Goal: Task Accomplishment & Management: Manage account settings

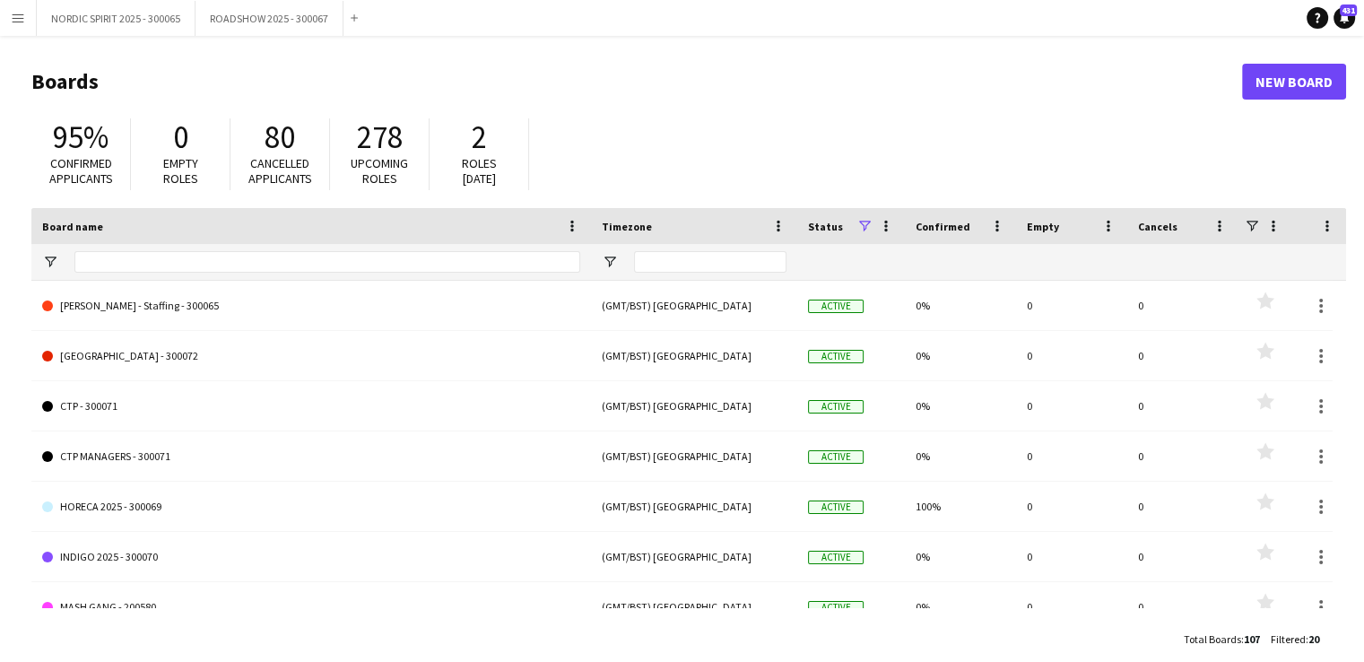
click at [25, 17] on button "Menu" at bounding box center [18, 18] width 36 height 36
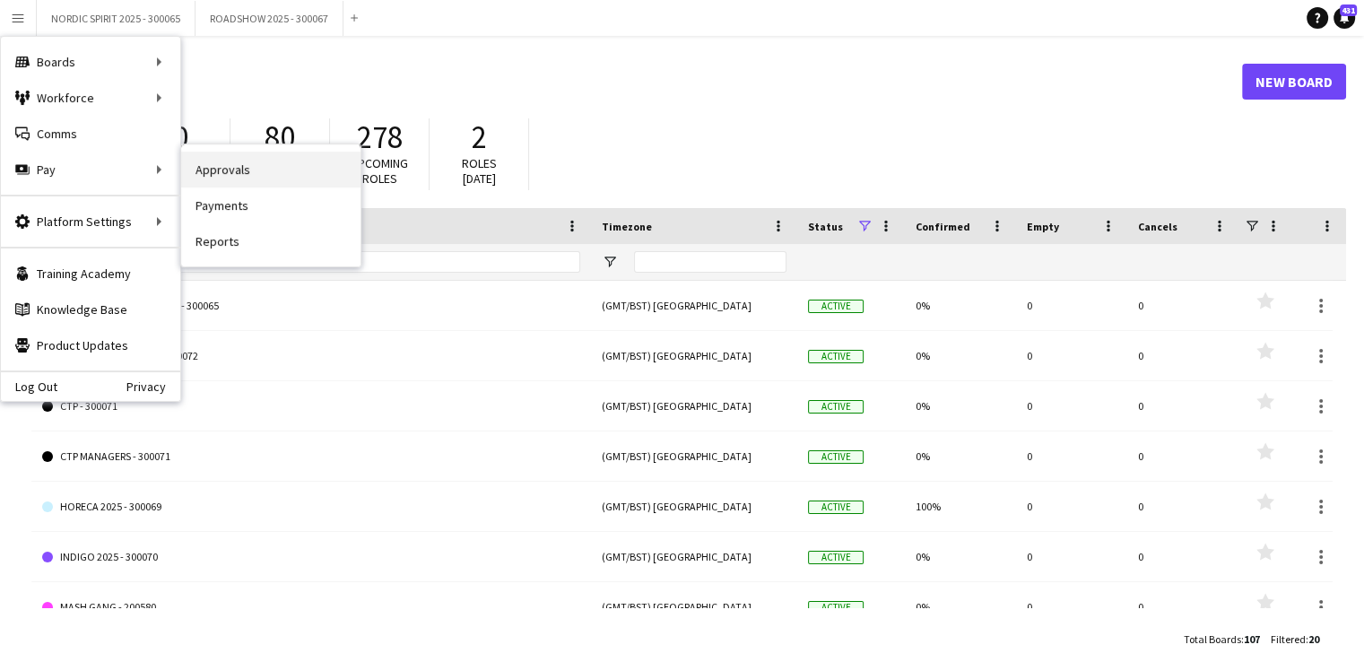
click at [215, 173] on link "Approvals" at bounding box center [270, 170] width 179 height 36
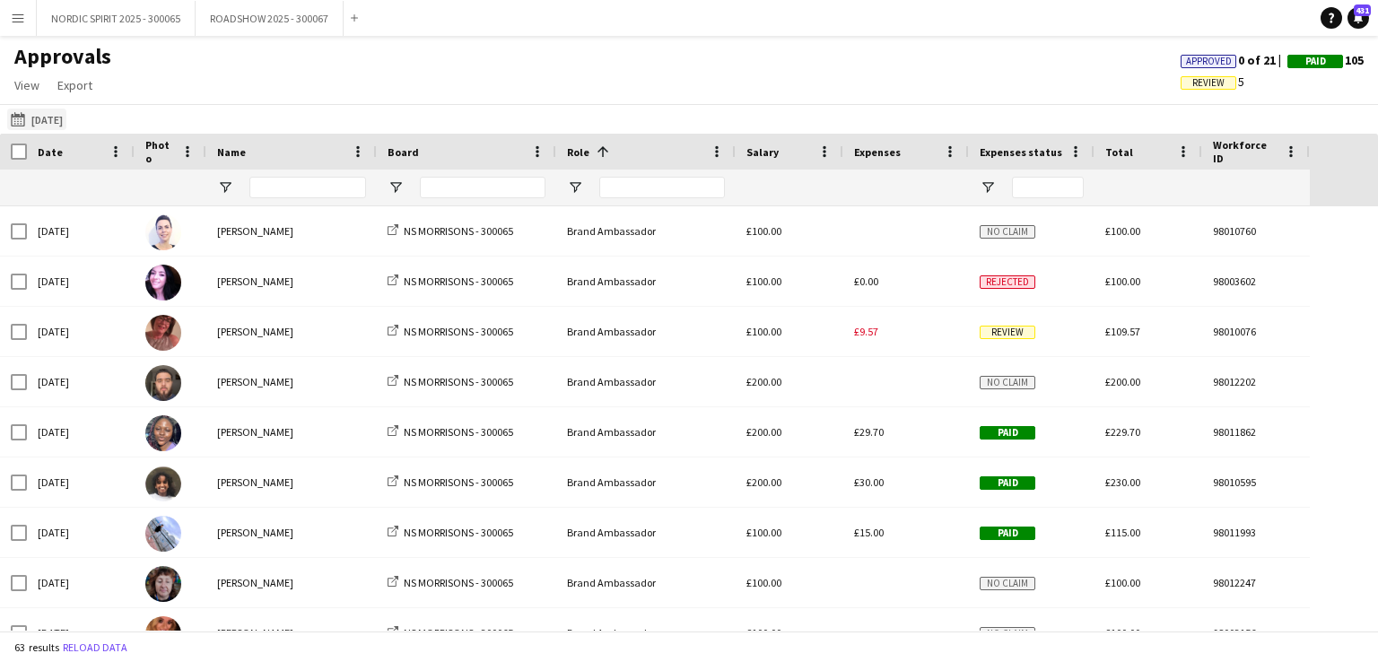
click at [66, 117] on button "[DATE] [DATE]" at bounding box center [36, 120] width 59 height 22
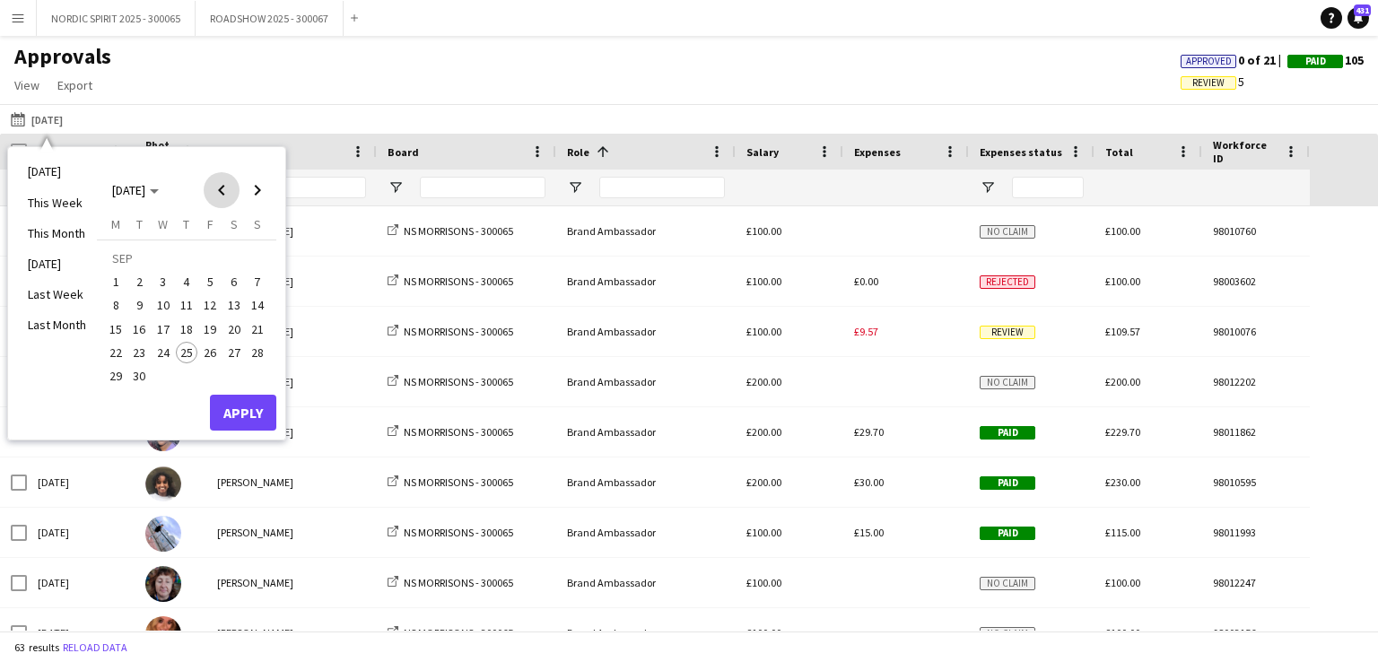
click at [219, 189] on span "Previous month" at bounding box center [222, 190] width 36 height 36
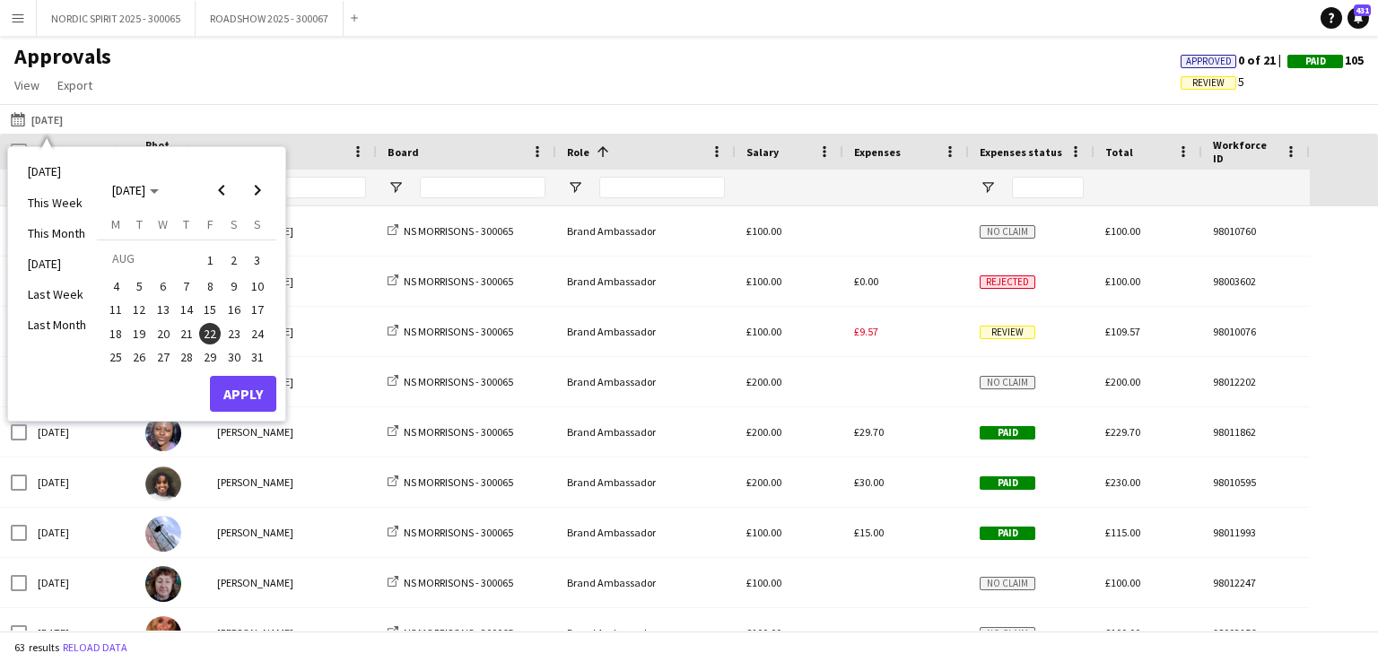
click at [257, 334] on span "24" at bounding box center [258, 334] width 22 height 22
click at [253, 395] on button "Apply" at bounding box center [243, 394] width 66 height 36
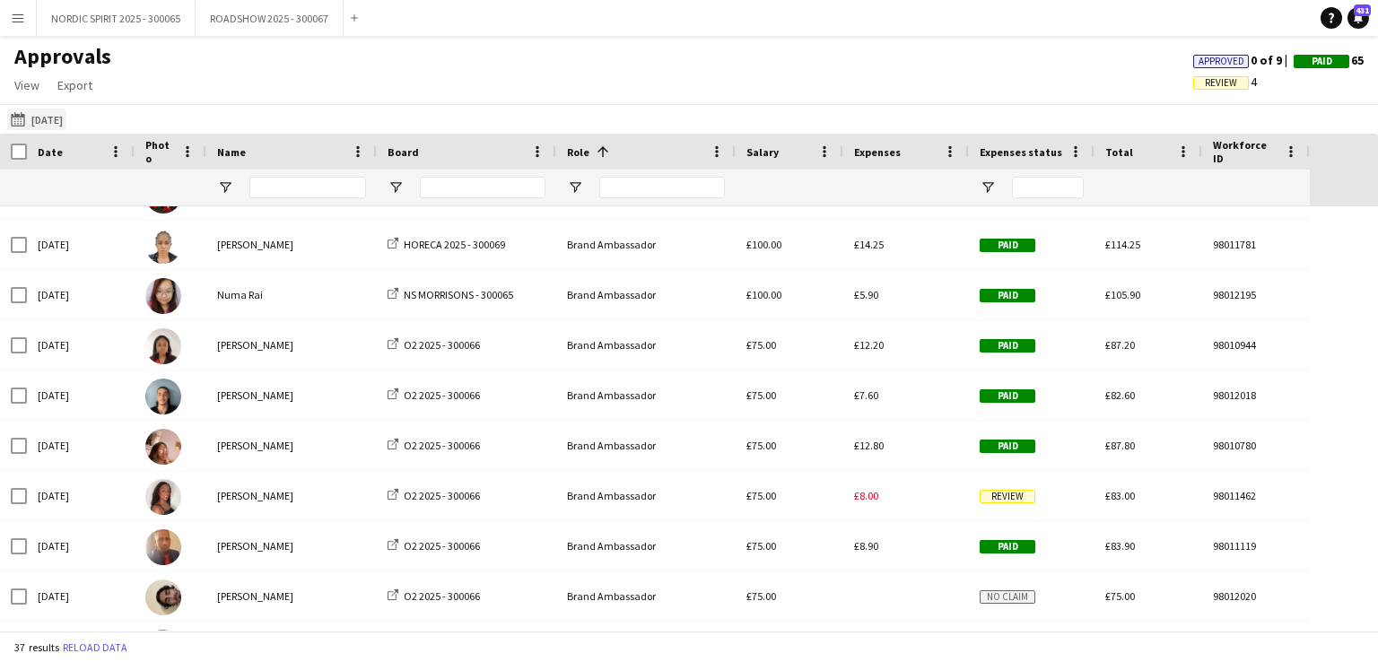
click at [64, 119] on button "[DATE] [DATE]" at bounding box center [36, 120] width 59 height 22
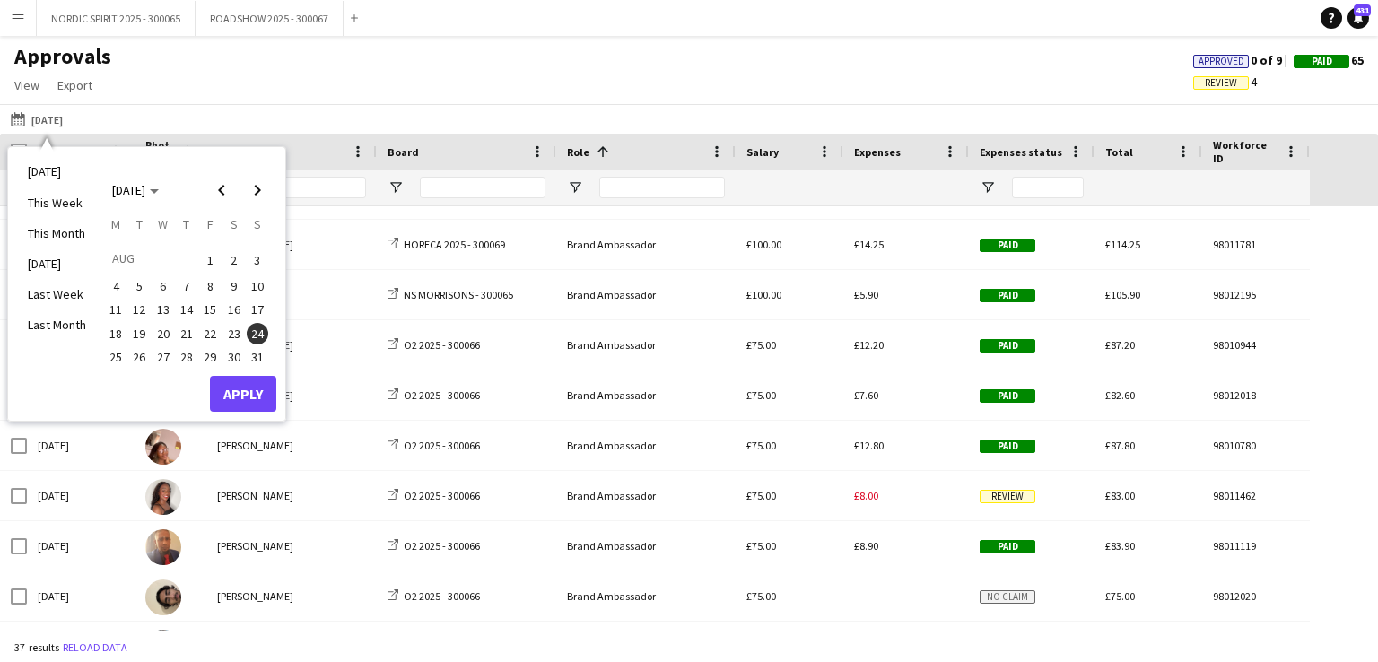
click at [235, 331] on span "23" at bounding box center [234, 334] width 22 height 22
click at [234, 390] on button "Apply" at bounding box center [243, 394] width 66 height 36
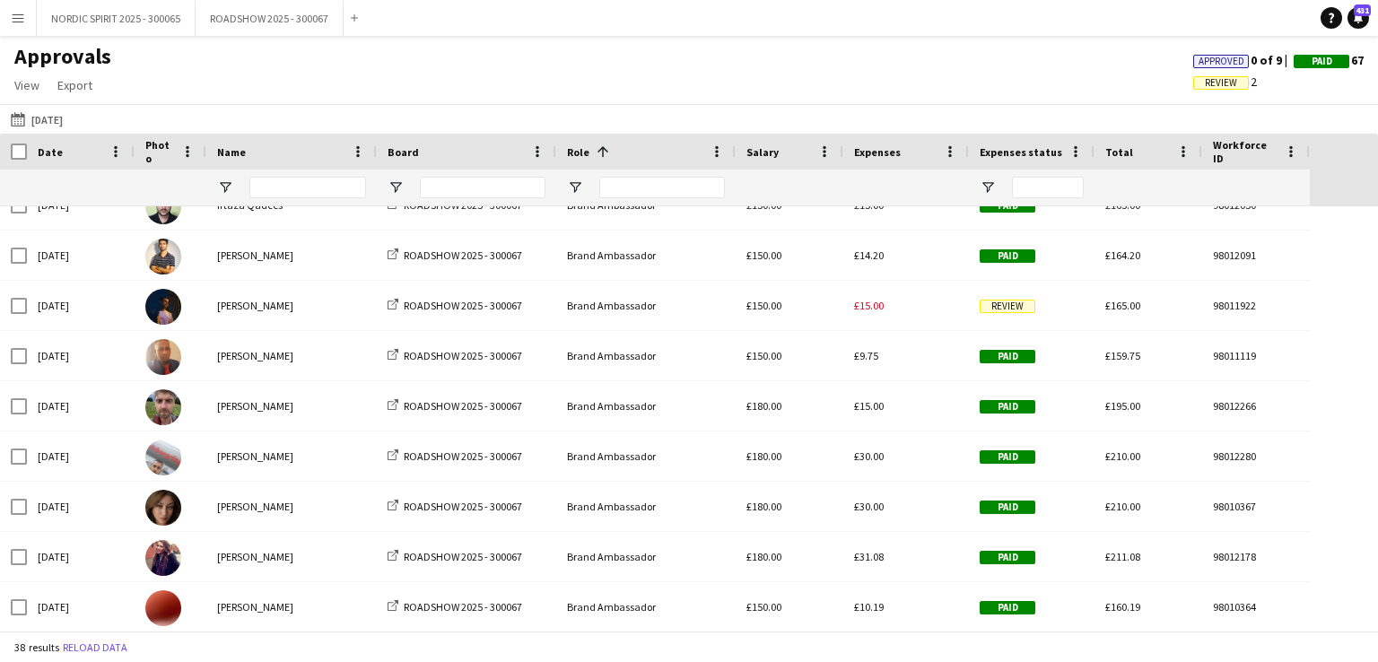
scroll to position [395, 0]
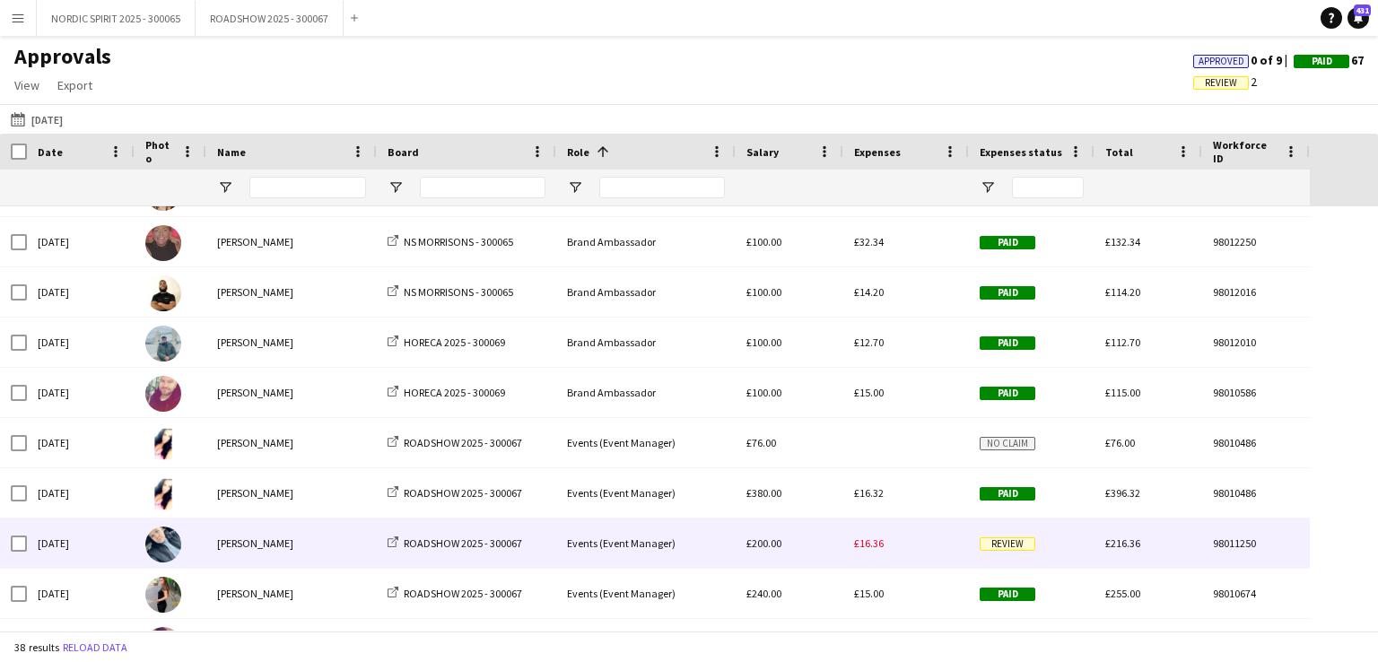
click at [880, 546] on span "£16.36" at bounding box center [869, 542] width 30 height 13
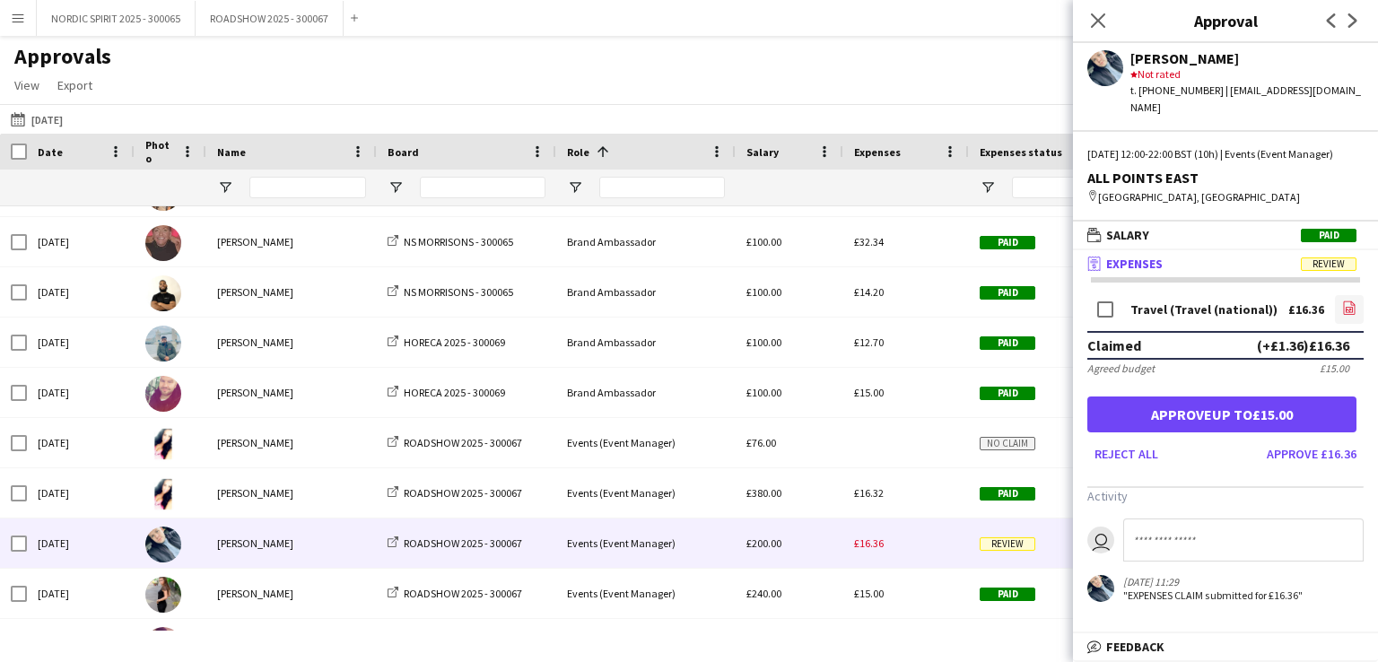
click at [1348, 309] on icon "file-image" at bounding box center [1349, 307] width 14 height 14
click at [63, 116] on button "[DATE] [DATE]" at bounding box center [36, 120] width 59 height 22
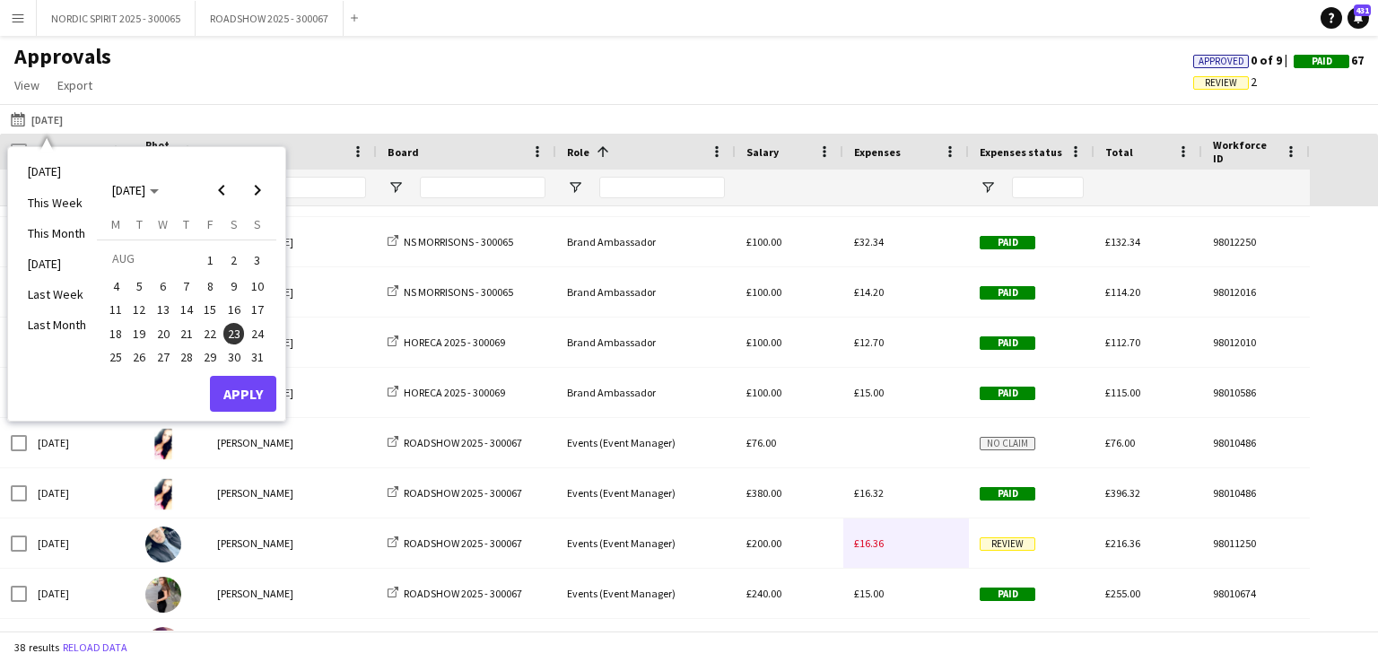
click at [208, 335] on span "22" at bounding box center [210, 334] width 22 height 22
click at [244, 388] on button "Apply" at bounding box center [243, 394] width 66 height 36
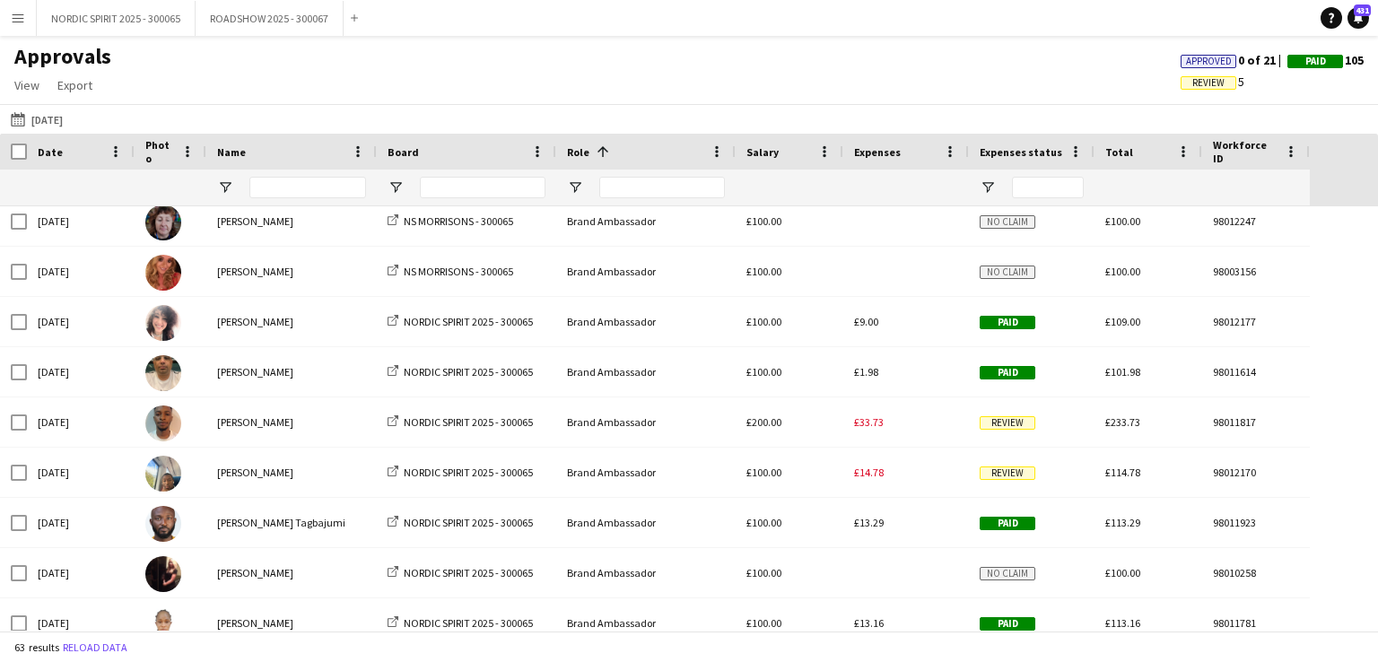
scroll to position [373, 0]
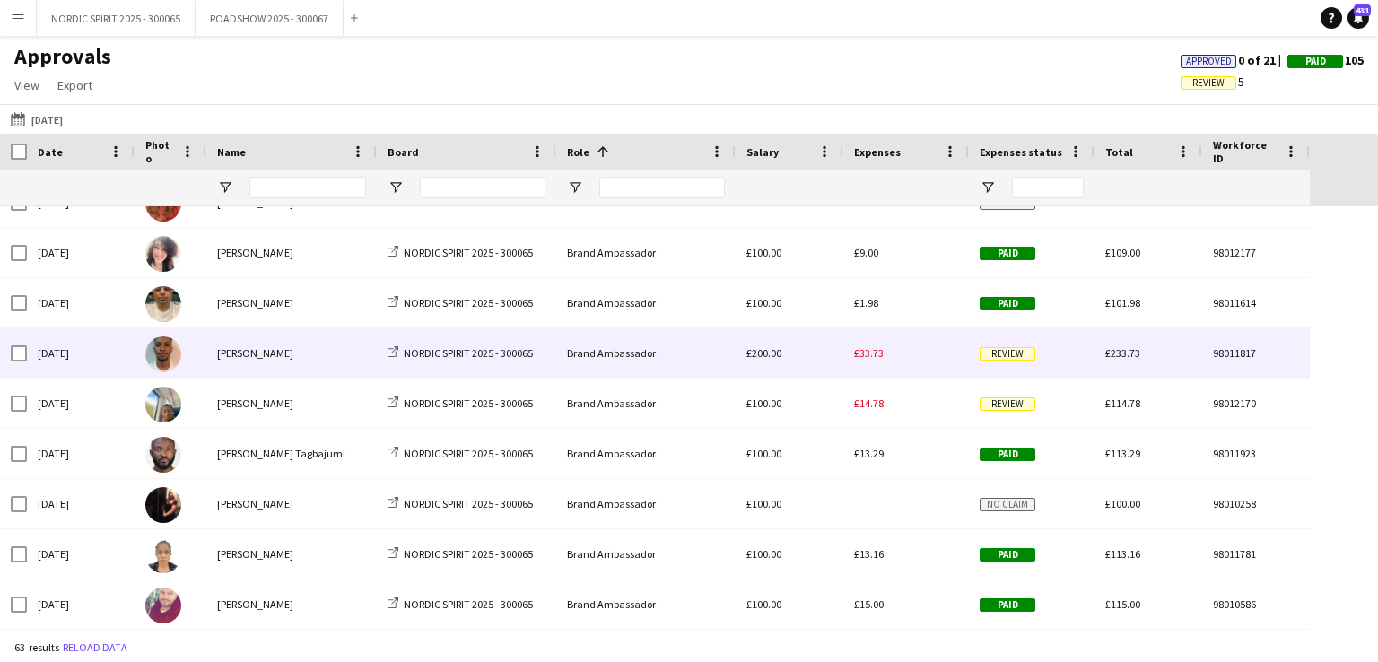
click at [874, 355] on span "£33.73" at bounding box center [869, 352] width 30 height 13
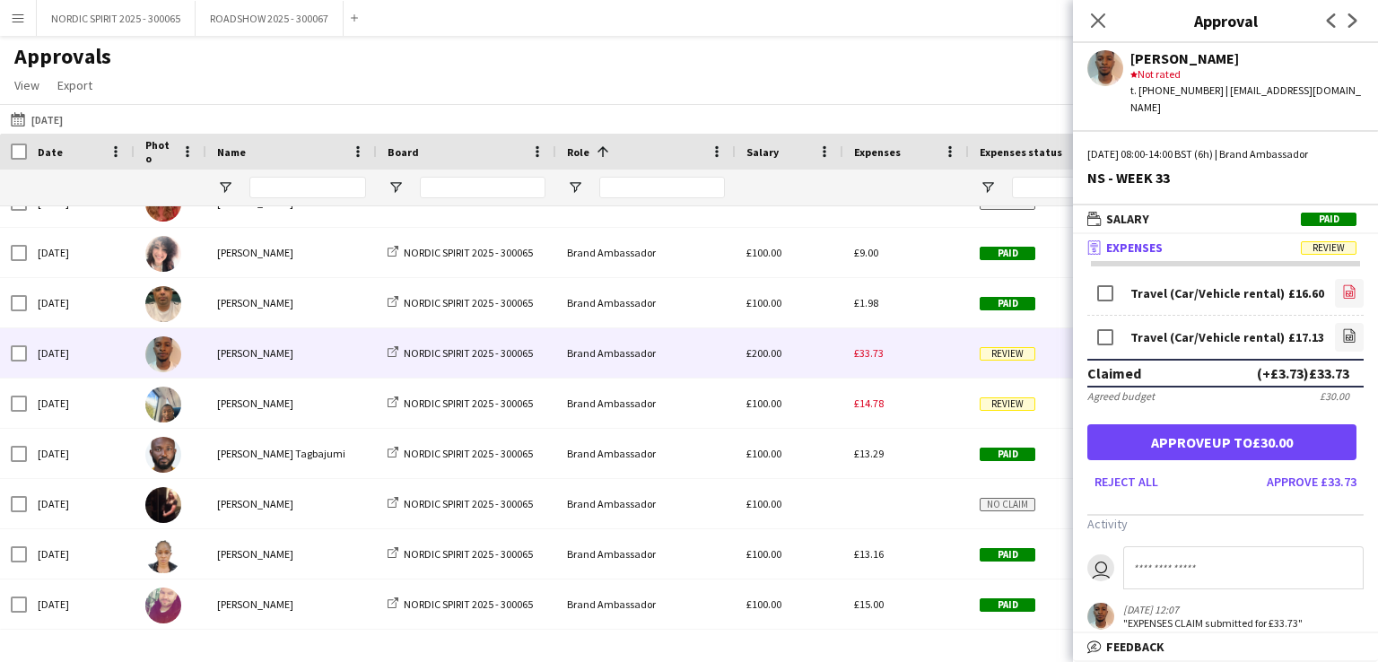
click at [1342, 284] on icon "file-image" at bounding box center [1349, 291] width 14 height 14
click at [1342, 328] on icon "file-image" at bounding box center [1349, 335] width 14 height 14
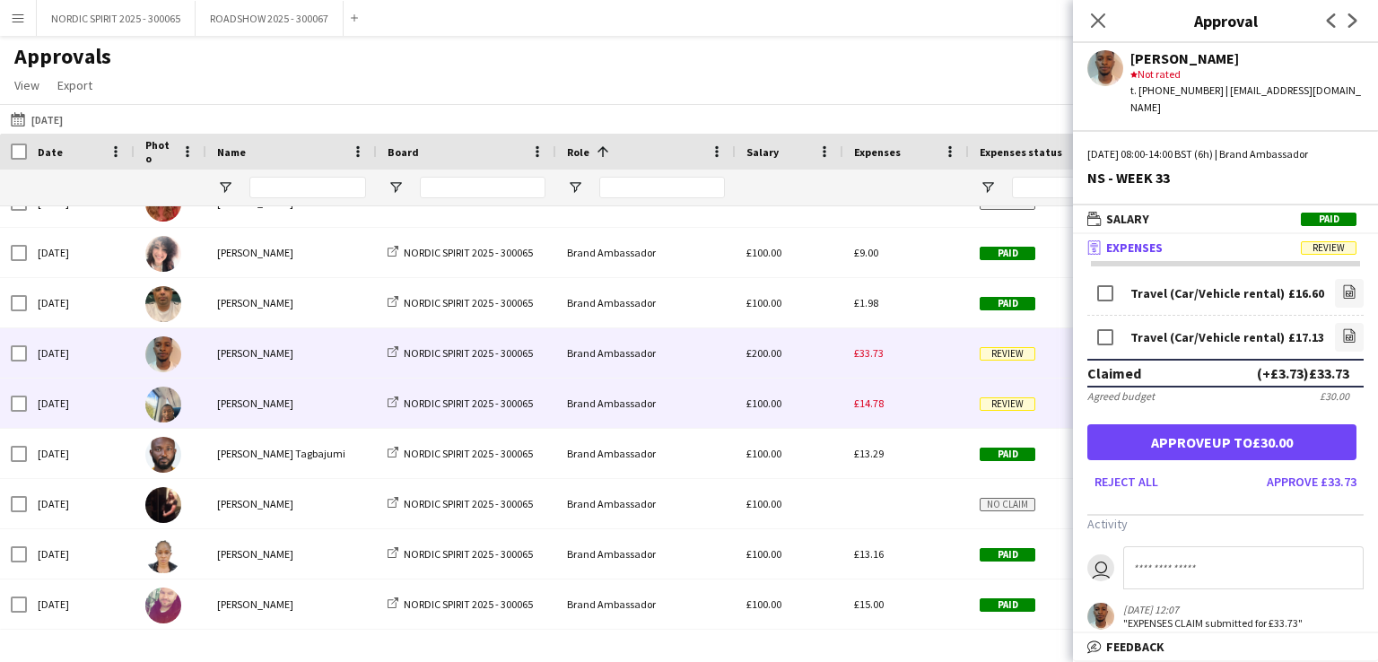
click at [867, 406] on span "£14.78" at bounding box center [869, 402] width 30 height 13
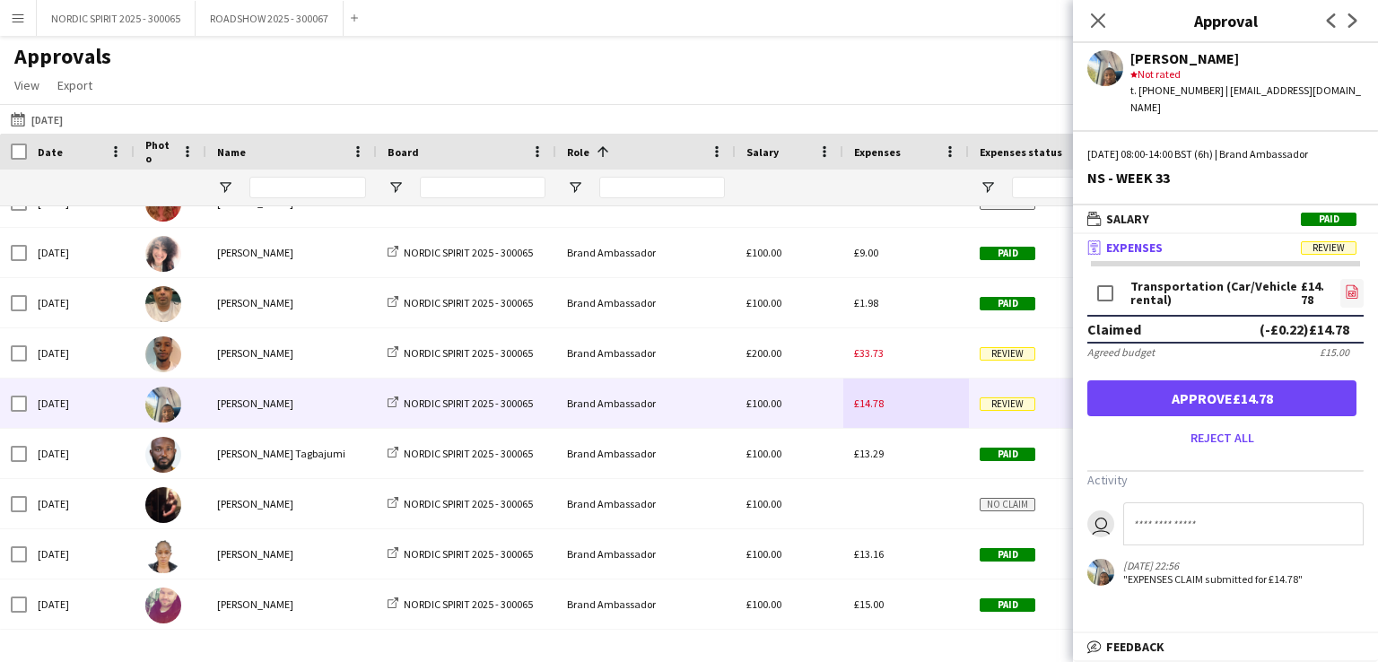
click at [1353, 284] on icon "file-image" at bounding box center [1351, 291] width 14 height 14
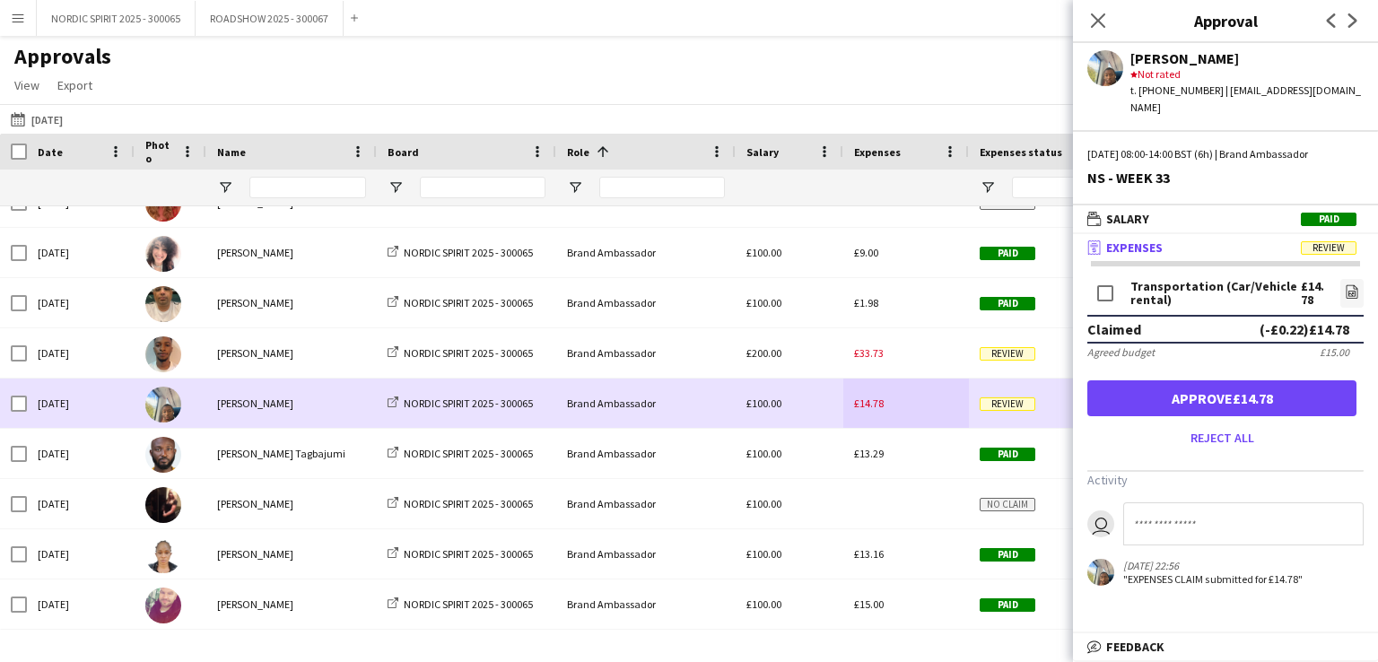
click at [929, 383] on div "£14.78" at bounding box center [906, 402] width 126 height 49
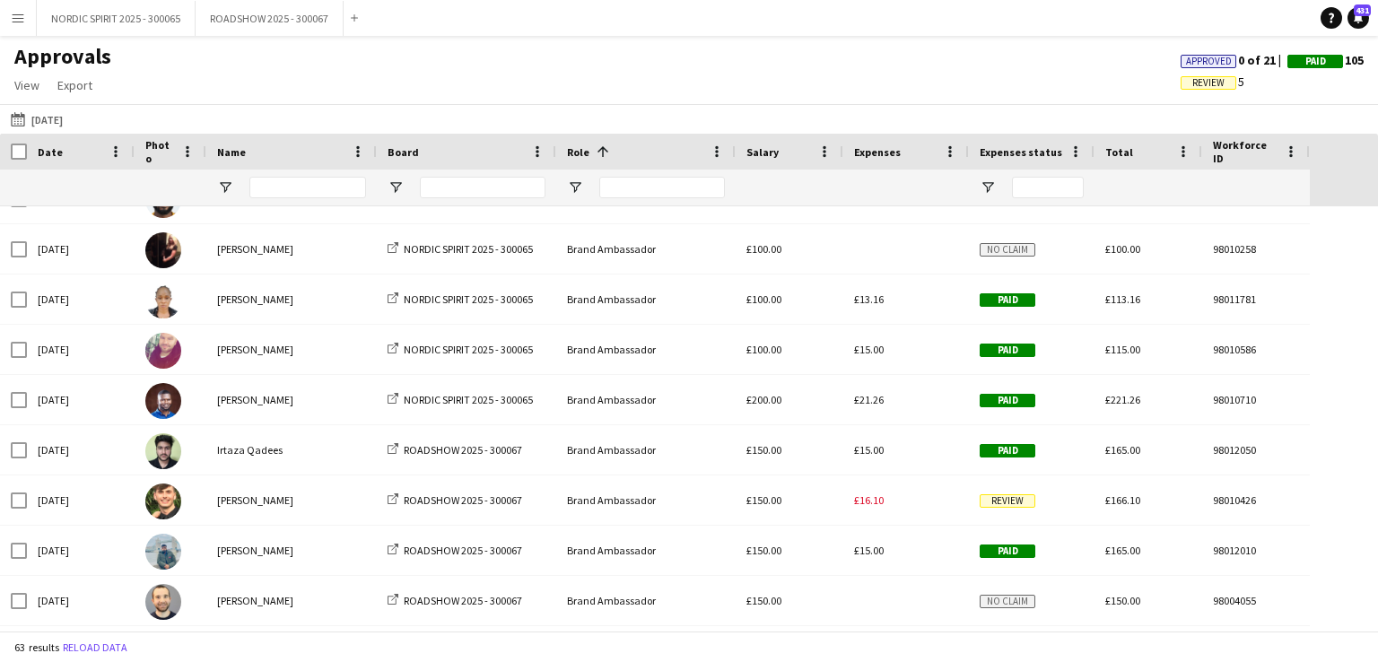
scroll to position [696, 0]
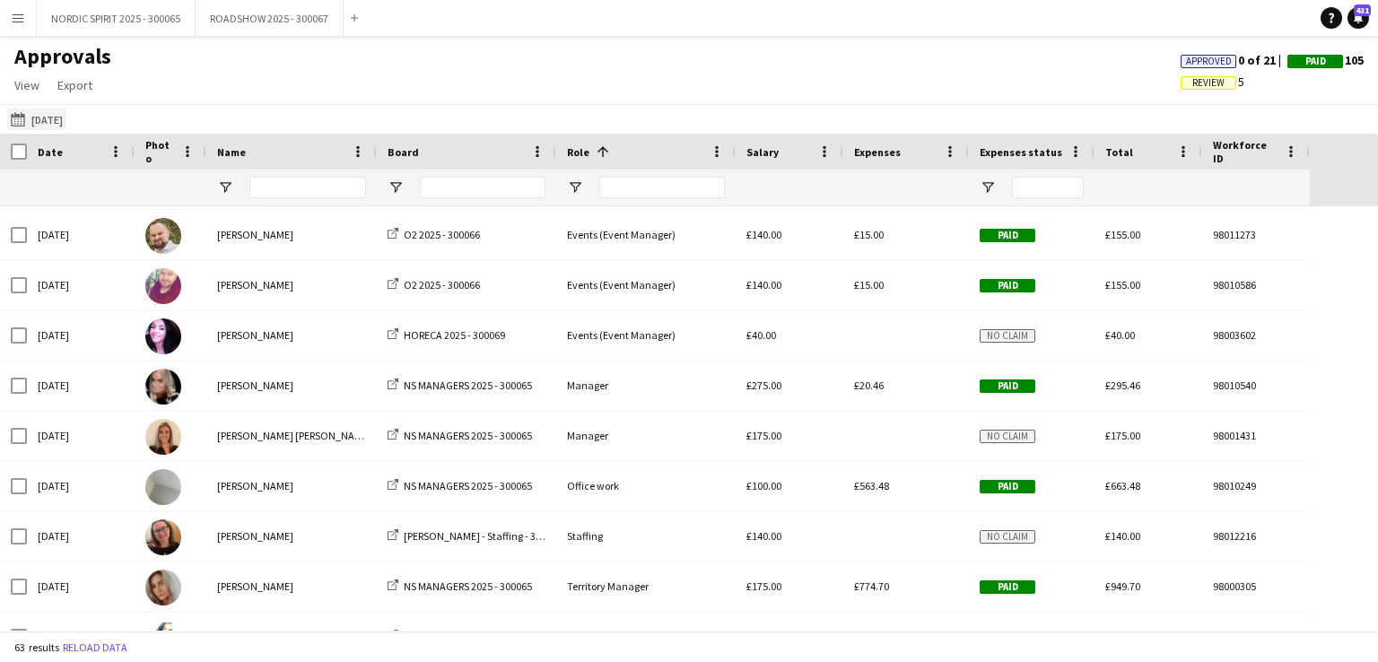
click at [48, 123] on button "[DATE] [DATE]" at bounding box center [36, 120] width 59 height 22
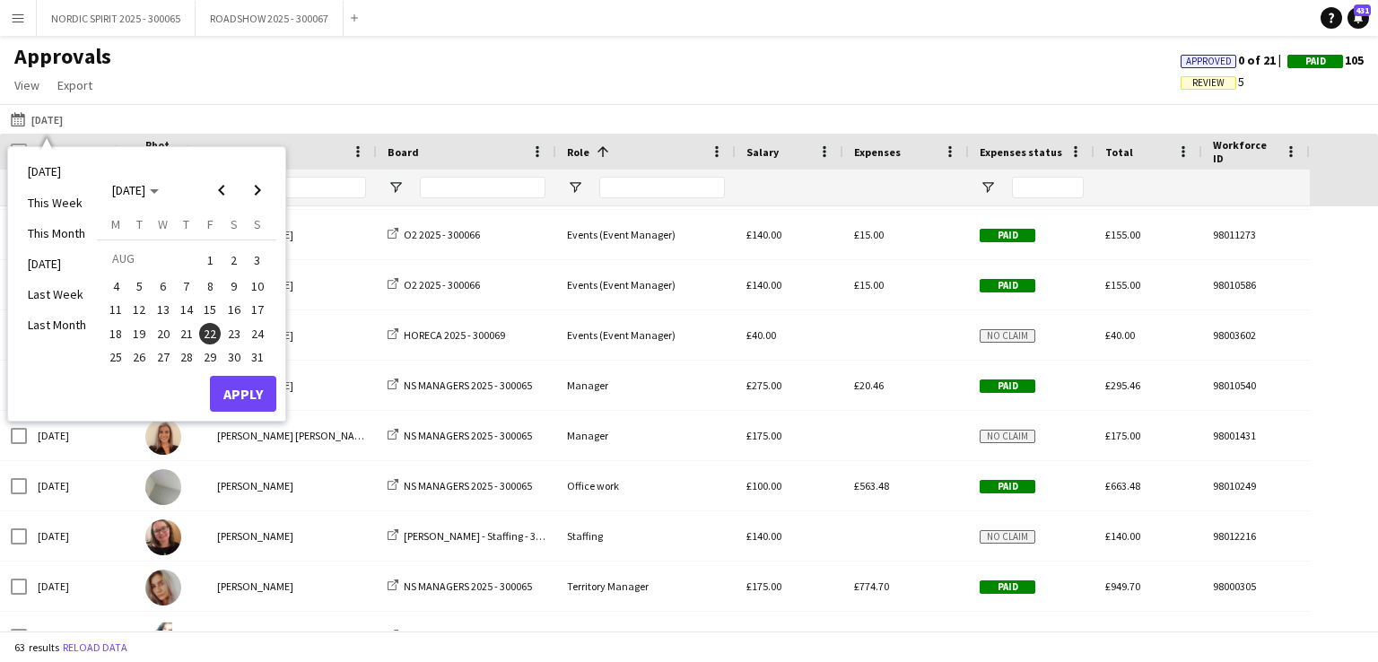
click at [239, 324] on span "23" at bounding box center [234, 334] width 22 height 22
click at [241, 384] on button "Apply" at bounding box center [243, 394] width 66 height 36
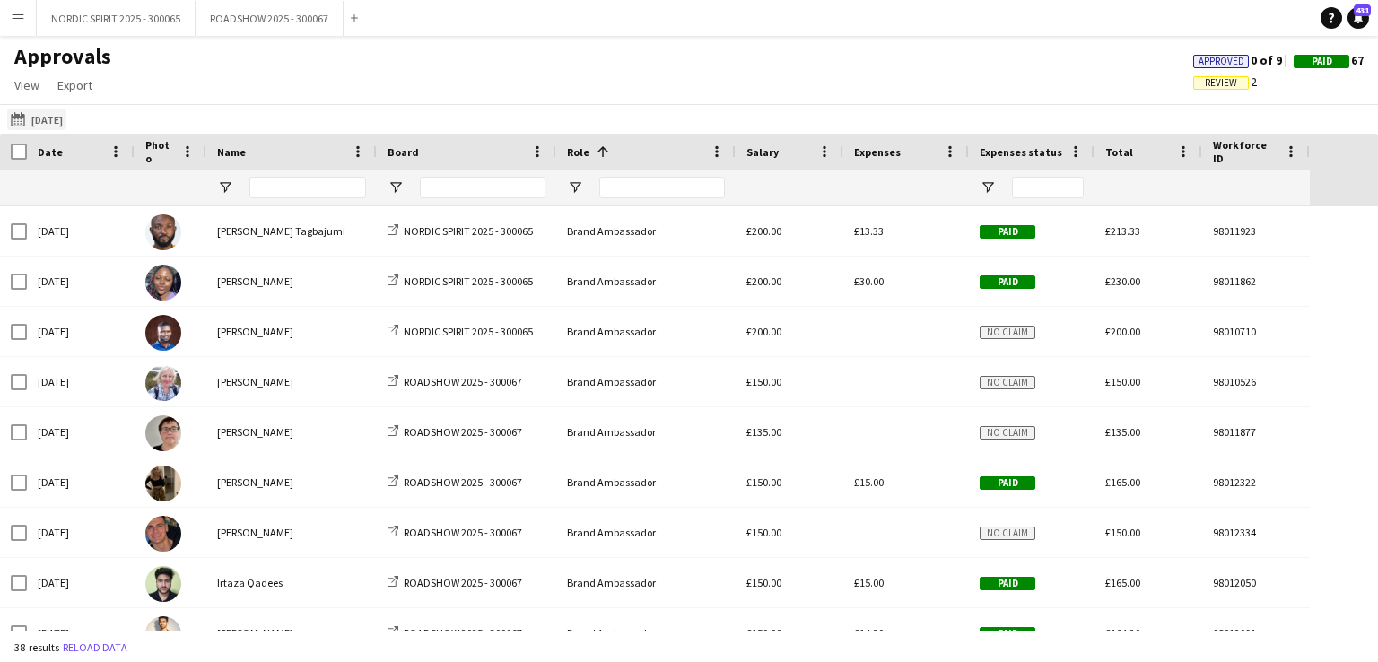
click at [66, 123] on button "[DATE] [DATE]" at bounding box center [36, 120] width 59 height 22
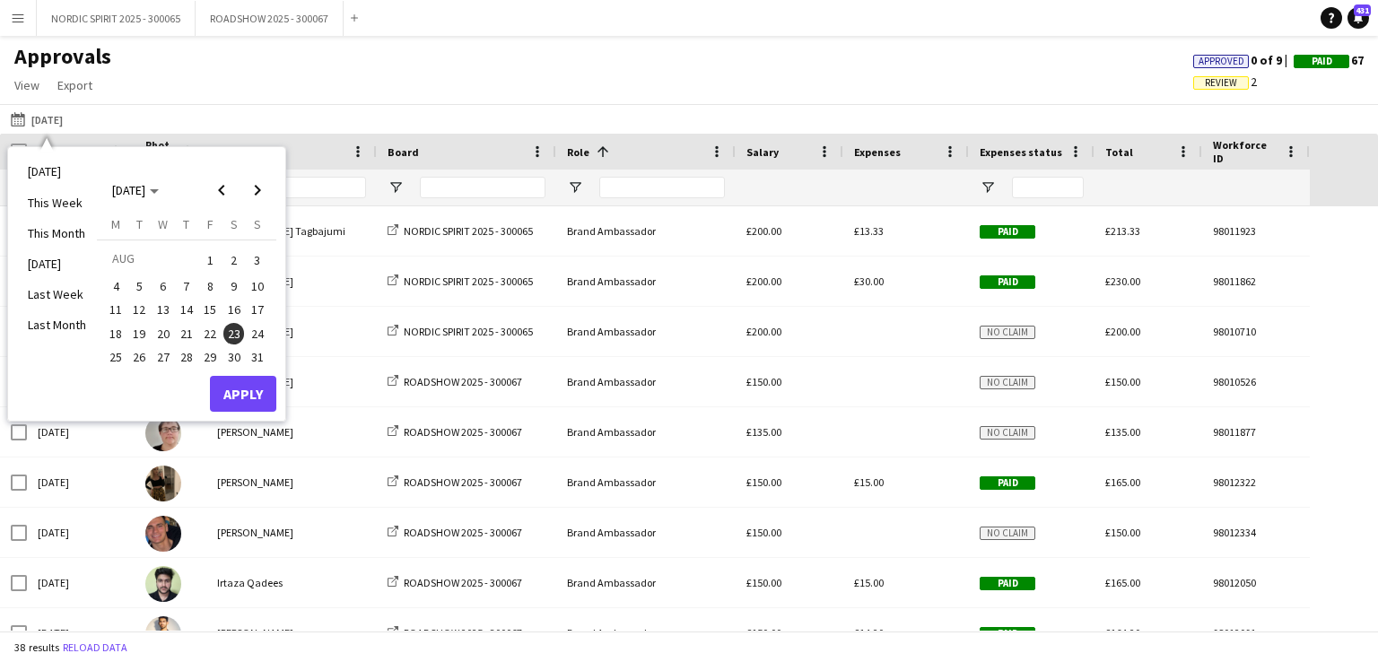
click at [257, 332] on span "24" at bounding box center [258, 334] width 22 height 22
click at [237, 388] on button "Apply" at bounding box center [243, 394] width 66 height 36
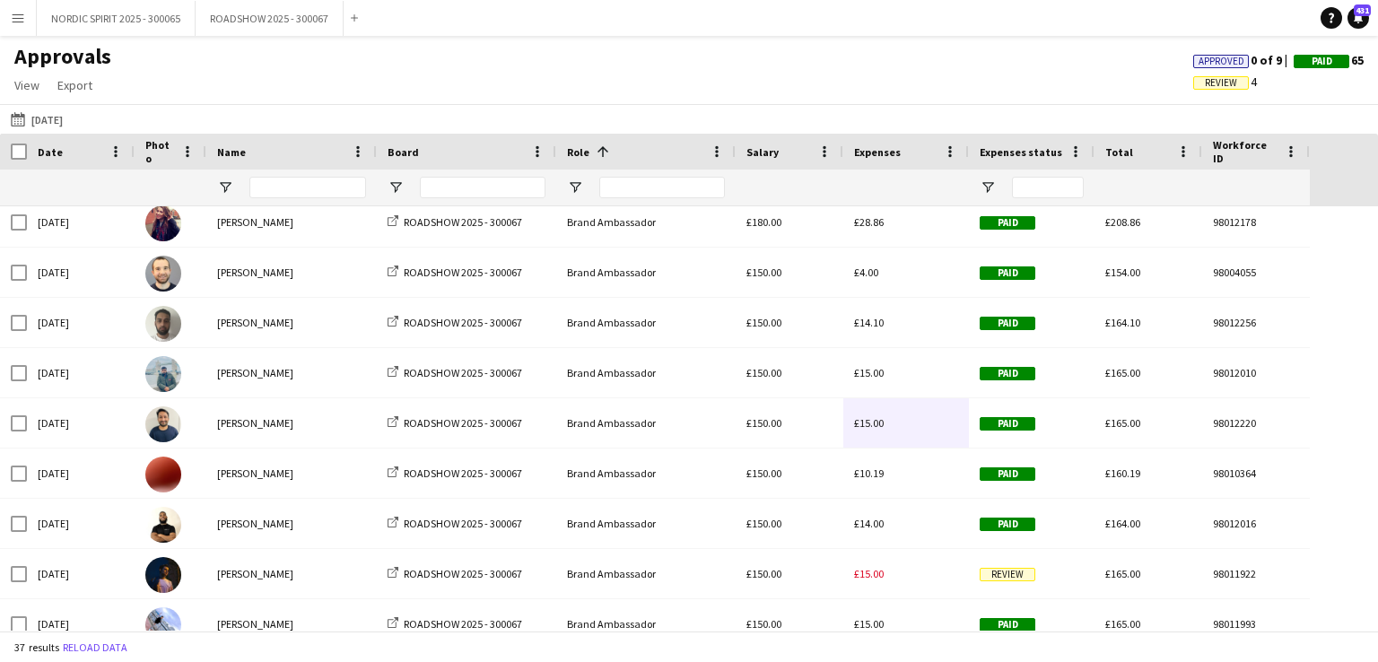
scroll to position [456, 0]
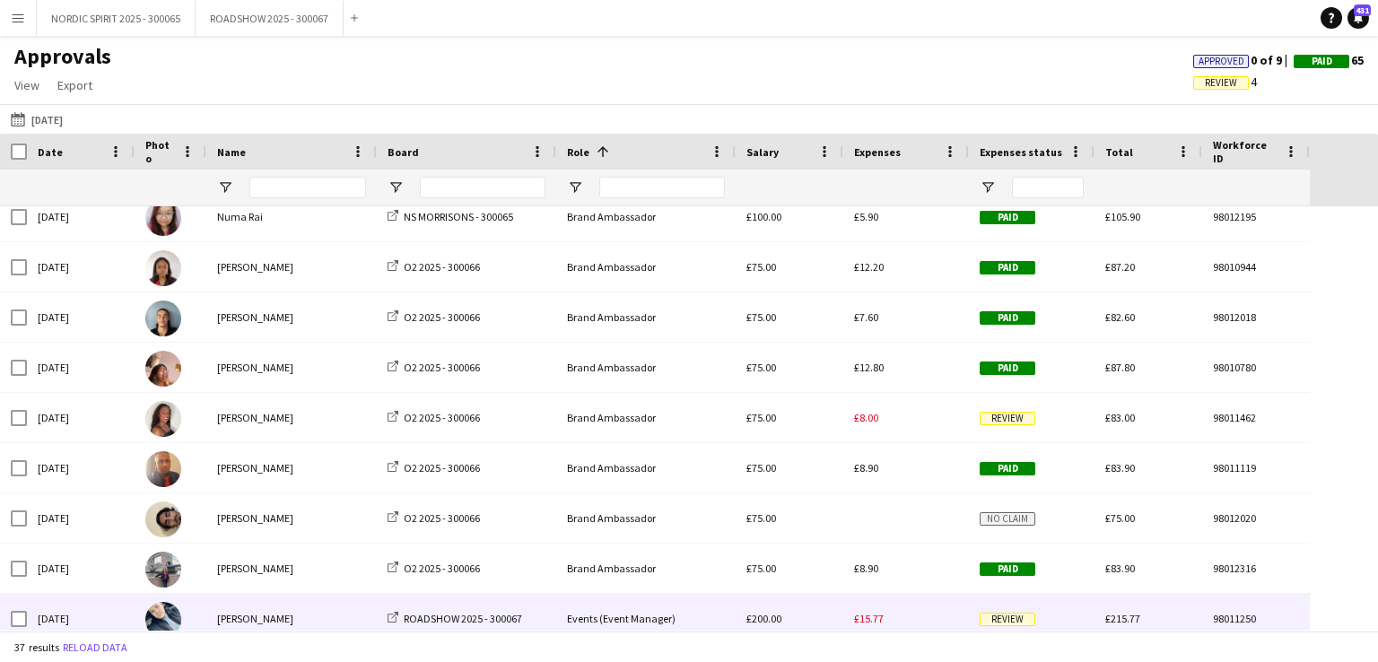
click at [868, 621] on span "£15.77" at bounding box center [869, 618] width 30 height 13
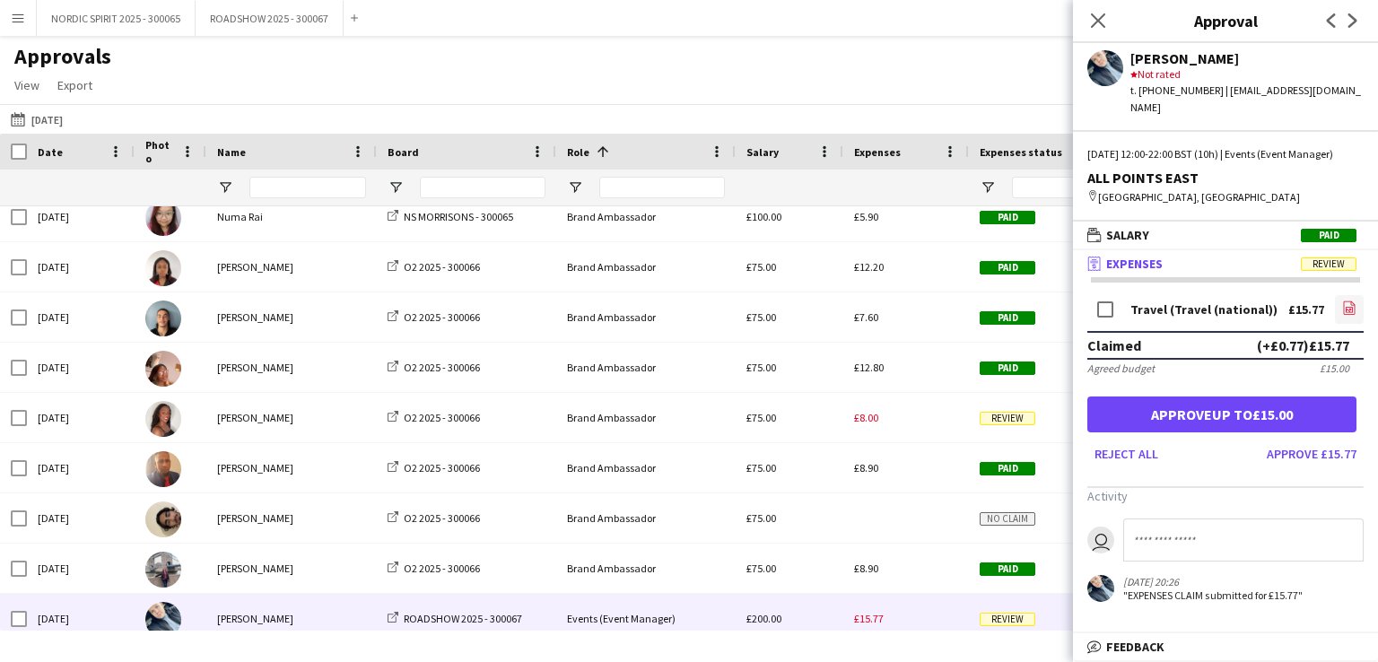
click at [1349, 302] on icon "file-image" at bounding box center [1349, 307] width 14 height 14
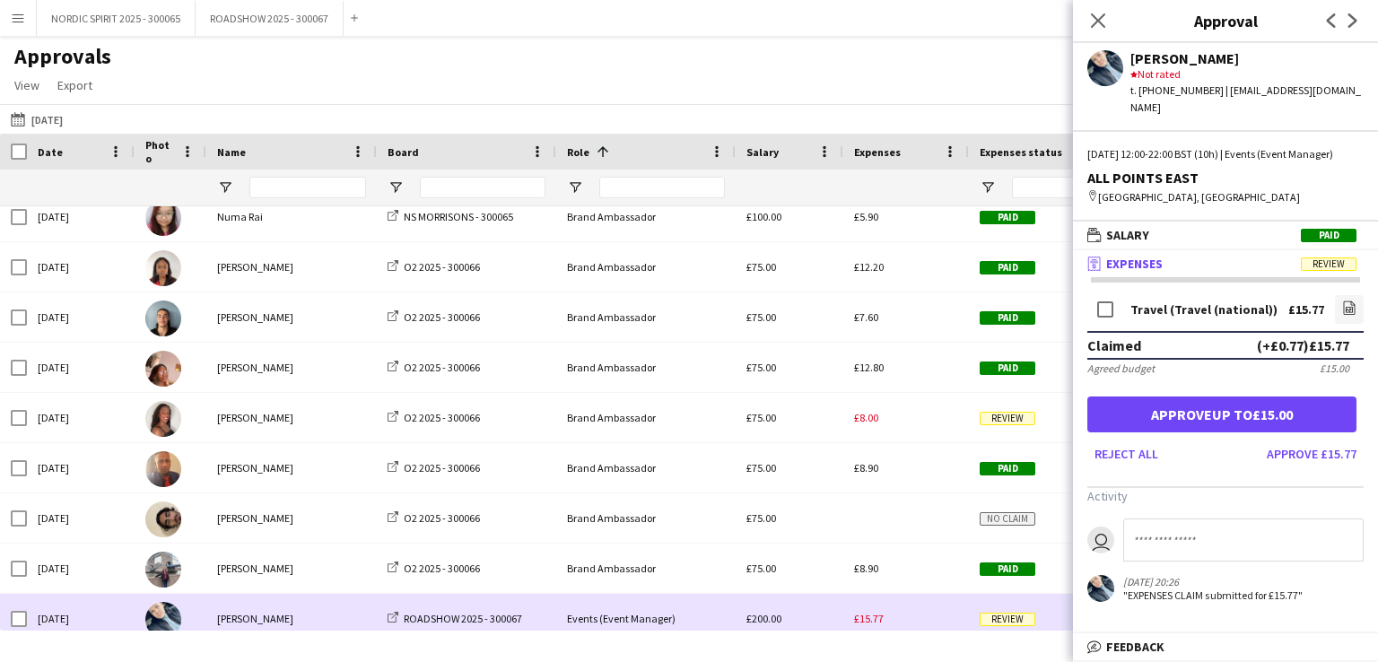
click at [911, 625] on div "£15.77" at bounding box center [906, 618] width 126 height 49
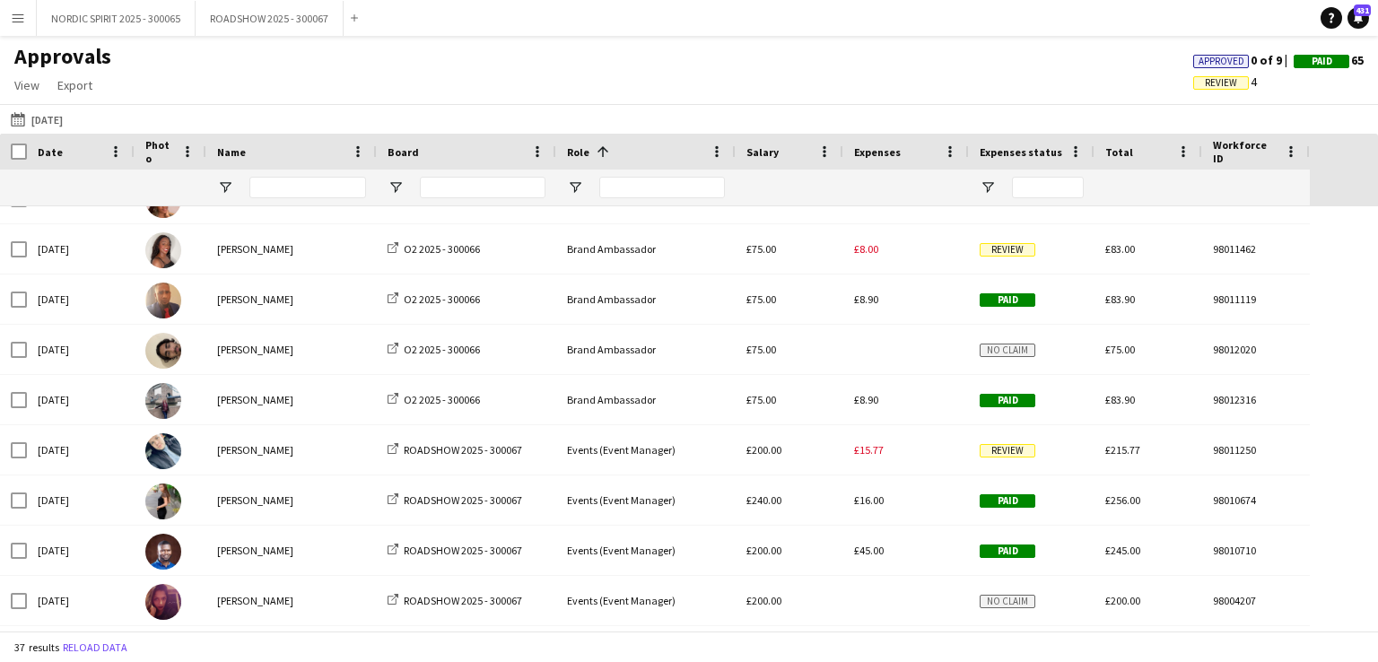
scroll to position [1248, 0]
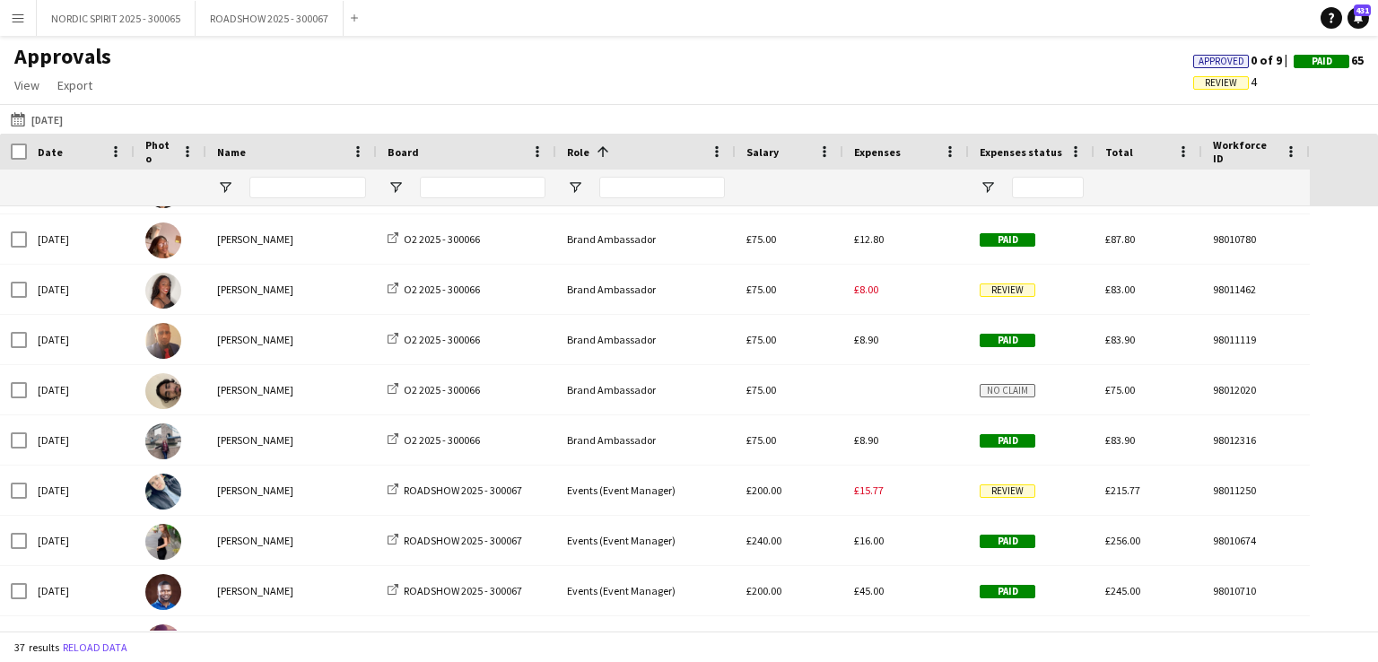
click at [18, 22] on app-icon "Menu" at bounding box center [18, 18] width 14 height 14
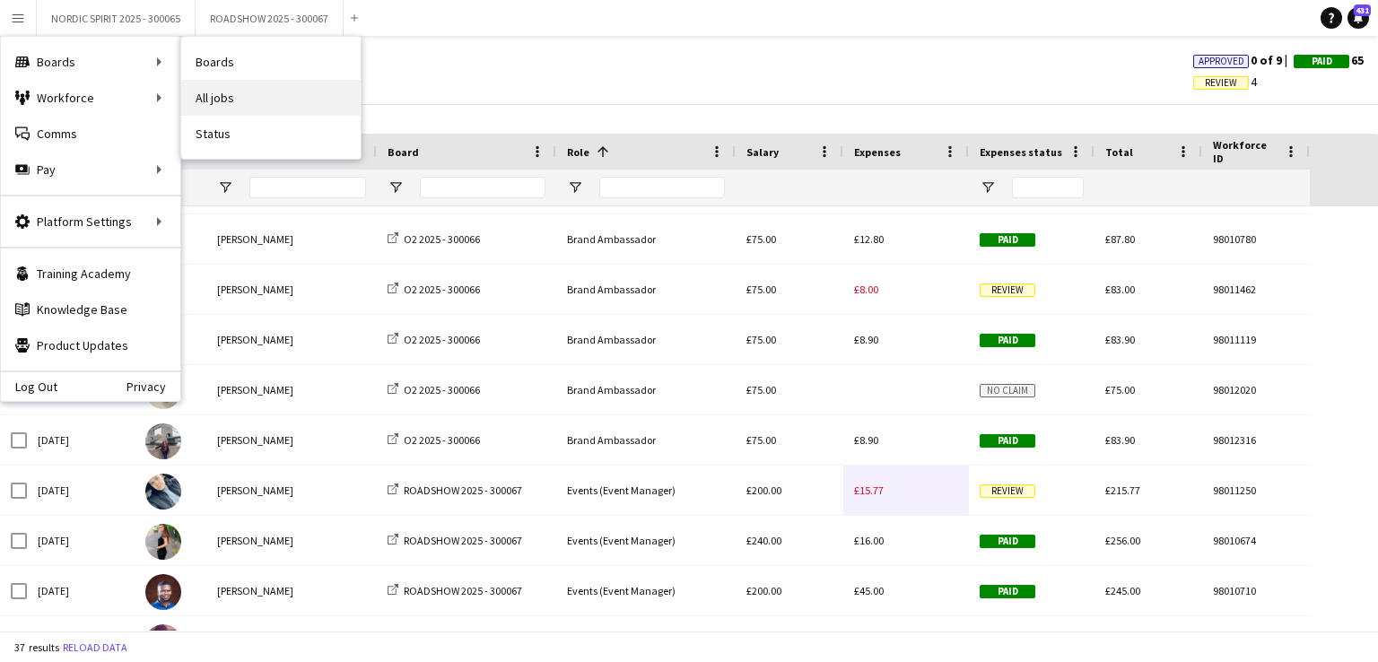
click at [269, 100] on link "All jobs" at bounding box center [270, 98] width 179 height 36
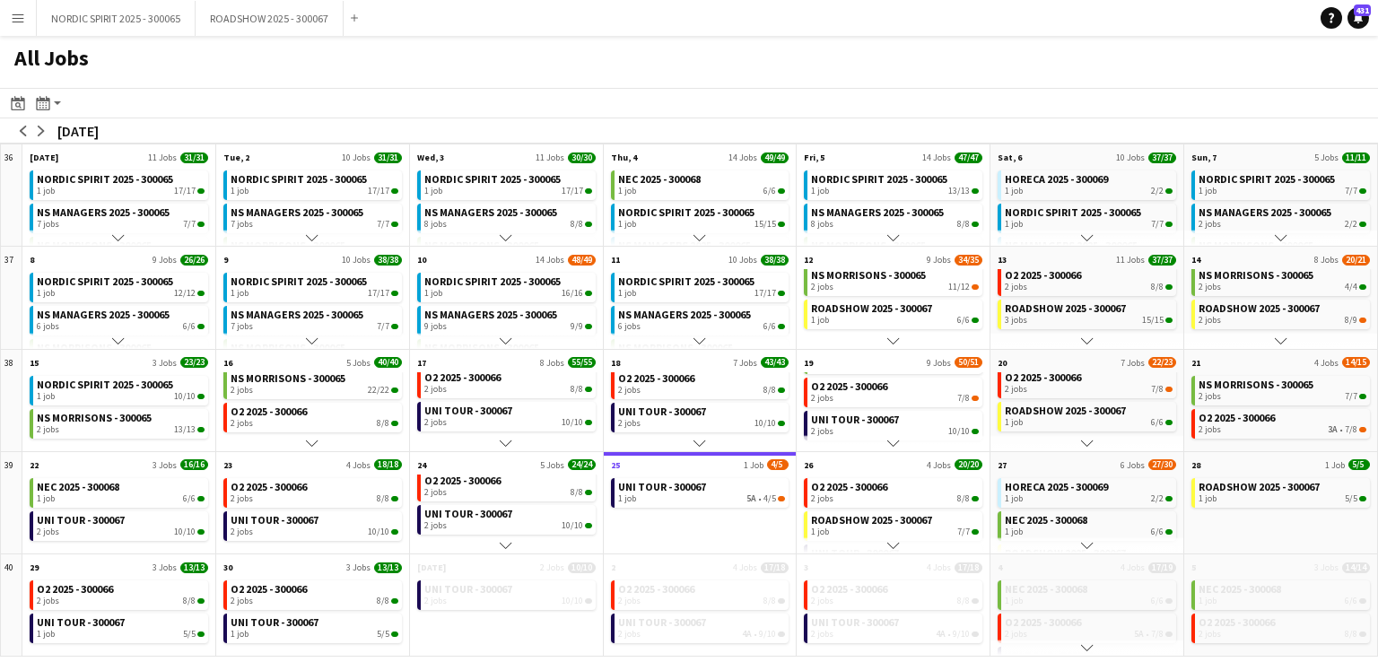
click at [16, 20] on app-icon "Menu" at bounding box center [18, 18] width 14 height 14
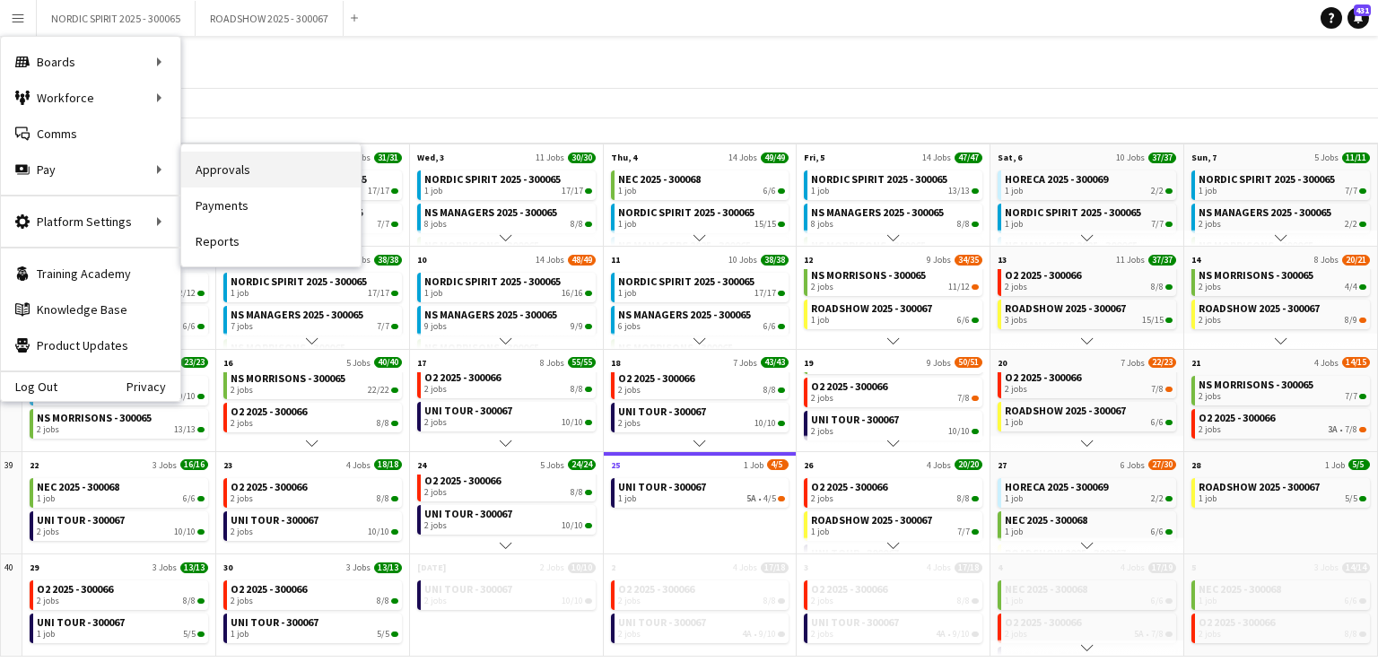
drag, startPoint x: 246, startPoint y: 166, endPoint x: 237, endPoint y: 159, distance: 11.5
click at [246, 169] on link "Approvals" at bounding box center [270, 170] width 179 height 36
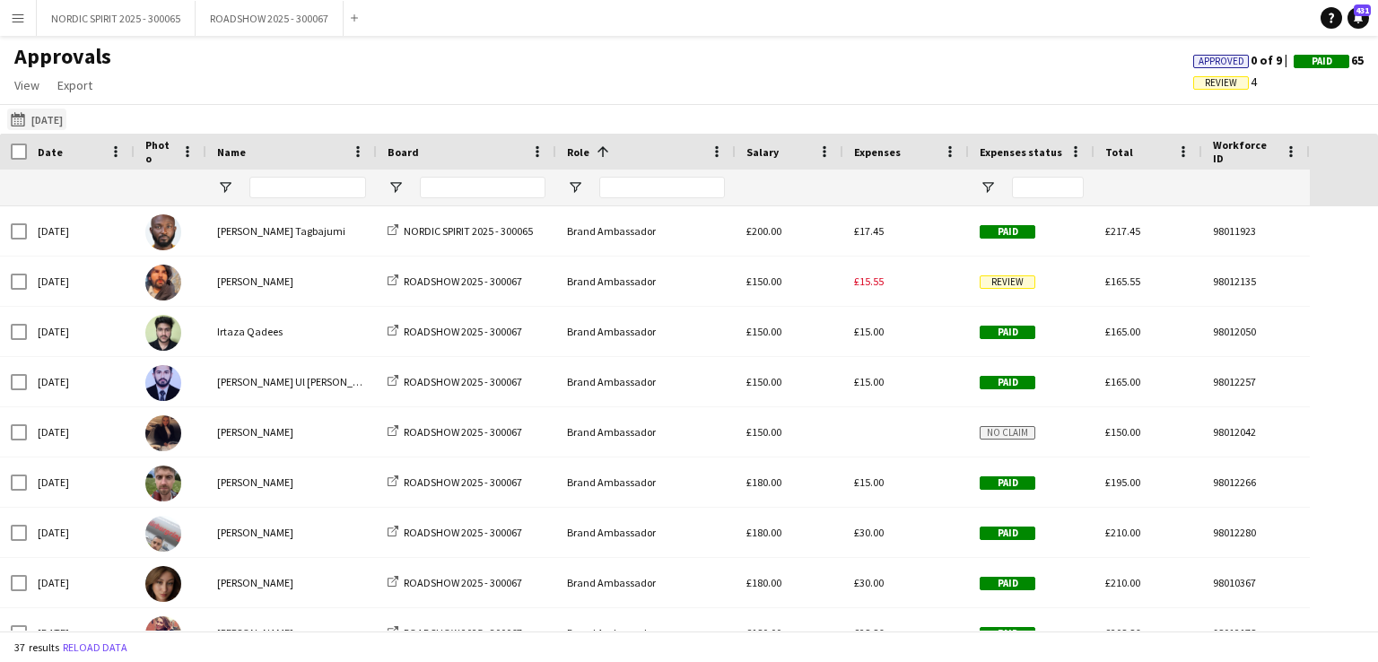
click at [66, 121] on button "[DATE] [DATE]" at bounding box center [36, 120] width 59 height 22
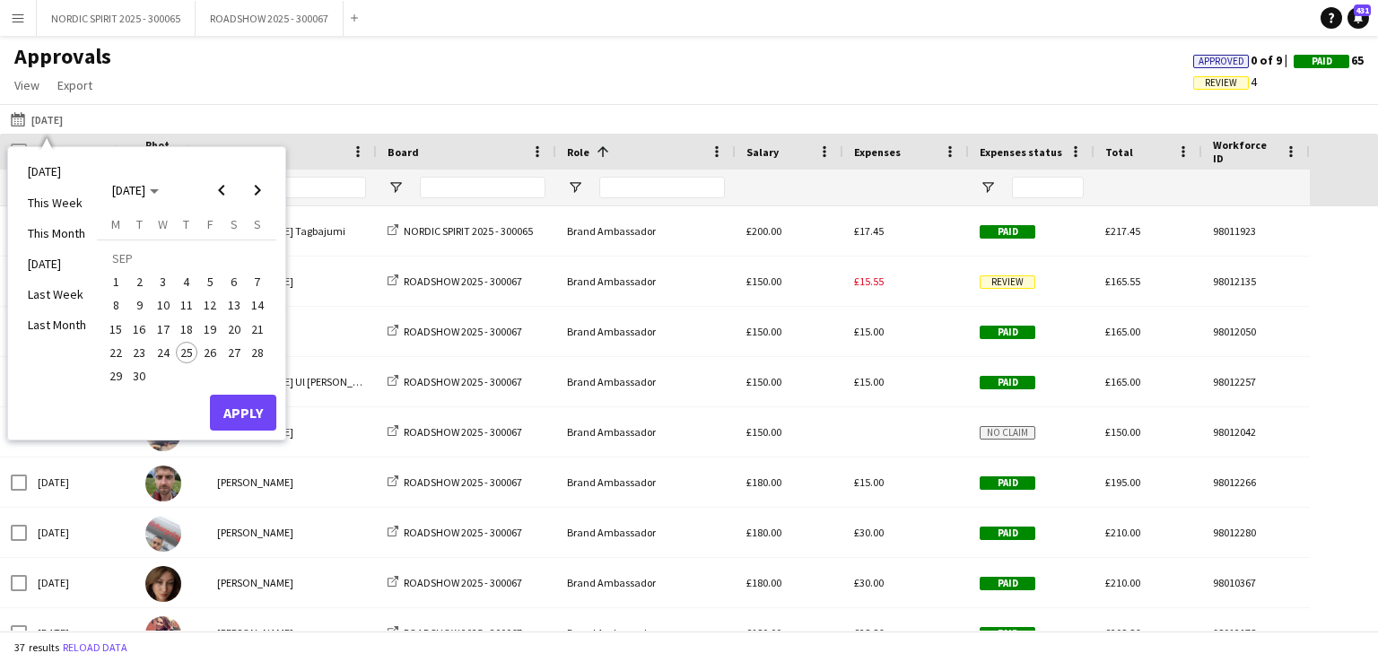
click at [144, 350] on span "23" at bounding box center [140, 353] width 22 height 22
click at [255, 407] on button "Apply" at bounding box center [243, 413] width 66 height 36
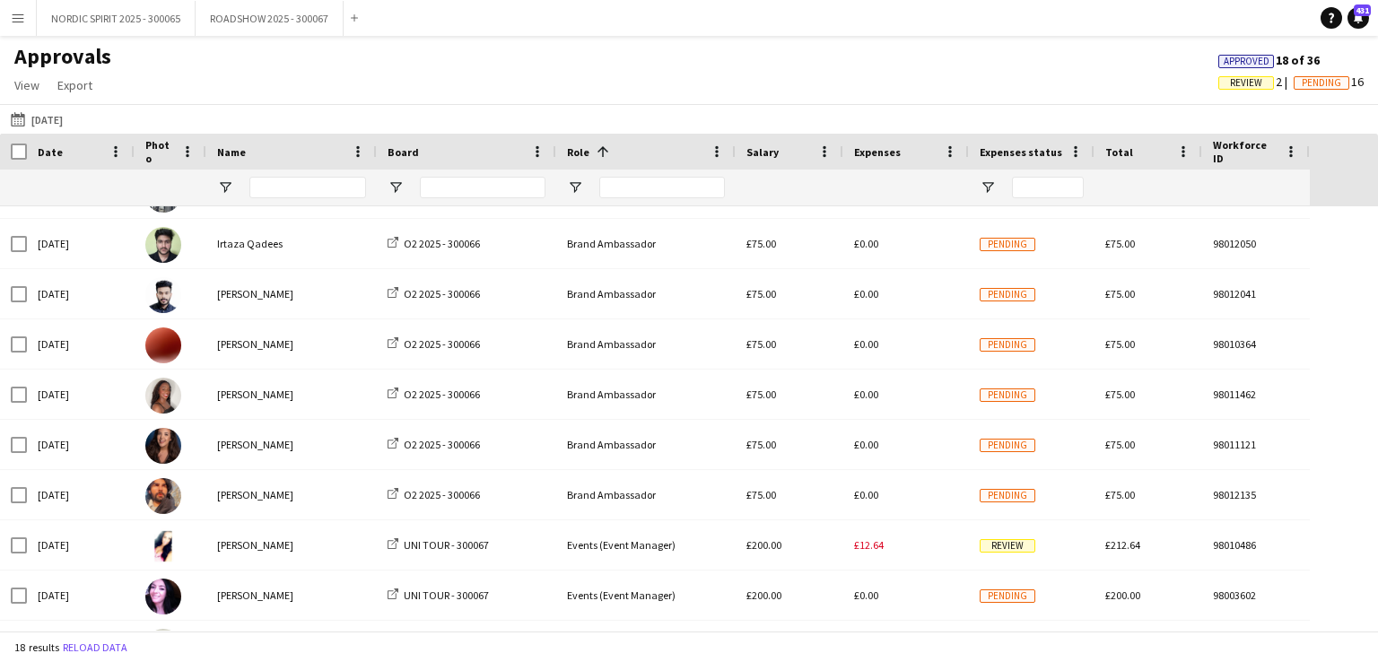
scroll to position [402, 0]
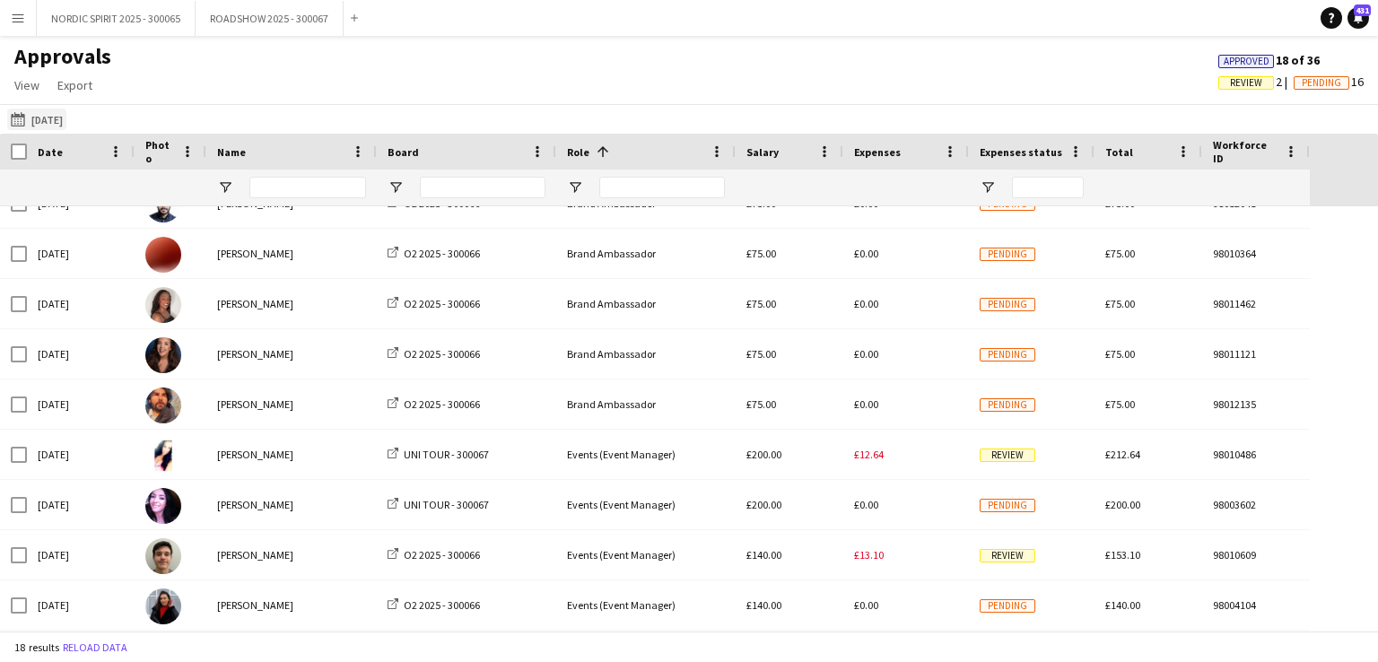
click at [62, 118] on button "[DATE] [DATE]" at bounding box center [36, 120] width 59 height 22
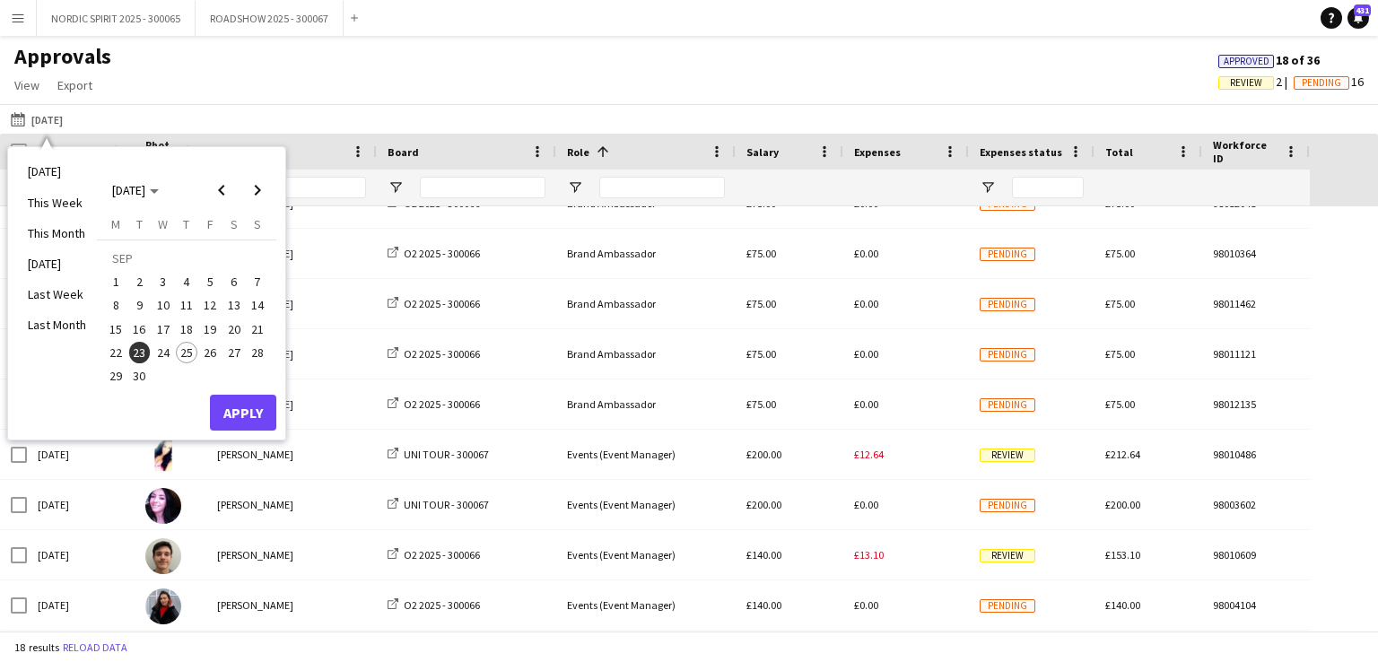
click at [161, 352] on span "24" at bounding box center [163, 353] width 22 height 22
click at [255, 409] on button "Apply" at bounding box center [243, 413] width 66 height 36
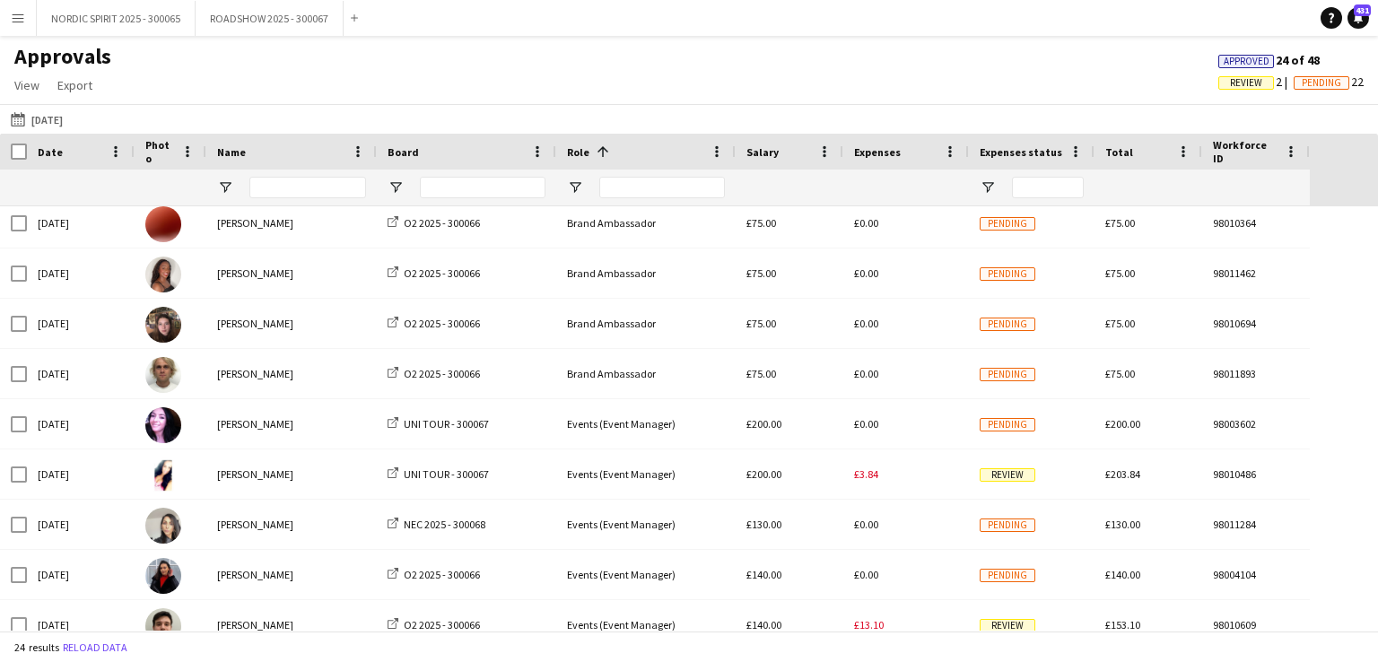
scroll to position [778, 0]
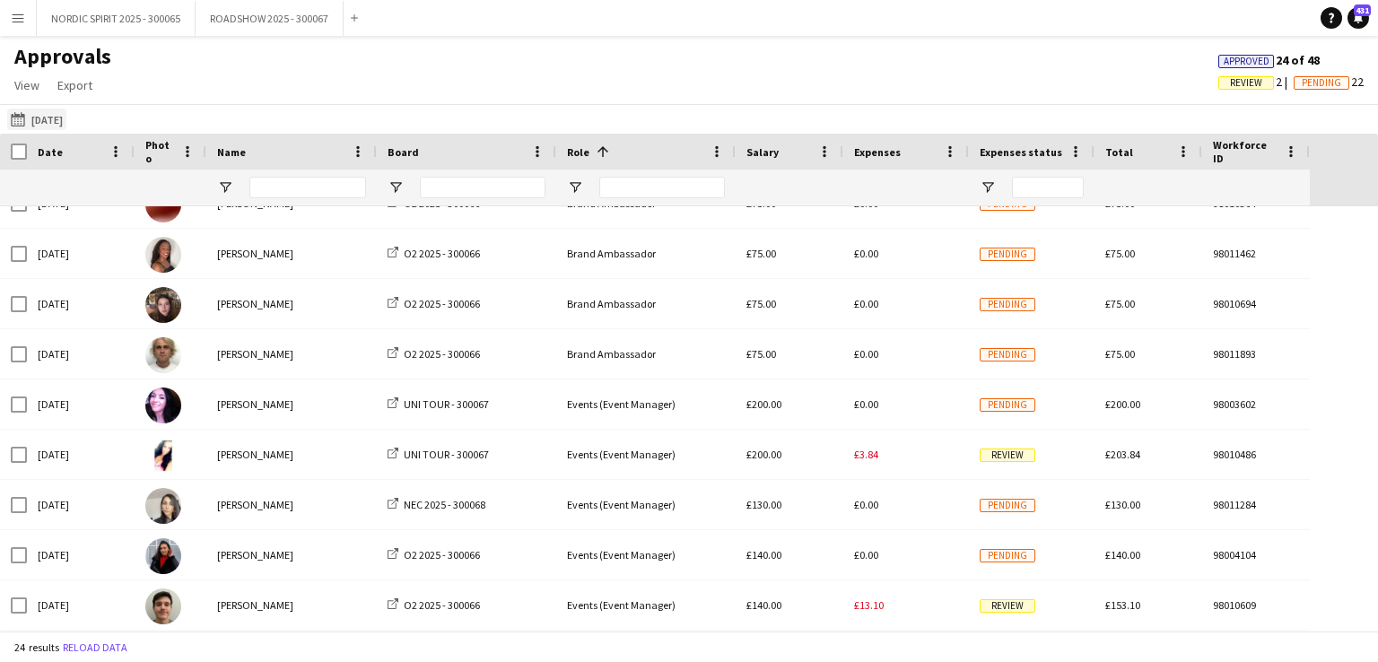
click at [48, 123] on button "[DATE] [DATE]" at bounding box center [36, 120] width 59 height 22
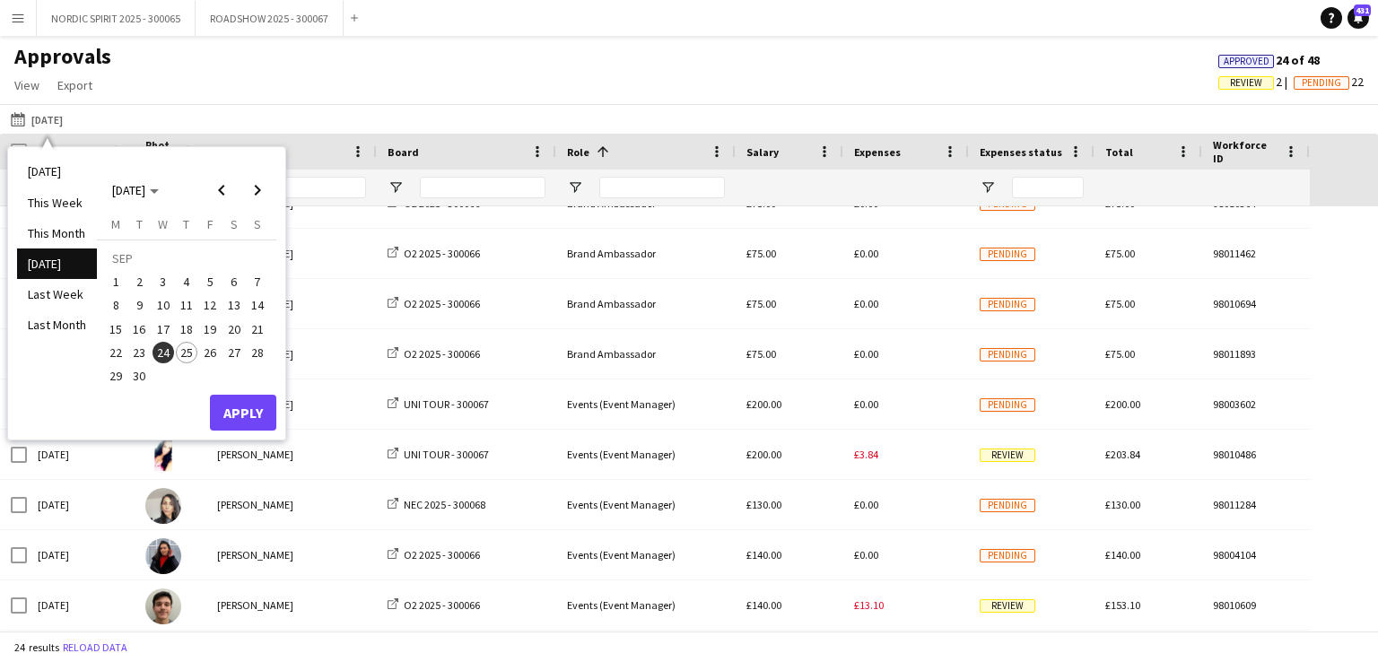
click at [187, 281] on span "4" at bounding box center [187, 282] width 22 height 22
click at [234, 408] on button "Apply" at bounding box center [243, 413] width 66 height 36
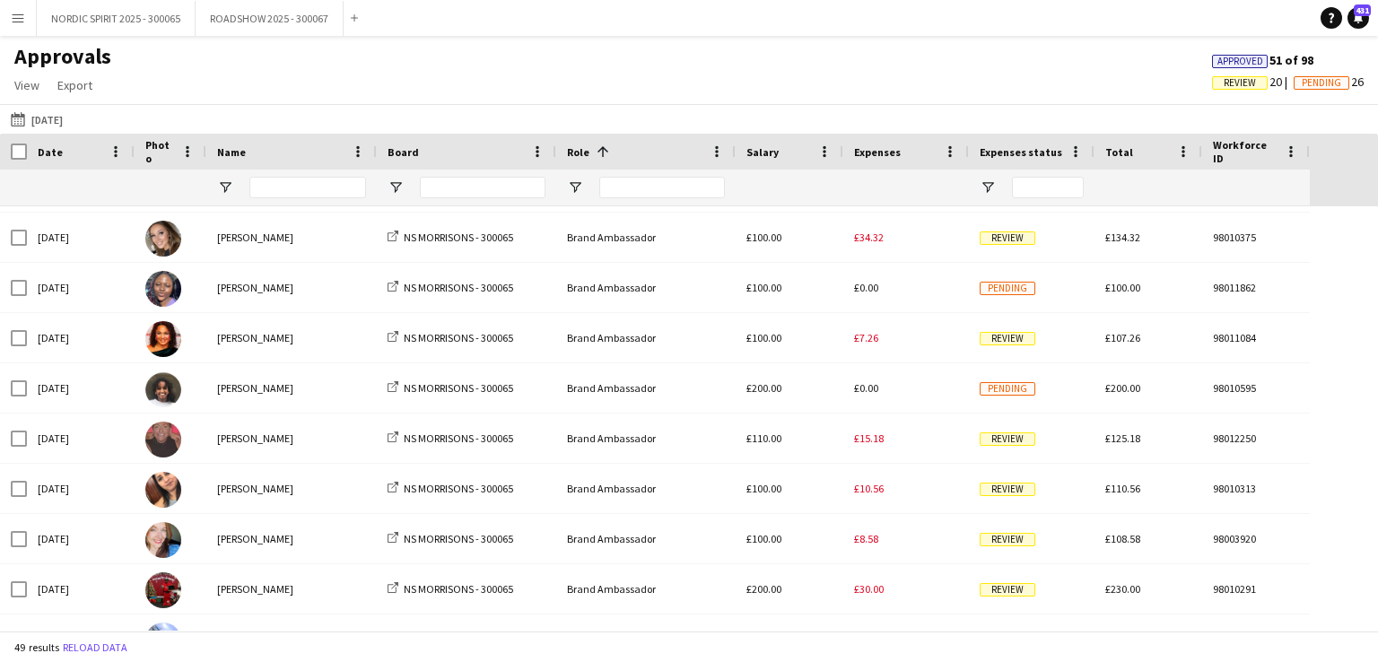
scroll to position [907, 0]
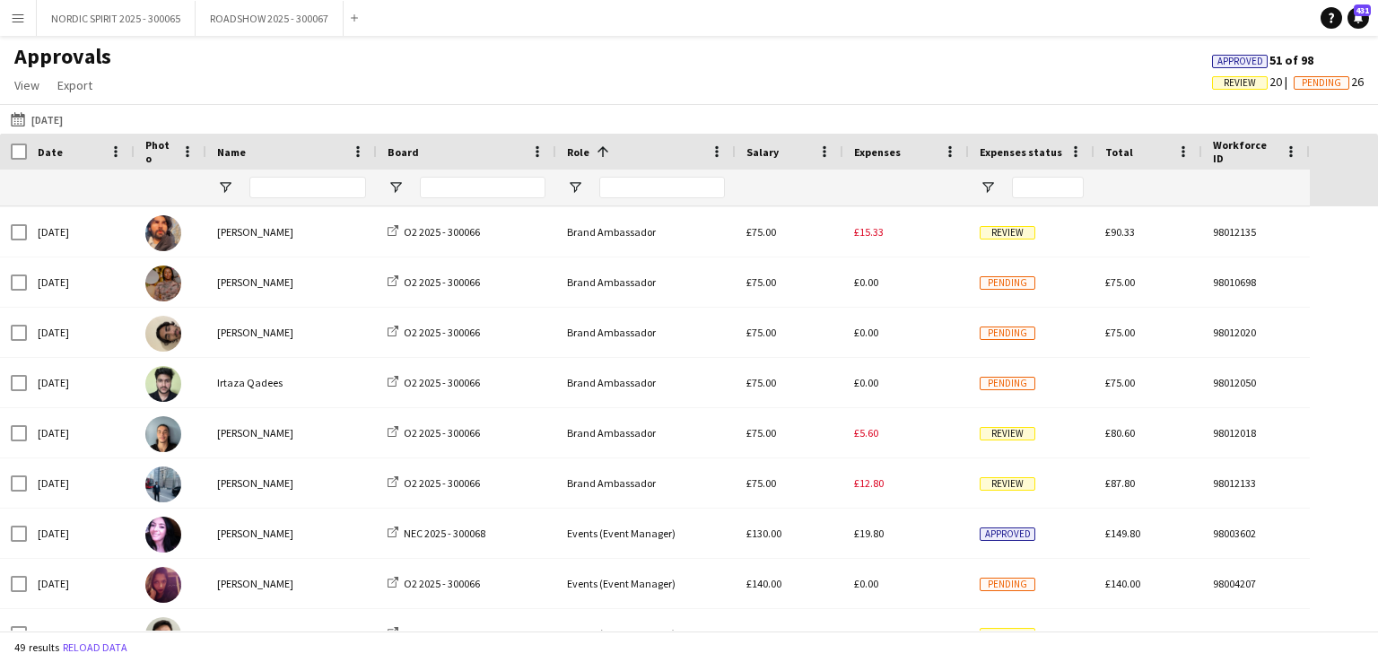
click at [21, 15] on app-icon "Menu" at bounding box center [18, 18] width 14 height 14
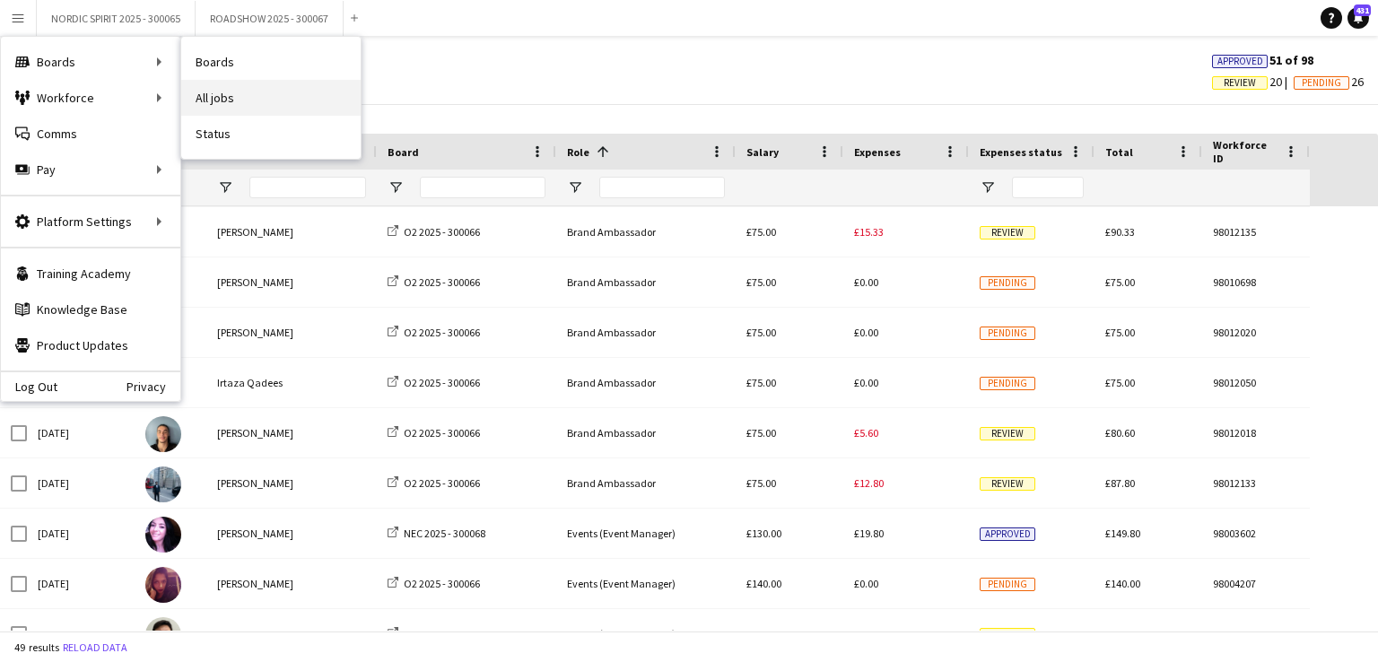
click at [244, 99] on link "All jobs" at bounding box center [270, 98] width 179 height 36
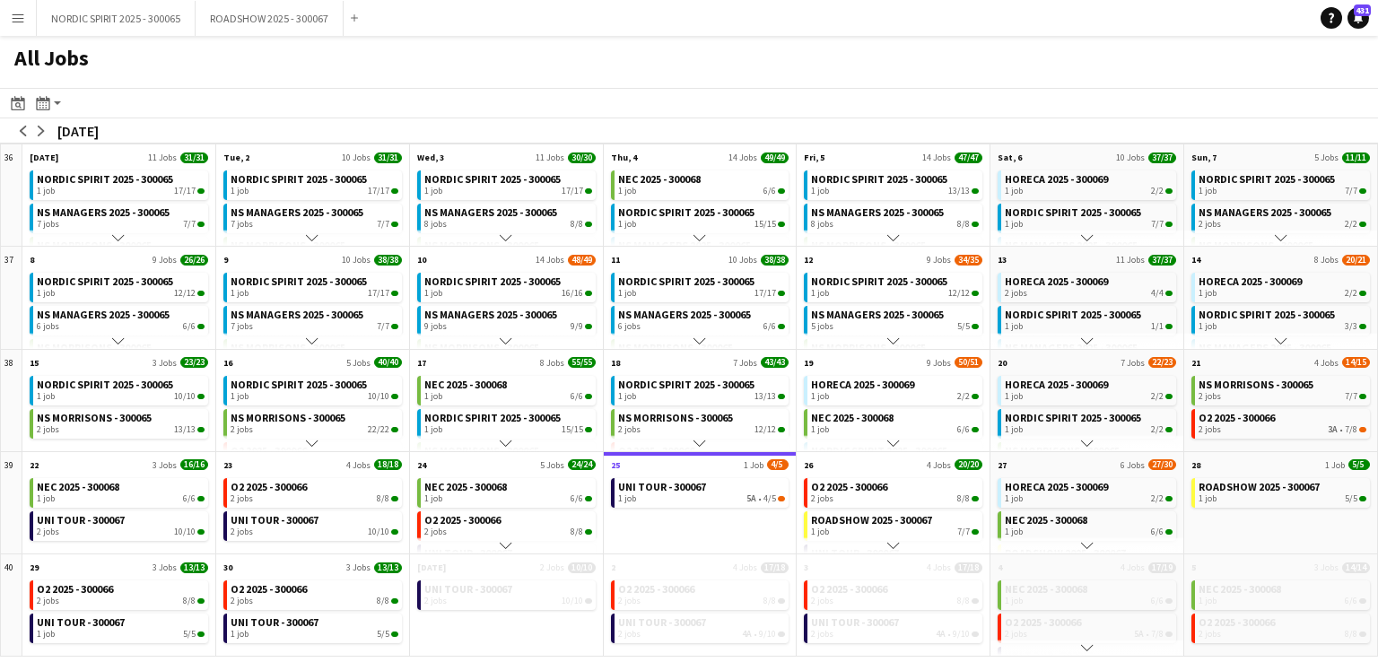
click at [21, 19] on app-icon "Menu" at bounding box center [18, 18] width 14 height 14
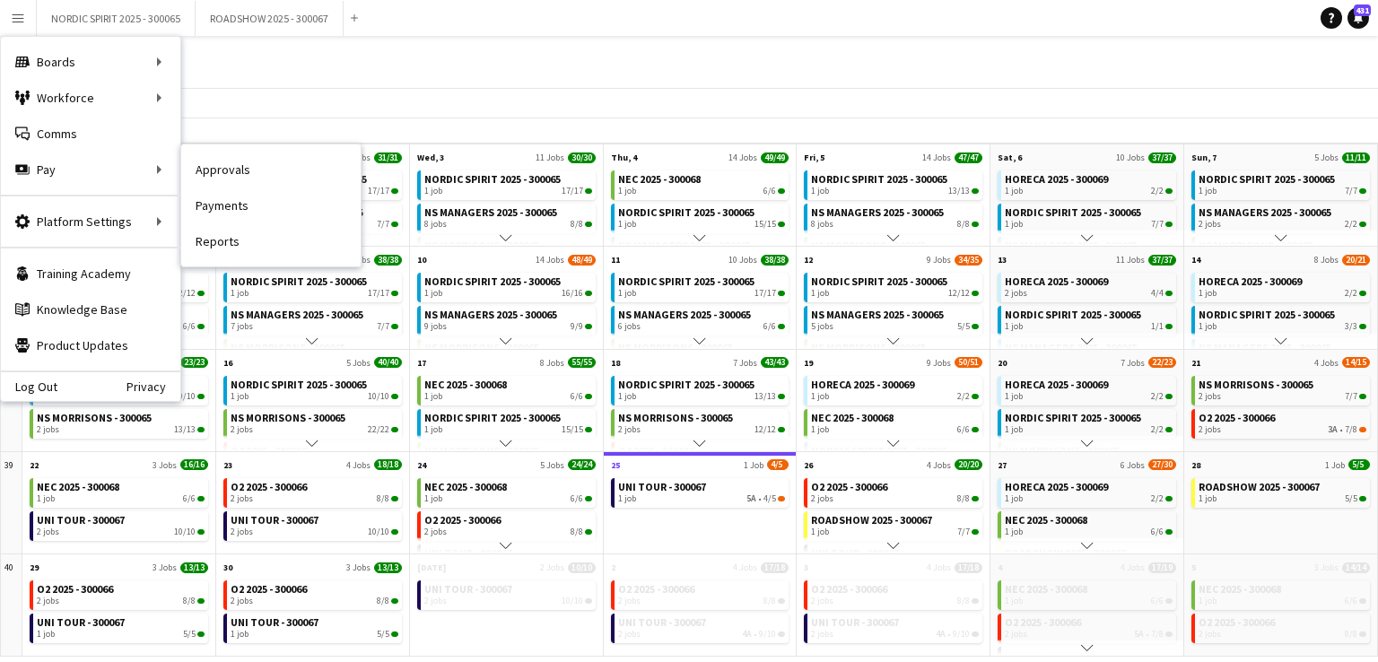
click at [231, 170] on link "Approvals" at bounding box center [270, 170] width 179 height 36
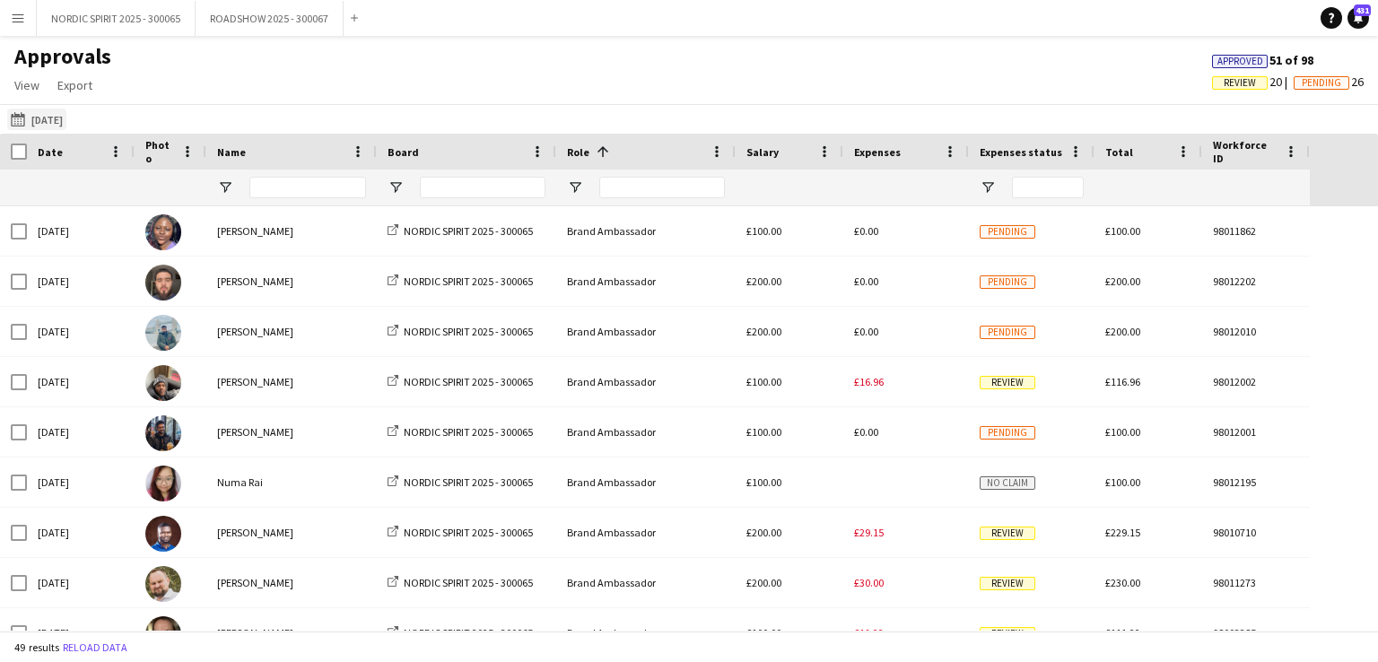
click at [66, 119] on button "[DATE] [DATE]" at bounding box center [36, 120] width 59 height 22
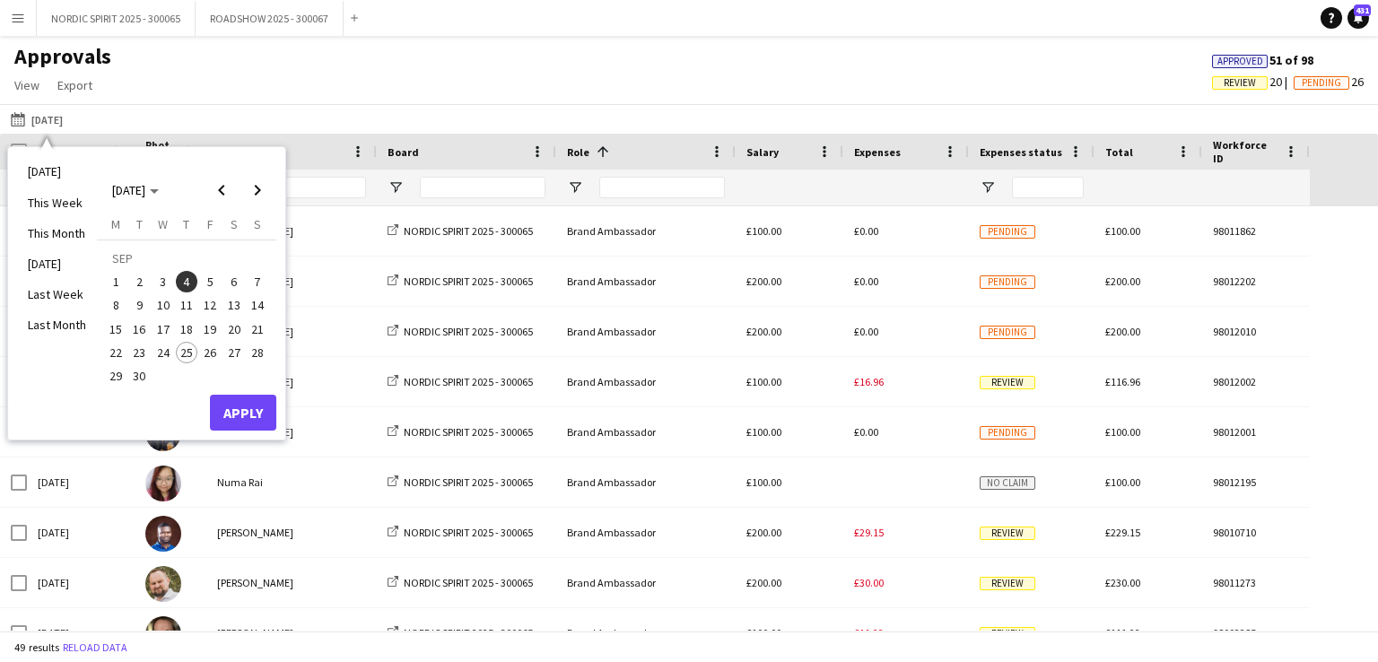
click at [211, 325] on span "19" at bounding box center [210, 329] width 22 height 22
click at [235, 409] on button "Apply" at bounding box center [243, 413] width 66 height 36
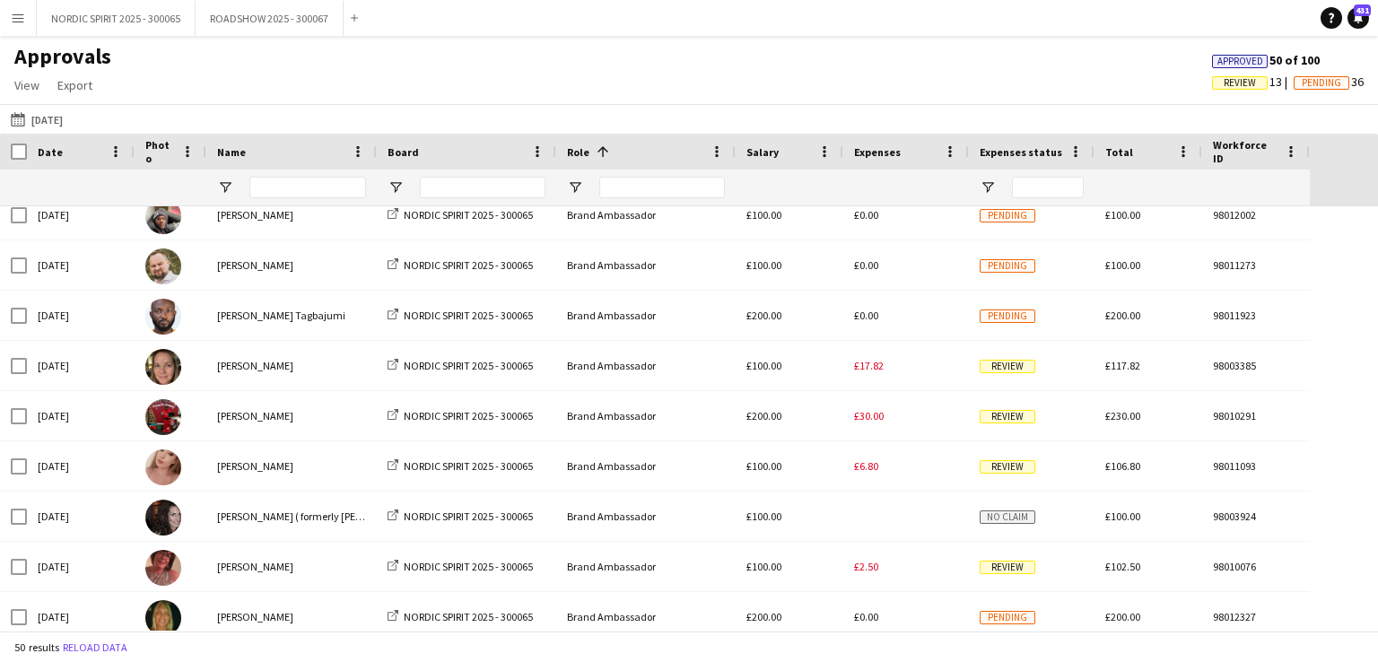
scroll to position [509, 0]
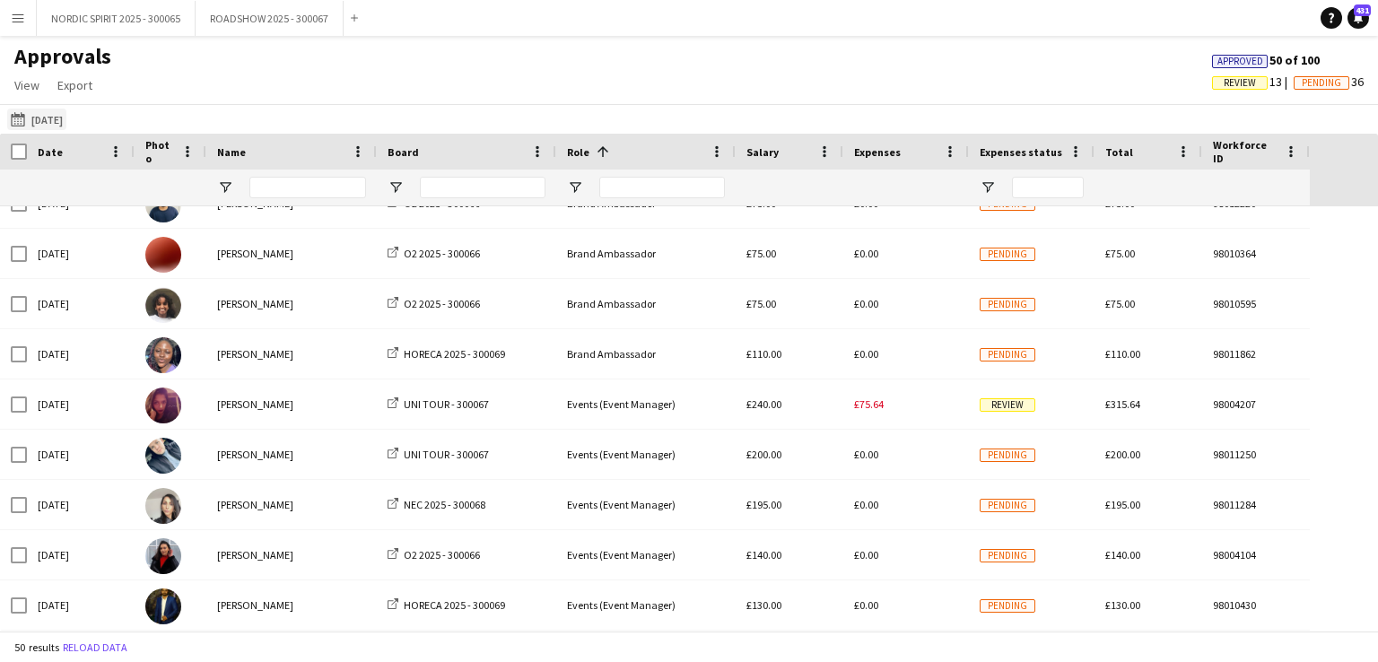
click at [66, 119] on button "[DATE] [DATE]" at bounding box center [36, 120] width 59 height 22
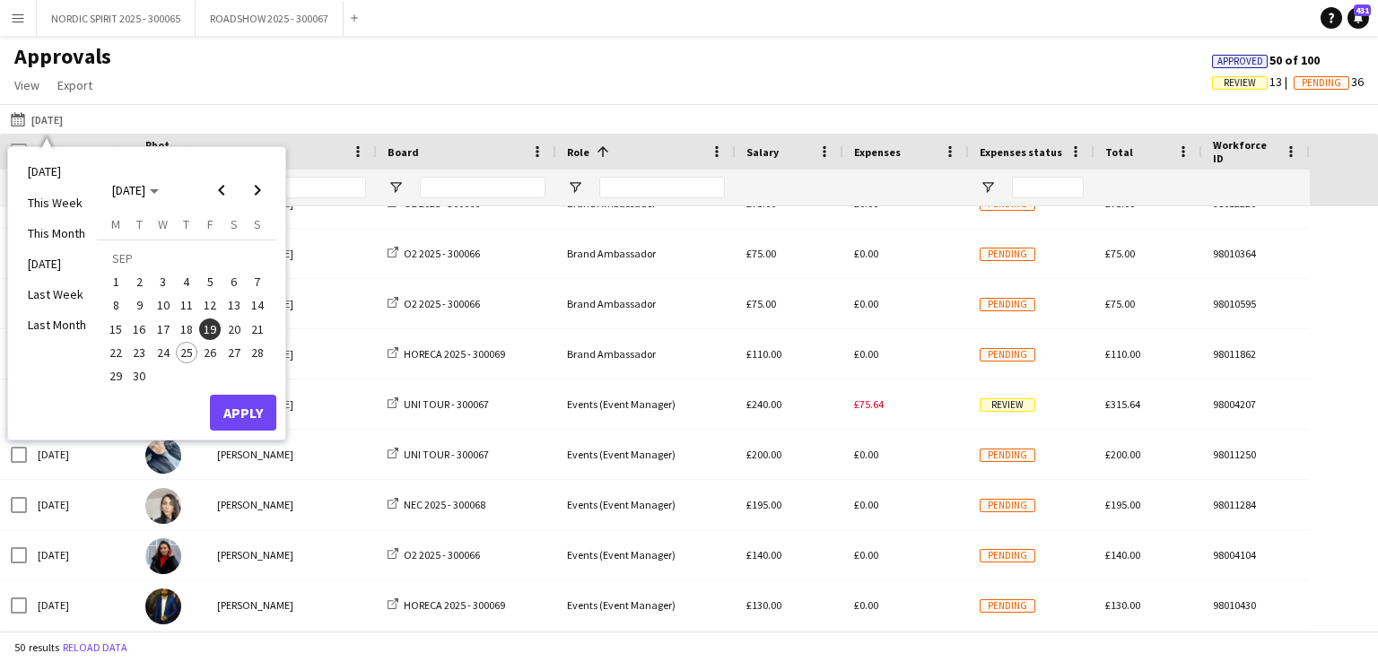
click at [230, 324] on span "20" at bounding box center [234, 329] width 22 height 22
click at [243, 410] on button "Apply" at bounding box center [243, 413] width 66 height 36
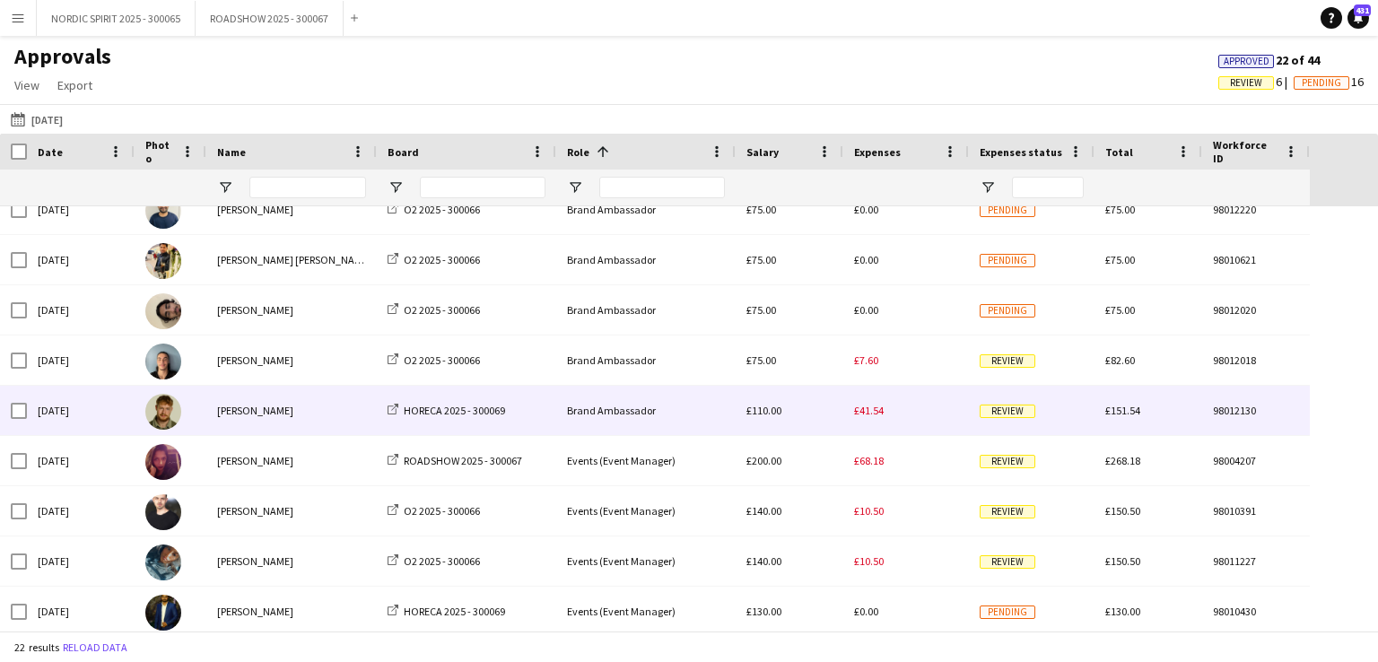
click at [872, 413] on span "£41.54" at bounding box center [869, 410] width 30 height 13
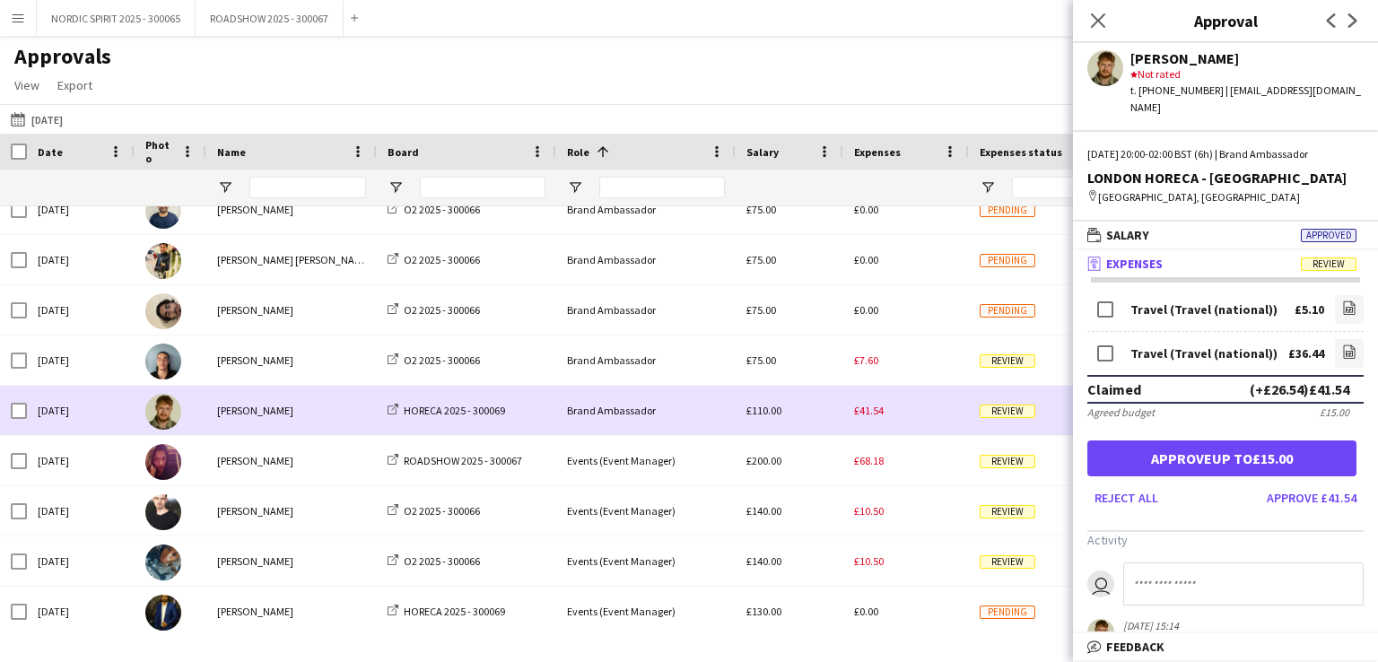
click at [924, 420] on div "£41.54" at bounding box center [906, 410] width 126 height 49
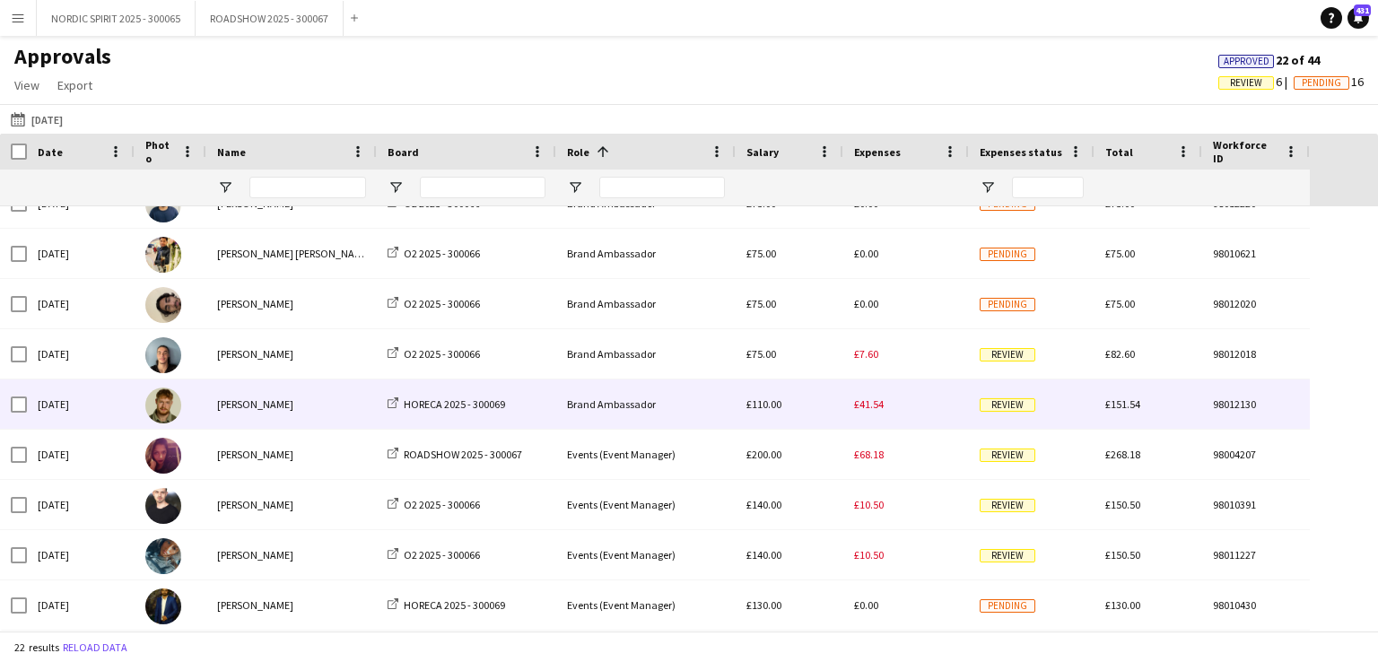
click at [873, 413] on div "£41.54" at bounding box center [906, 403] width 126 height 49
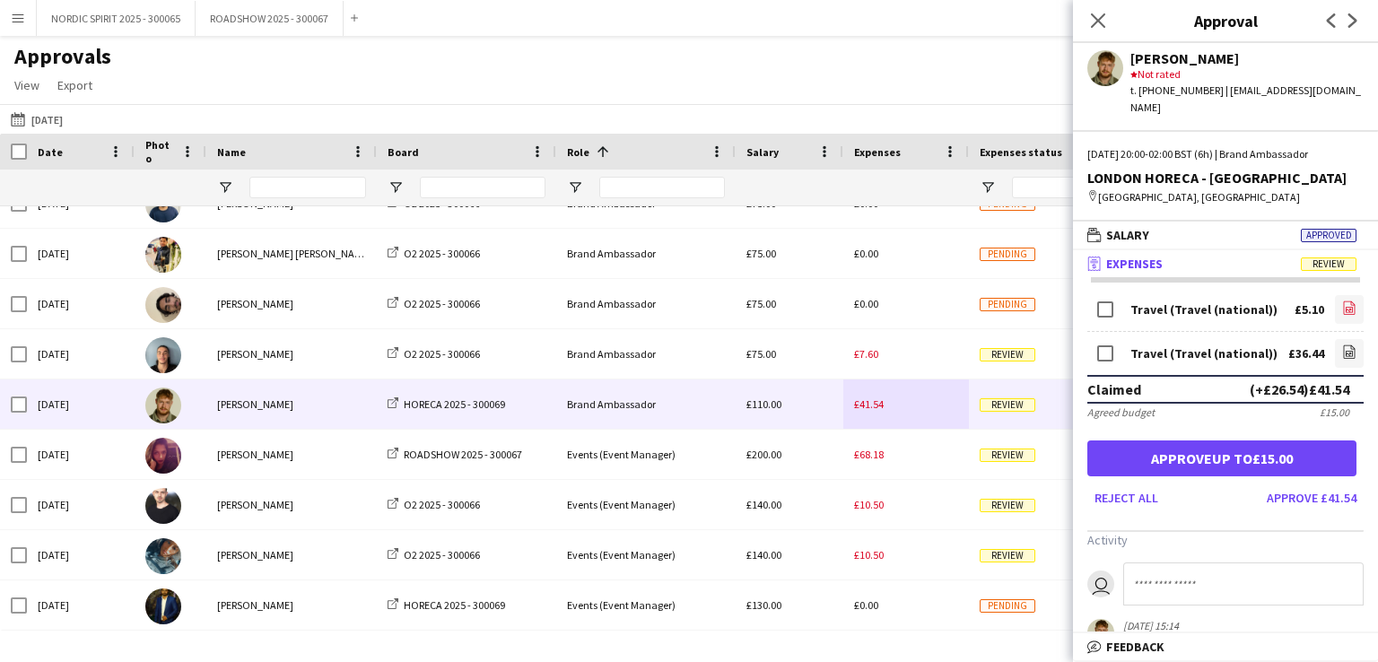
click at [1349, 309] on icon at bounding box center [1350, 310] width 2 height 2
click at [1342, 344] on icon "file-image" at bounding box center [1349, 351] width 14 height 14
click at [55, 117] on button "[DATE] [DATE]" at bounding box center [36, 120] width 59 height 22
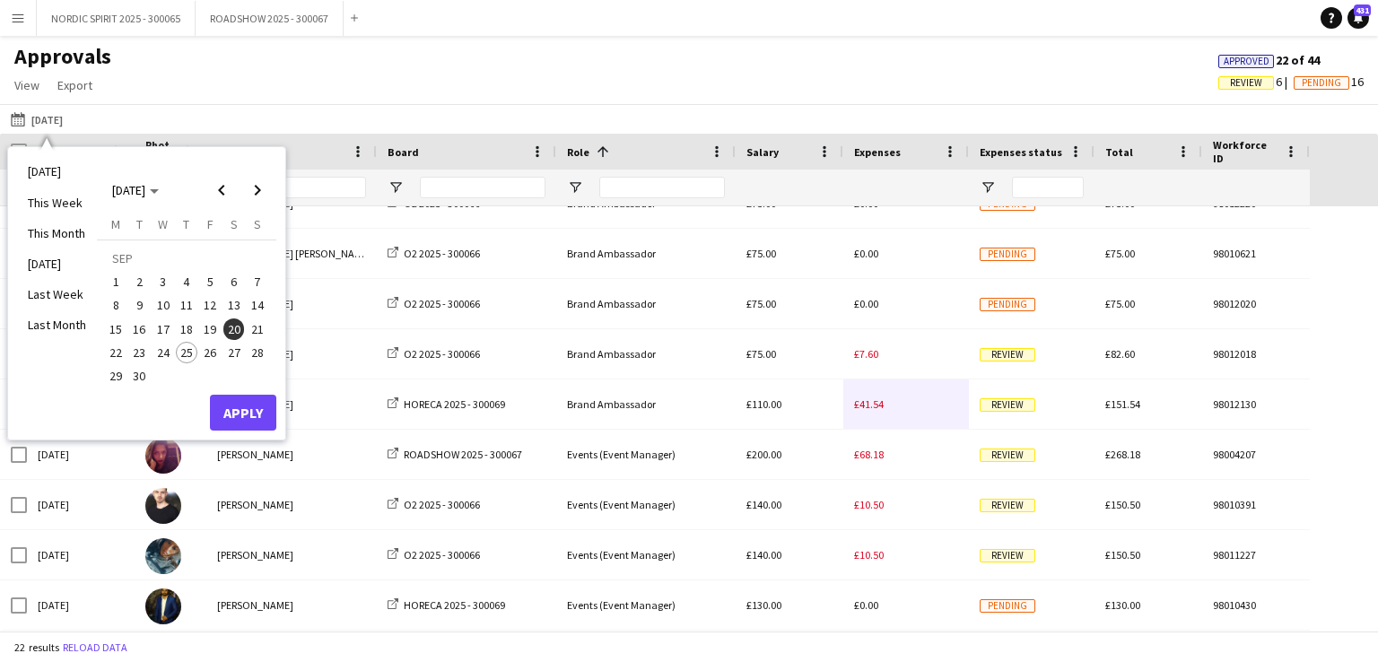
click at [237, 281] on span "6" at bounding box center [234, 282] width 22 height 22
click at [240, 405] on button "Apply" at bounding box center [243, 413] width 66 height 36
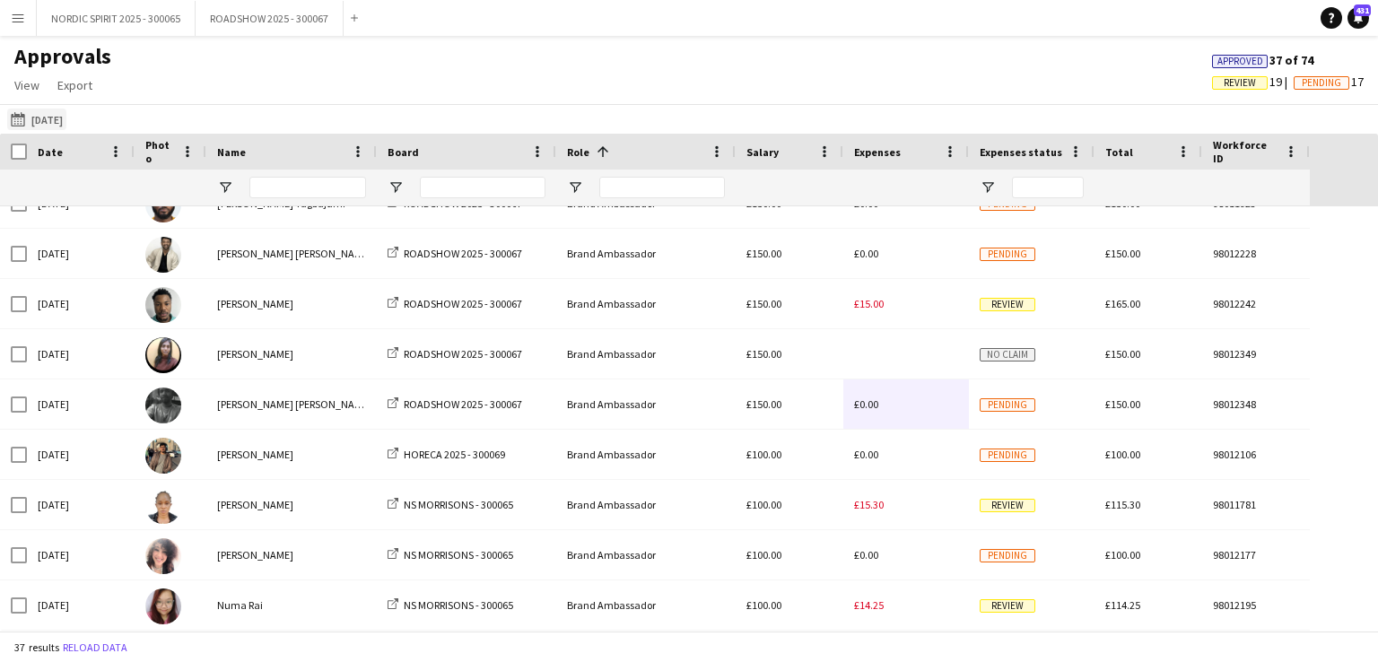
click at [52, 119] on button "[DATE] [DATE]" at bounding box center [36, 120] width 59 height 22
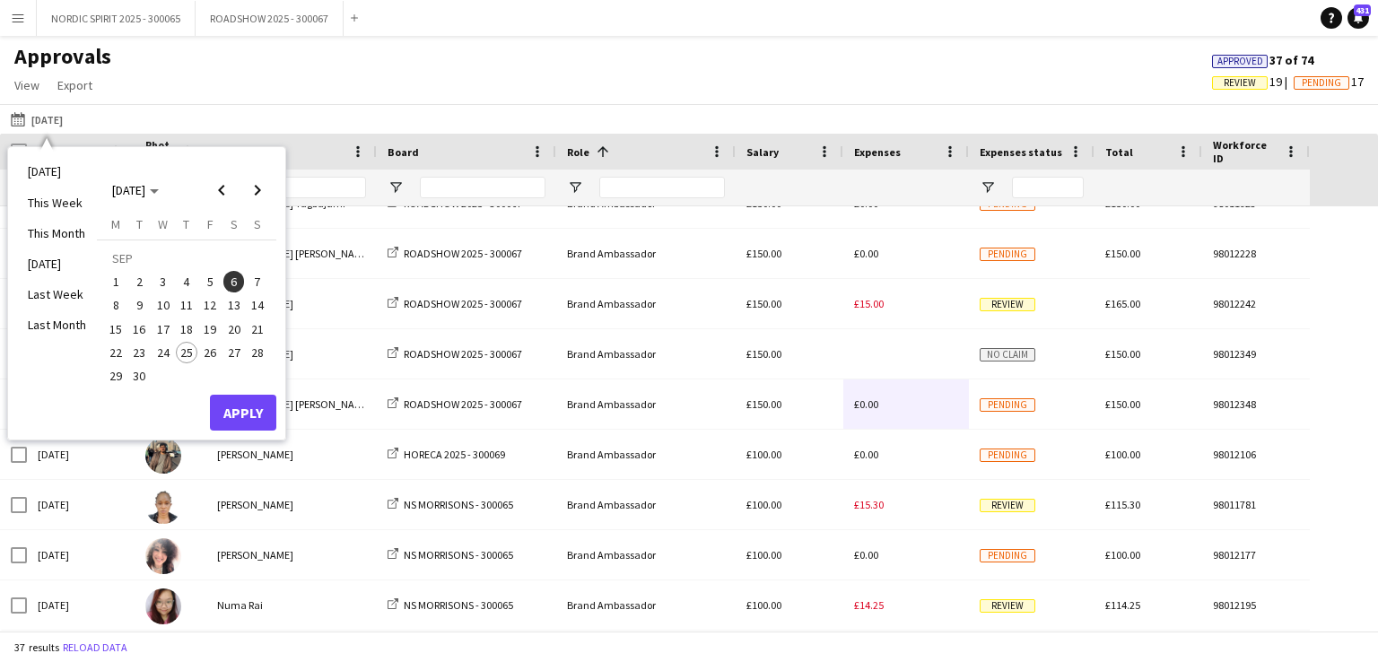
click at [234, 305] on span "13" at bounding box center [234, 306] width 22 height 22
click at [249, 401] on button "Apply" at bounding box center [243, 413] width 66 height 36
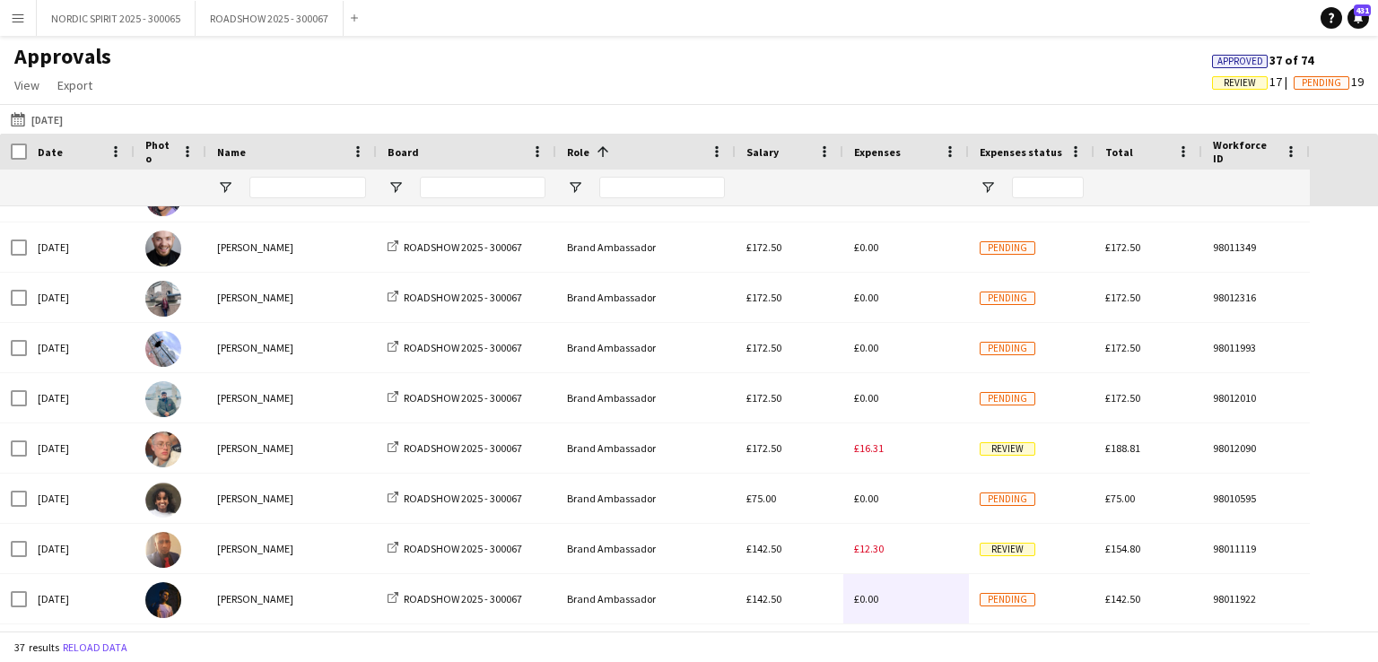
scroll to position [587, 0]
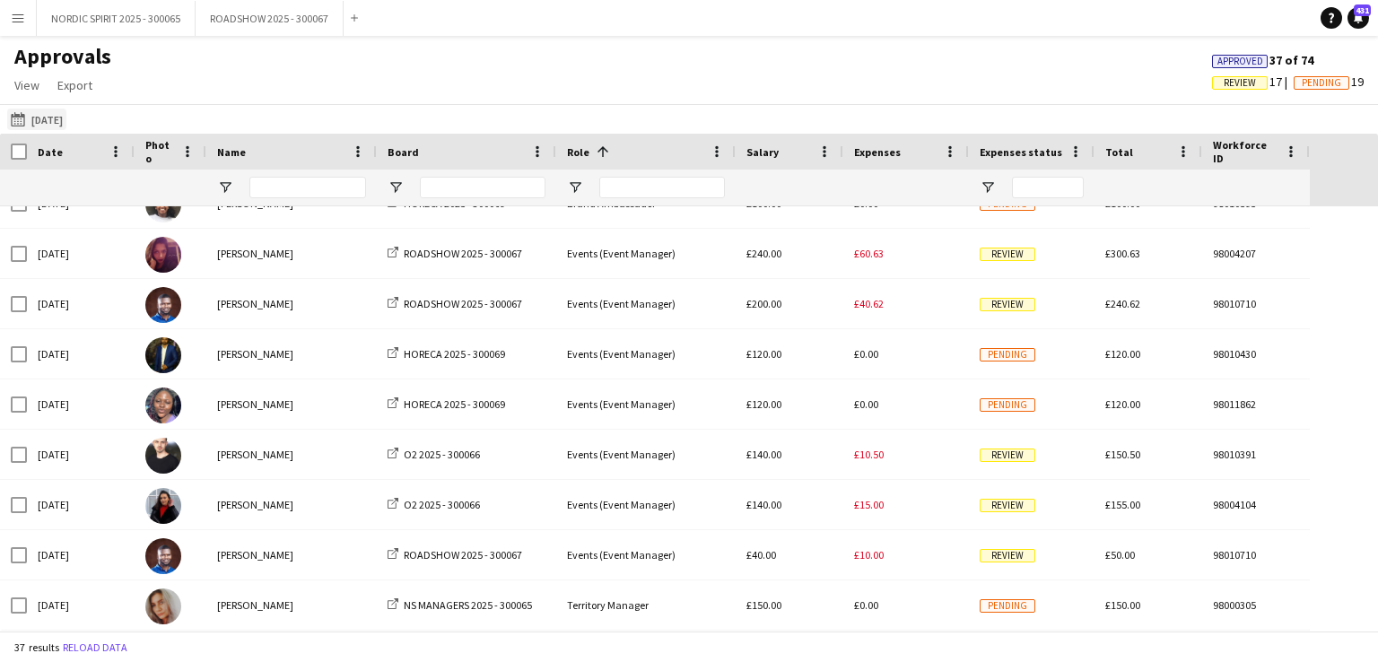
click at [52, 119] on button "[DATE] [DATE]" at bounding box center [36, 120] width 59 height 22
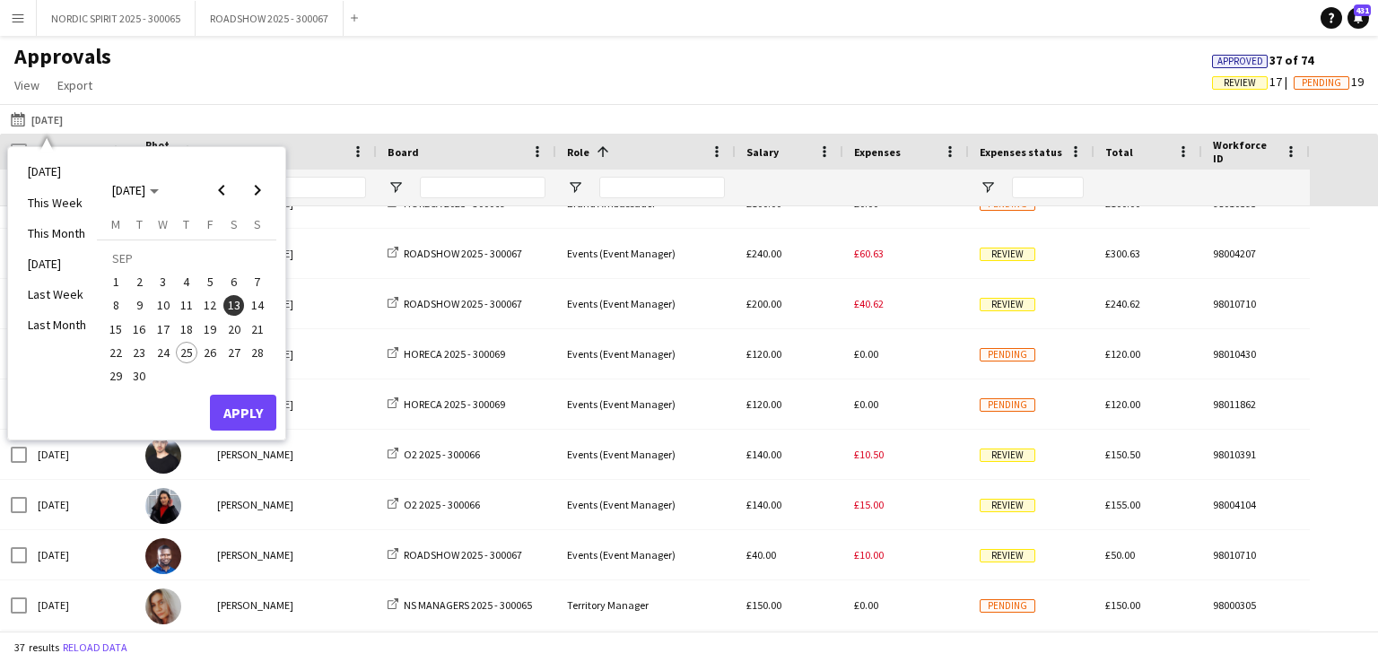
click at [259, 302] on span "14" at bounding box center [258, 306] width 22 height 22
click at [255, 403] on button "Apply" at bounding box center [243, 413] width 66 height 36
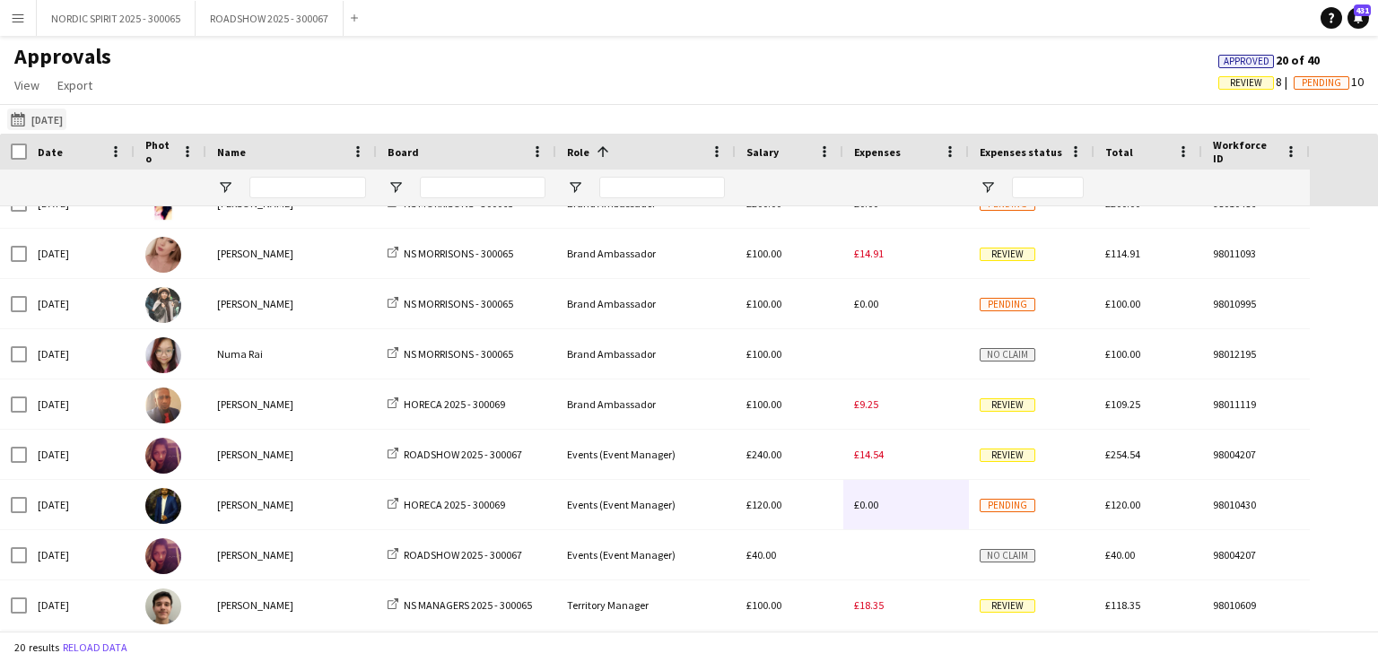
click at [64, 116] on button "[DATE] [DATE]" at bounding box center [36, 120] width 59 height 22
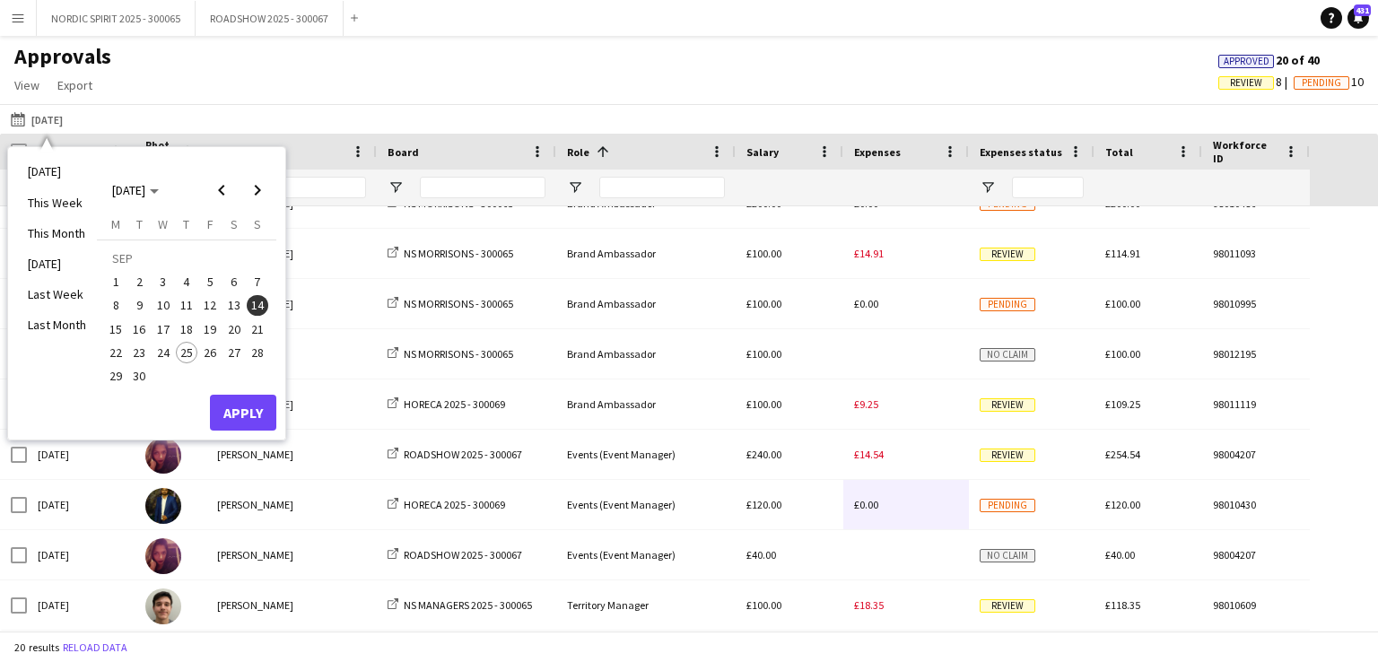
click at [162, 324] on span "17" at bounding box center [163, 329] width 22 height 22
click at [239, 408] on button "Apply" at bounding box center [243, 413] width 66 height 36
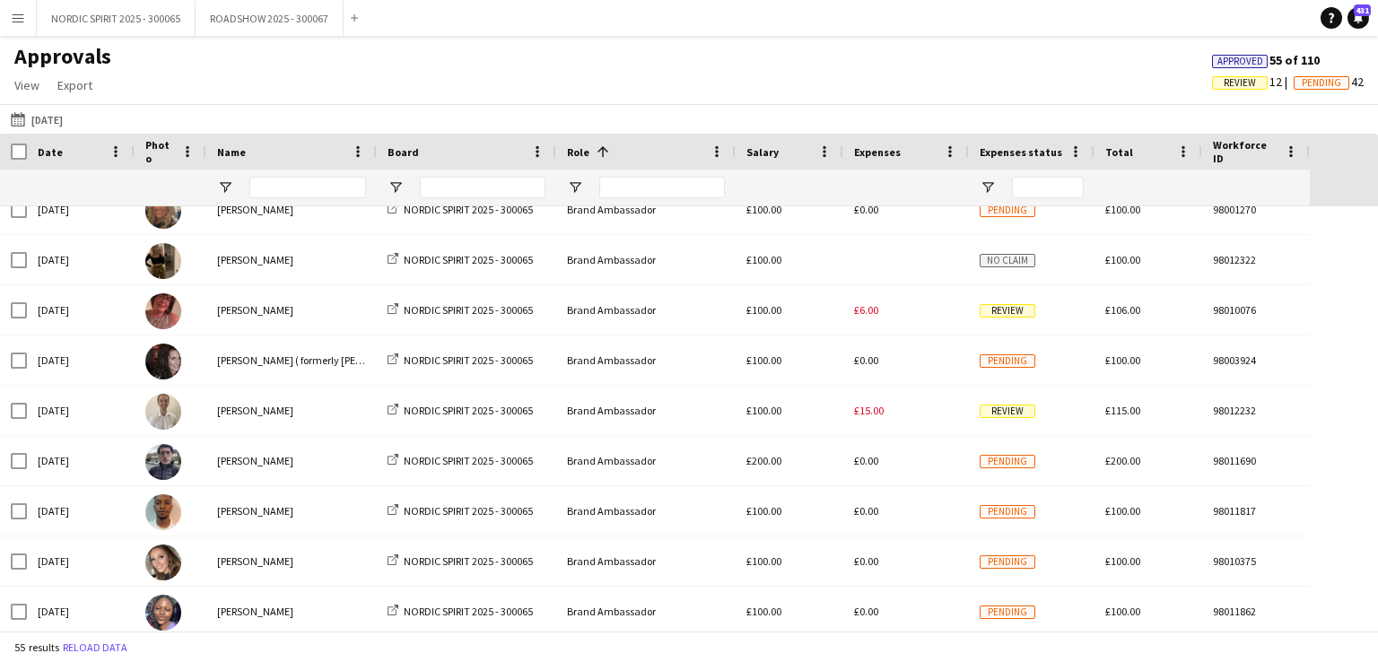
scroll to position [0, 0]
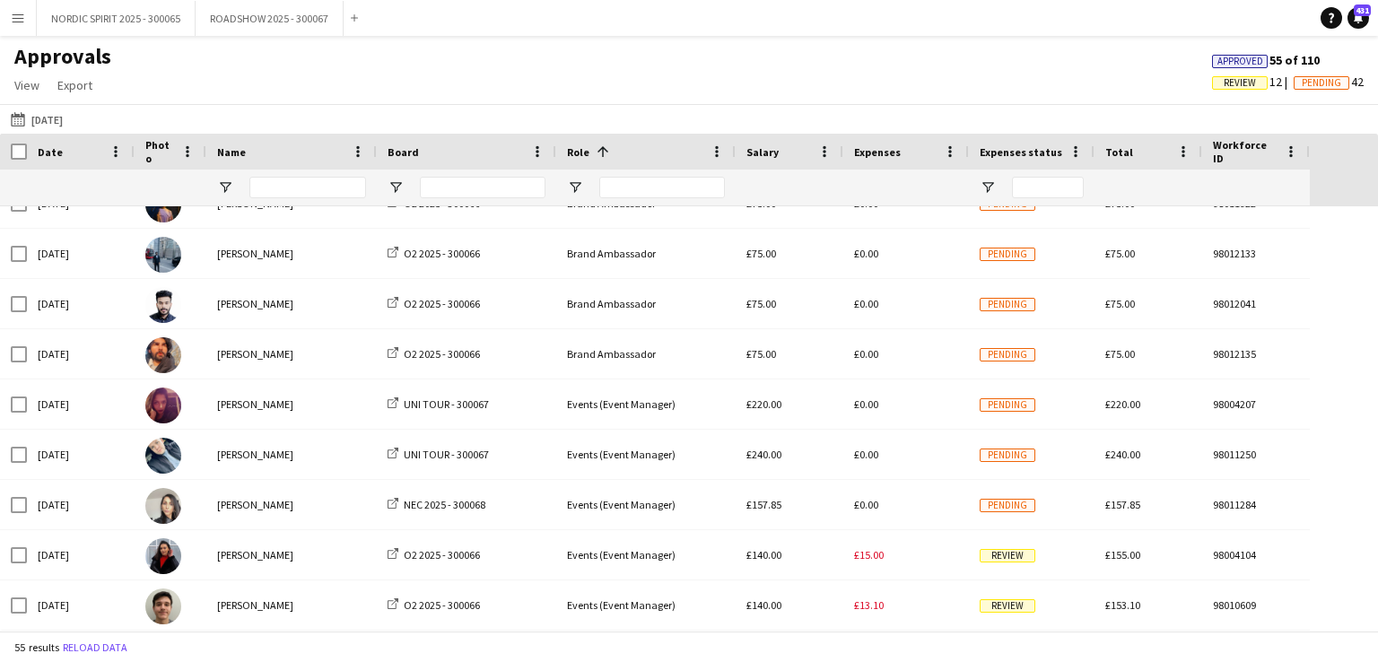
click at [58, 125] on button "[DATE] [DATE]" at bounding box center [36, 120] width 59 height 22
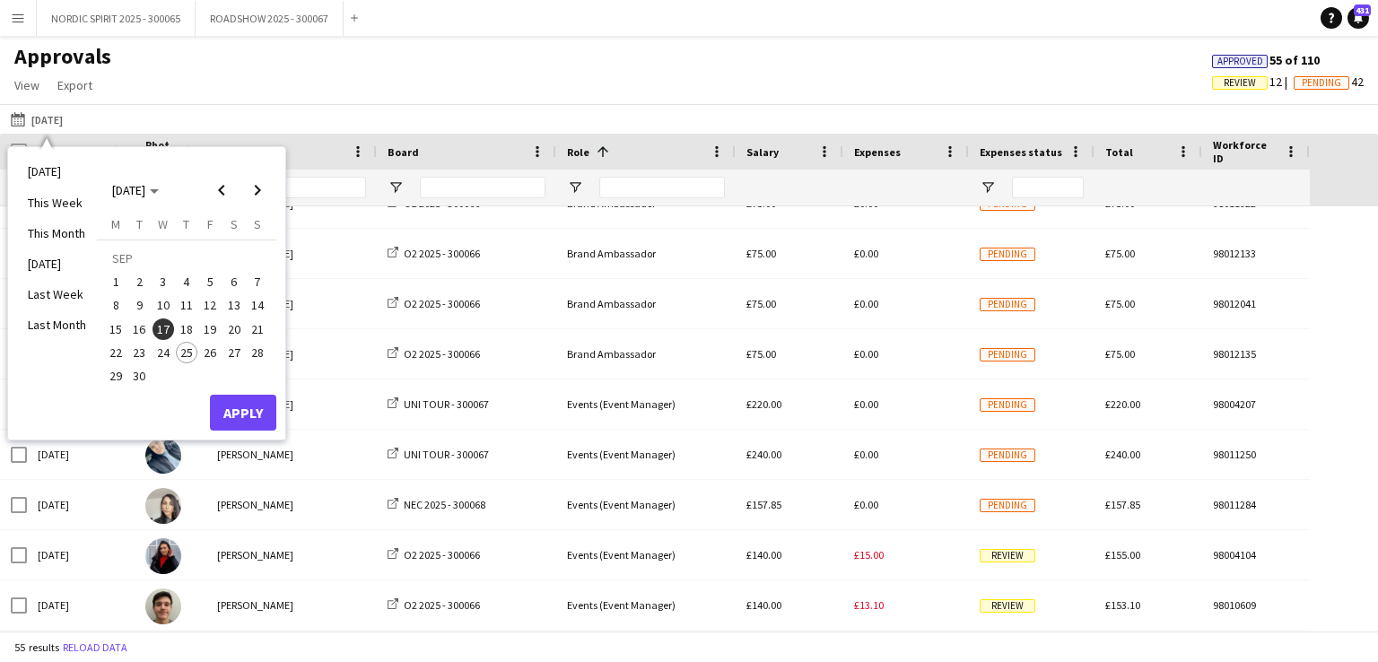
click at [187, 326] on span "18" at bounding box center [187, 329] width 22 height 22
click at [242, 403] on button "Apply" at bounding box center [243, 413] width 66 height 36
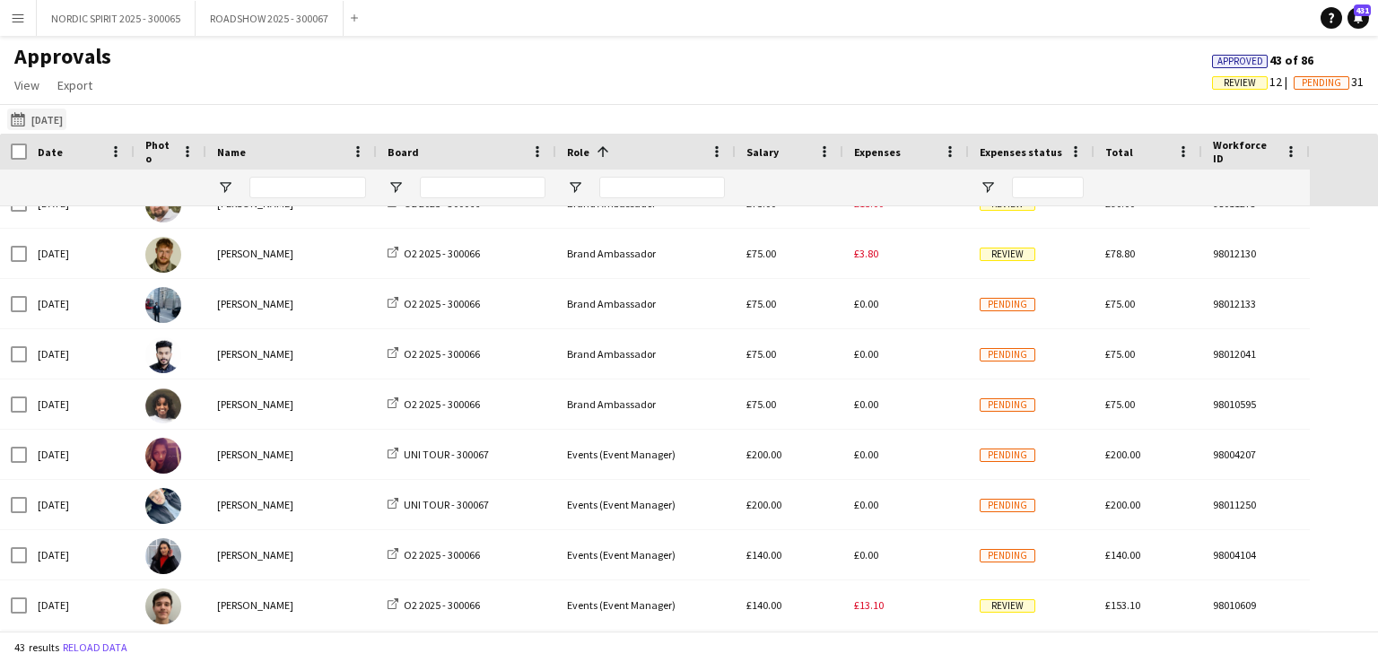
click at [66, 119] on button "[DATE] [DATE]" at bounding box center [36, 120] width 59 height 22
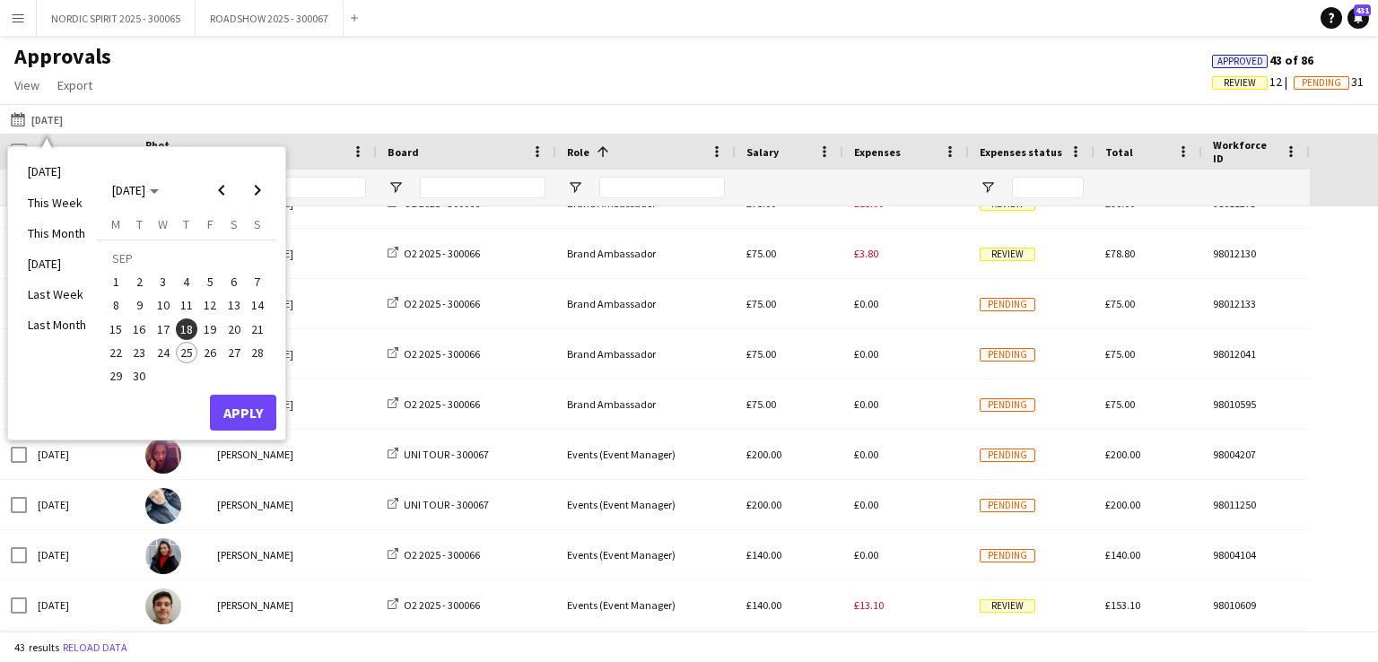
click at [214, 327] on span "19" at bounding box center [210, 329] width 22 height 22
click at [257, 411] on button "Apply" at bounding box center [243, 413] width 66 height 36
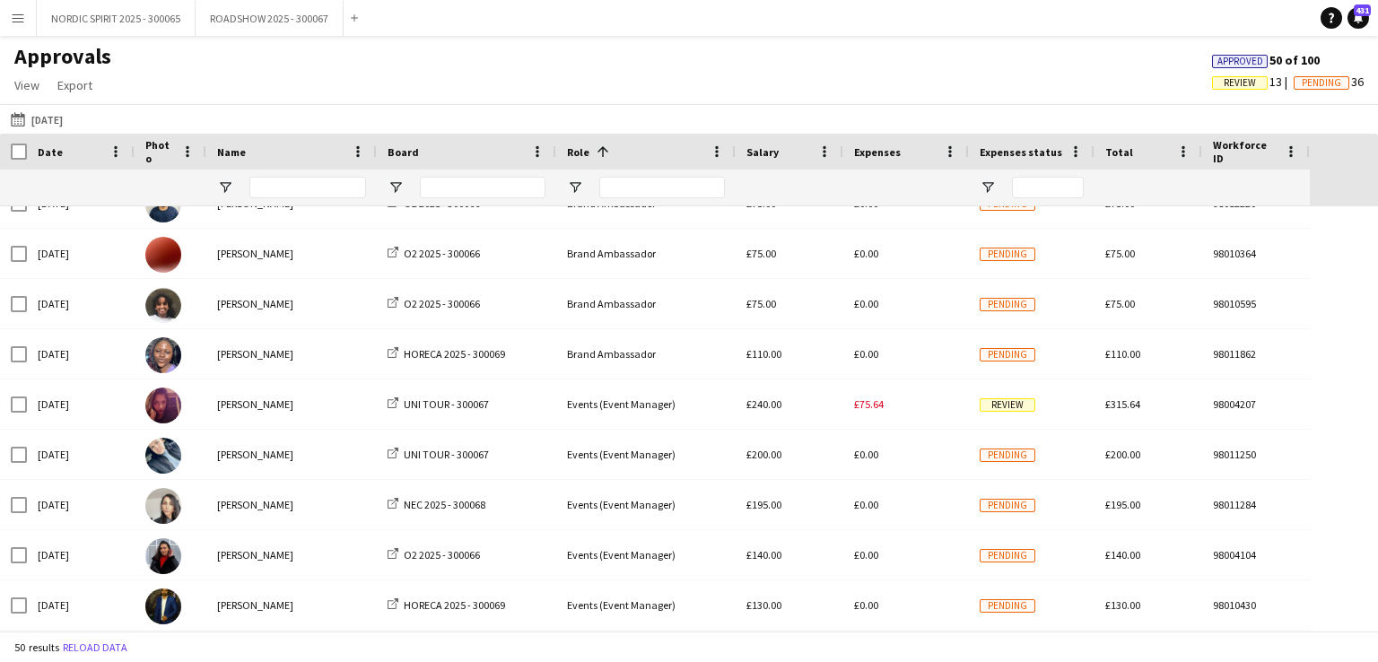
click at [66, 118] on button "[DATE] [DATE]" at bounding box center [36, 120] width 59 height 22
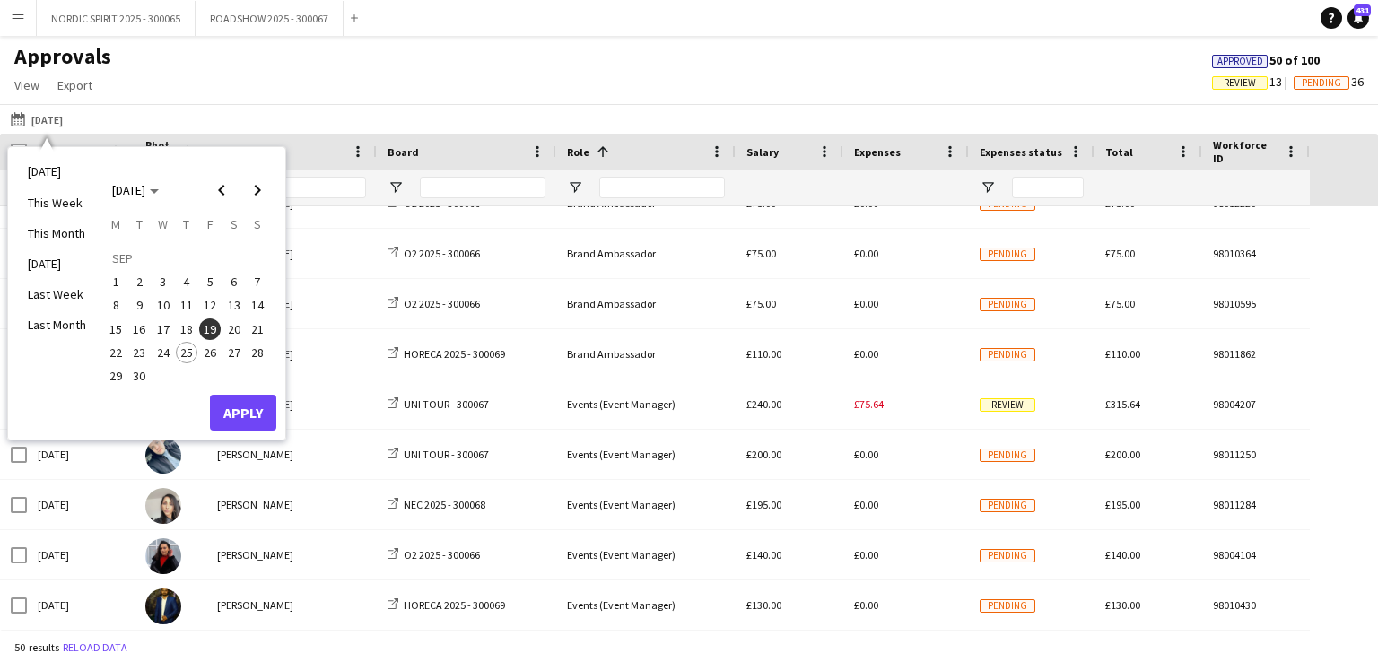
click at [235, 328] on span "20" at bounding box center [234, 329] width 22 height 22
click at [239, 410] on button "Apply" at bounding box center [243, 413] width 66 height 36
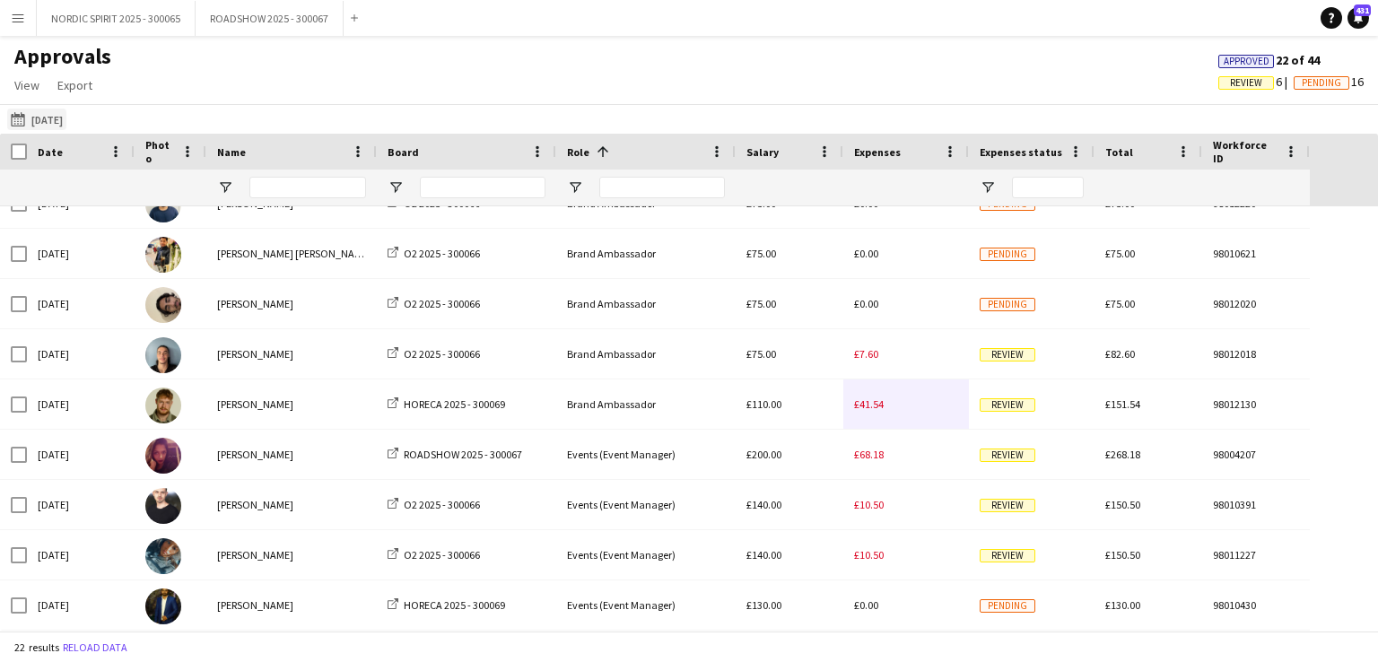
click at [47, 120] on button "[DATE] [DATE]" at bounding box center [36, 120] width 59 height 22
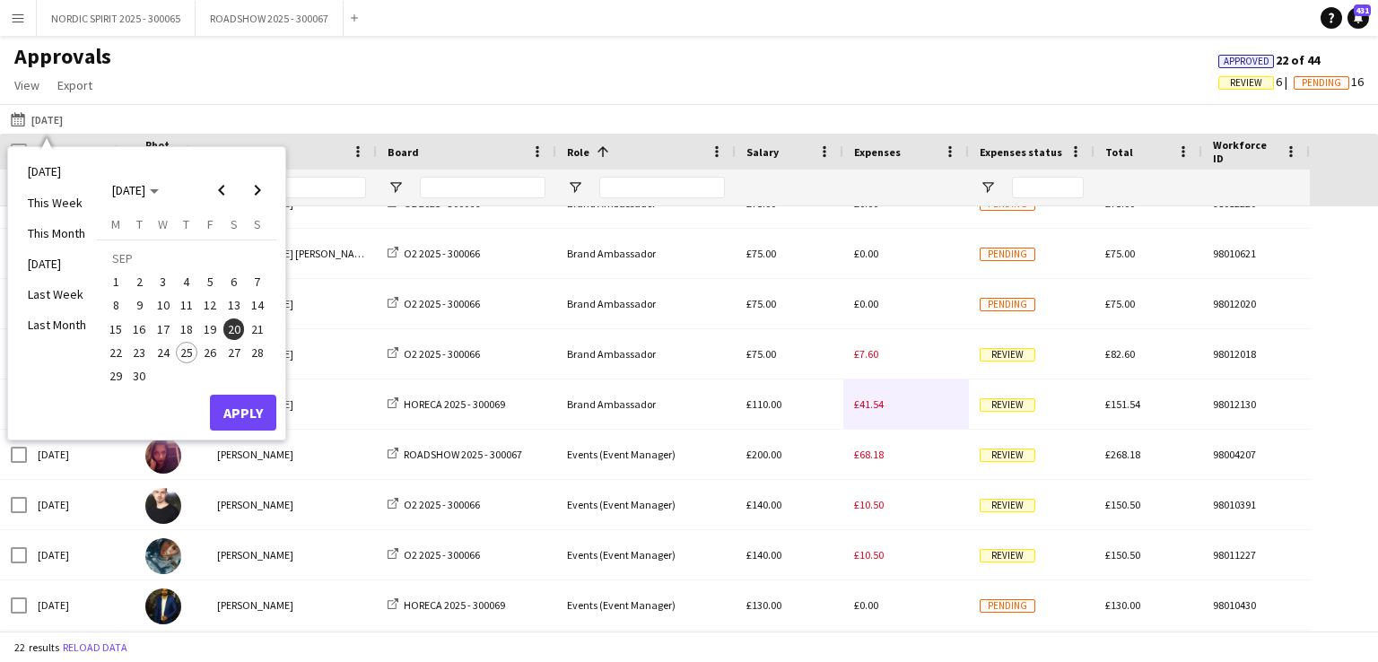
drag, startPoint x: 116, startPoint y: 346, endPoint x: 109, endPoint y: 353, distance: 10.1
click at [109, 352] on span "22" at bounding box center [116, 353] width 22 height 22
click at [255, 406] on button "Apply" at bounding box center [243, 413] width 66 height 36
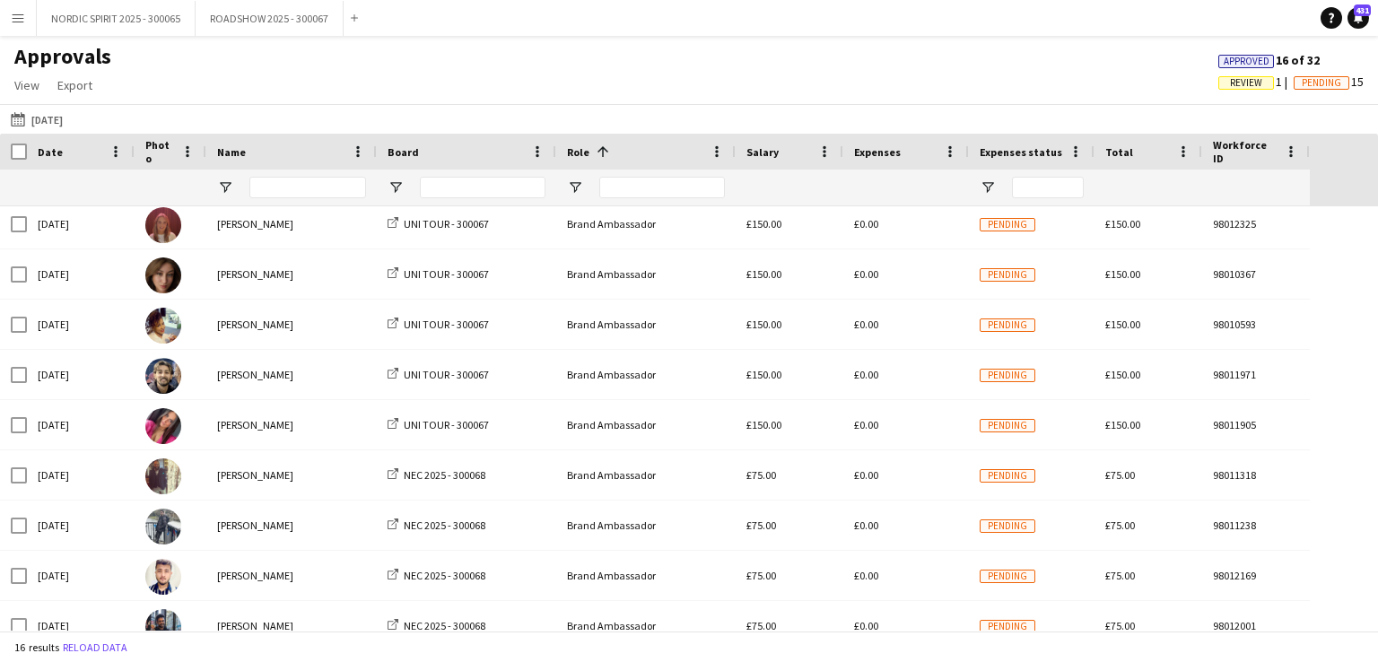
scroll to position [190, 0]
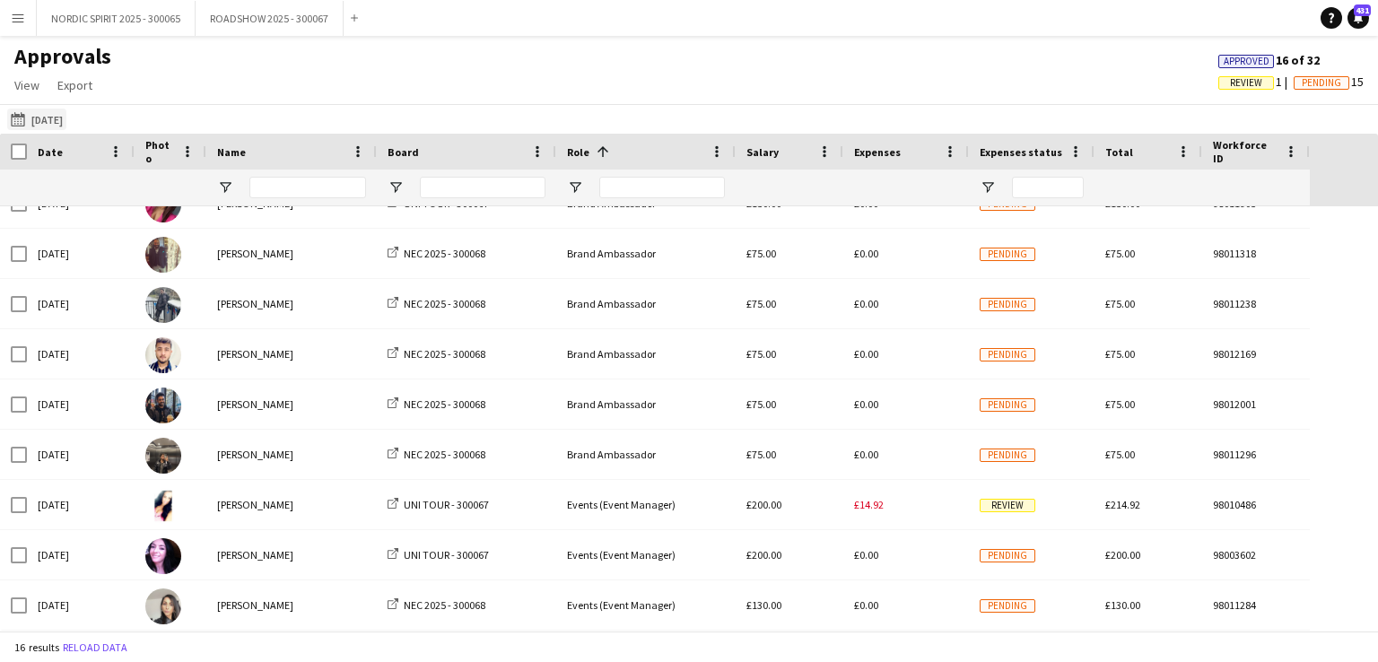
click at [54, 117] on button "[DATE] [DATE]" at bounding box center [36, 120] width 59 height 22
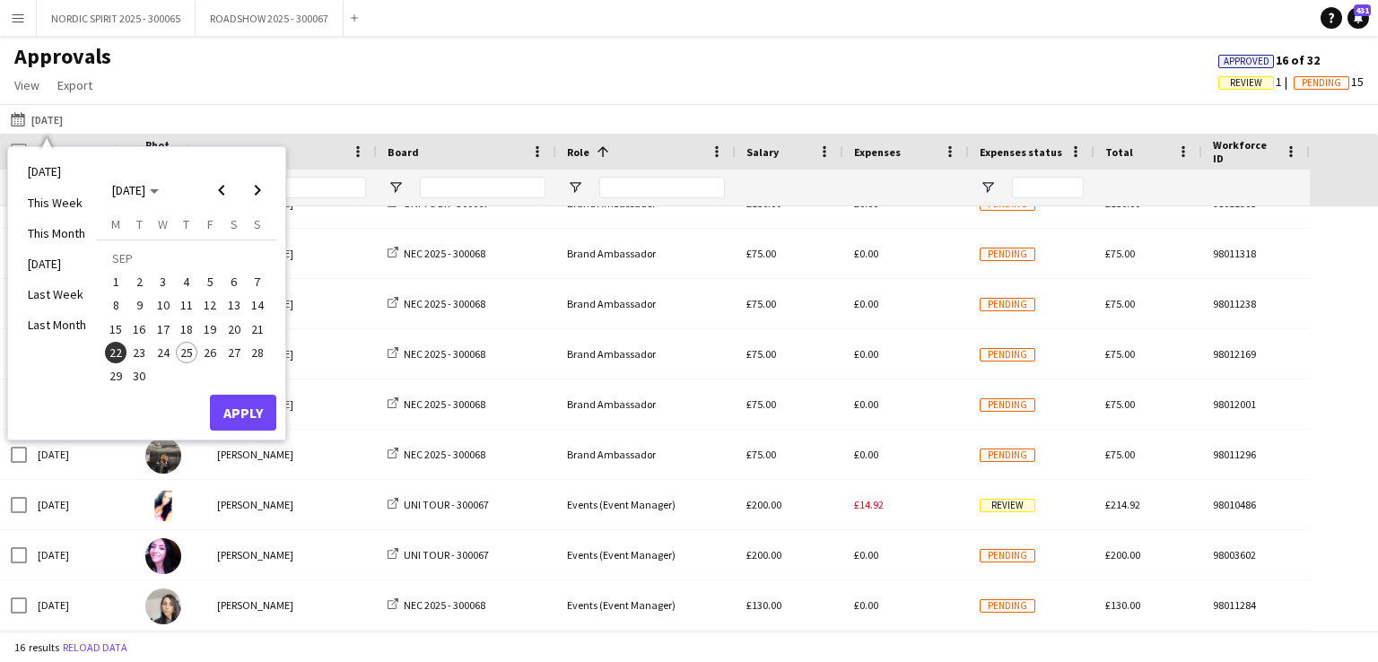
click at [140, 351] on span "23" at bounding box center [140, 353] width 22 height 22
click at [265, 410] on button "Apply" at bounding box center [243, 413] width 66 height 36
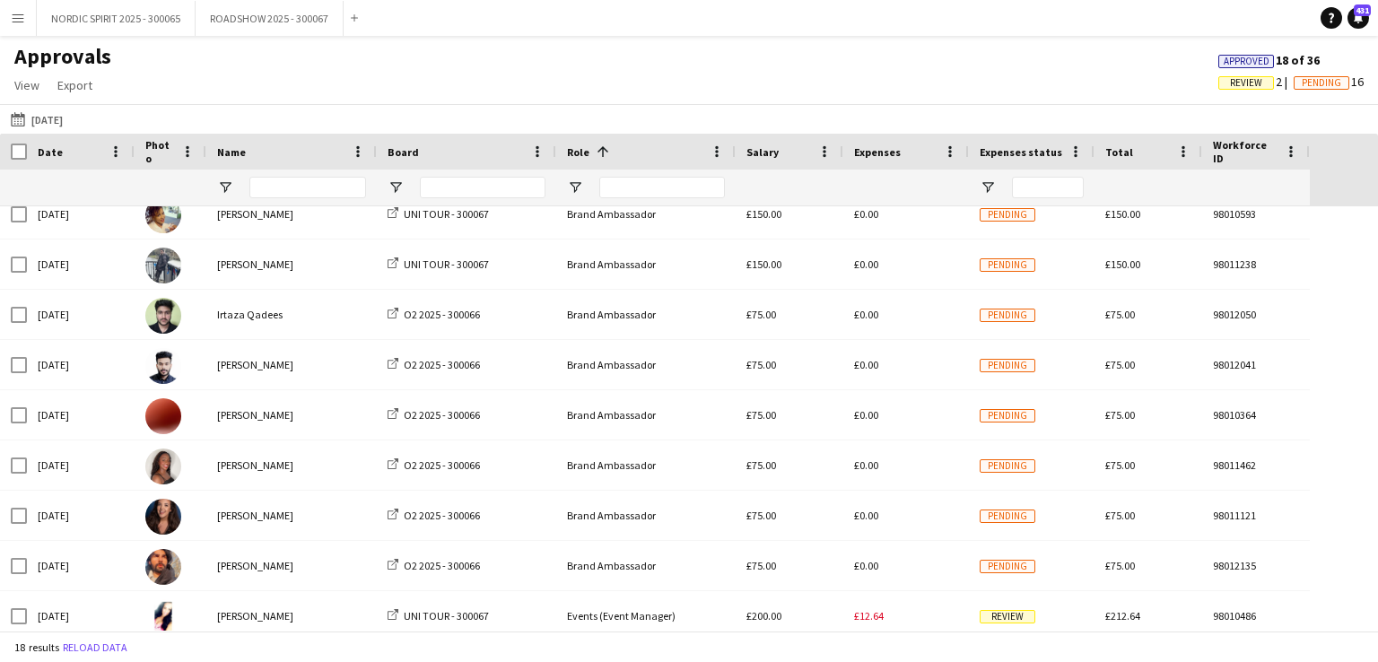
scroll to position [338, 0]
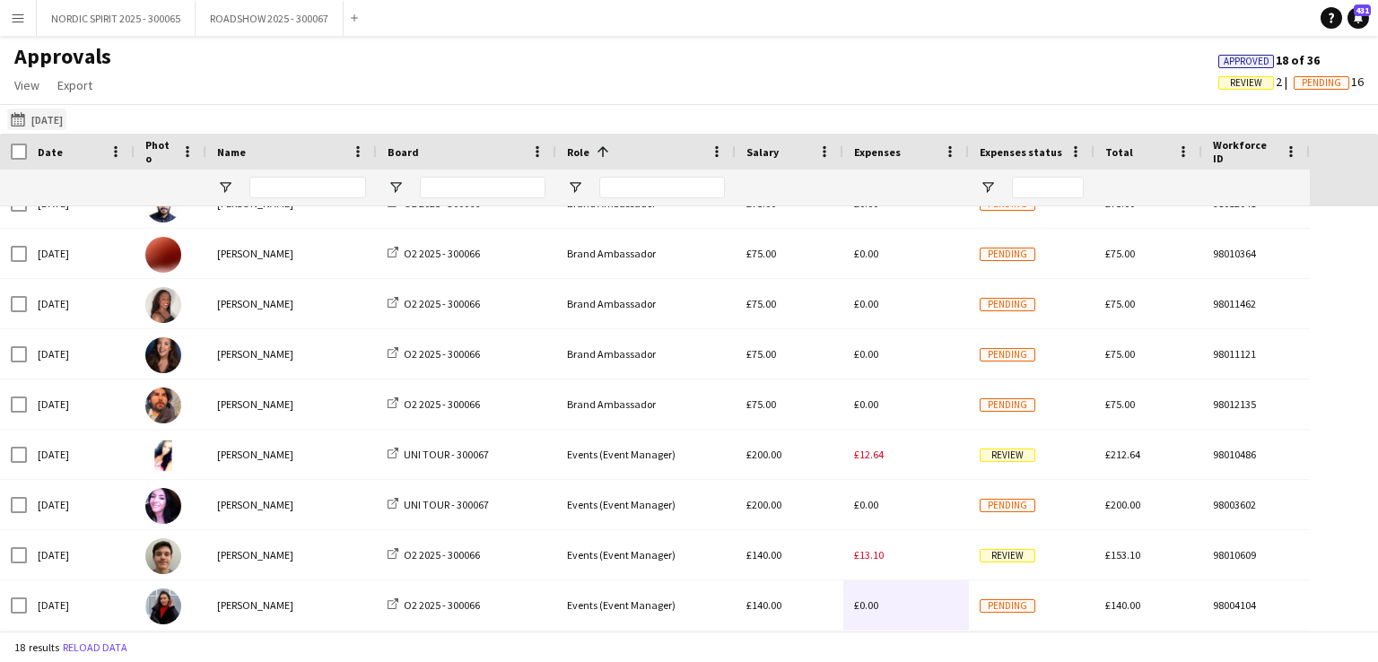
click at [57, 117] on button "[DATE] [DATE]" at bounding box center [36, 120] width 59 height 22
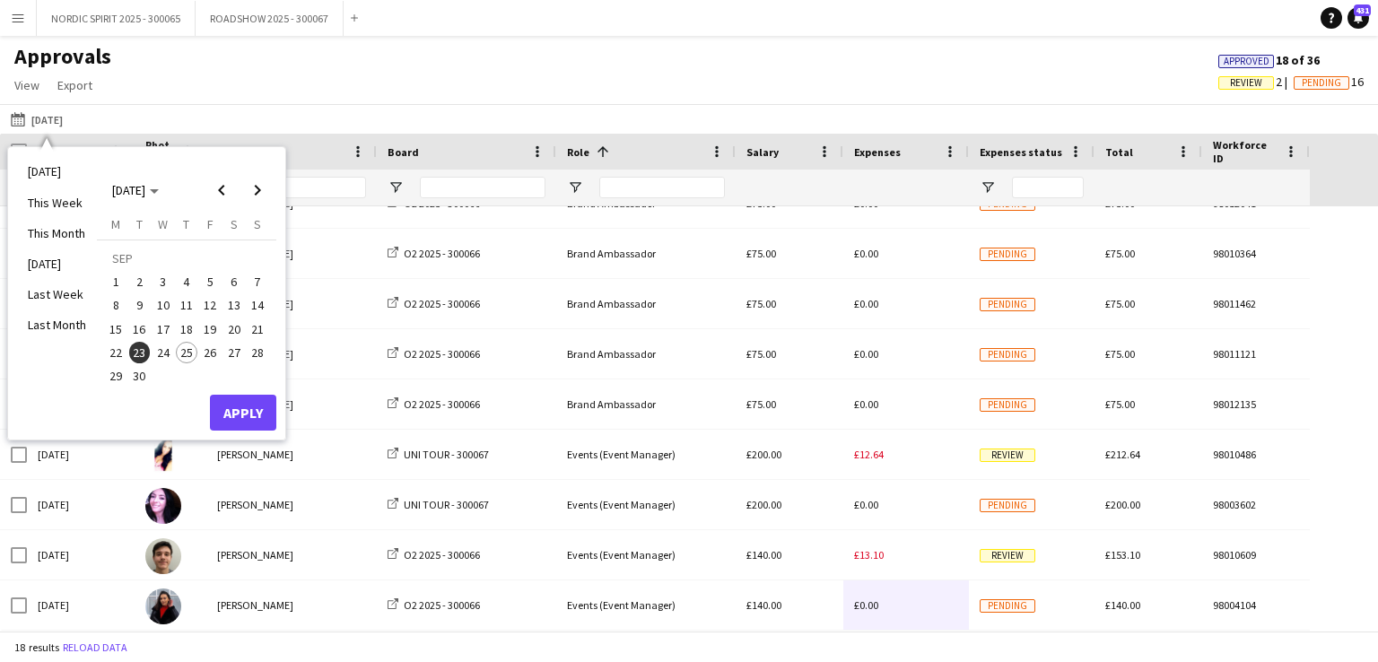
click at [161, 349] on span "24" at bounding box center [163, 353] width 22 height 22
click at [240, 406] on button "Apply" at bounding box center [243, 413] width 66 height 36
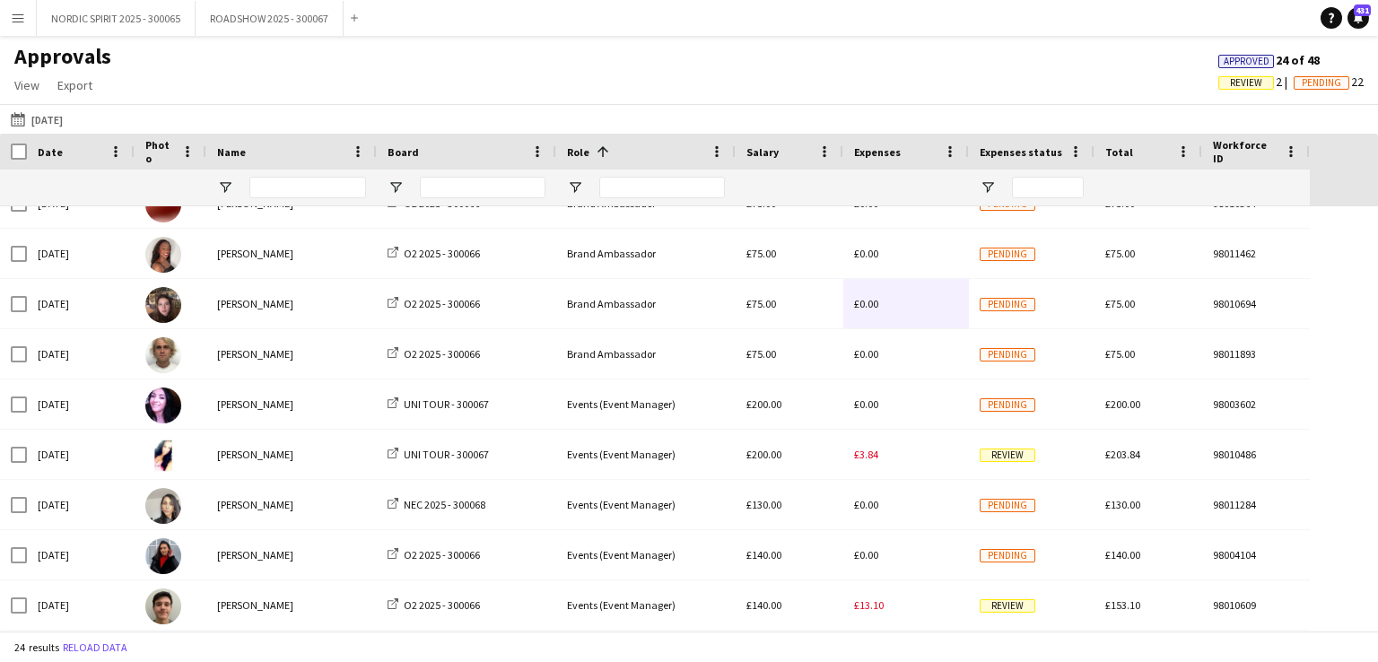
click at [18, 22] on app-icon "Menu" at bounding box center [18, 18] width 14 height 14
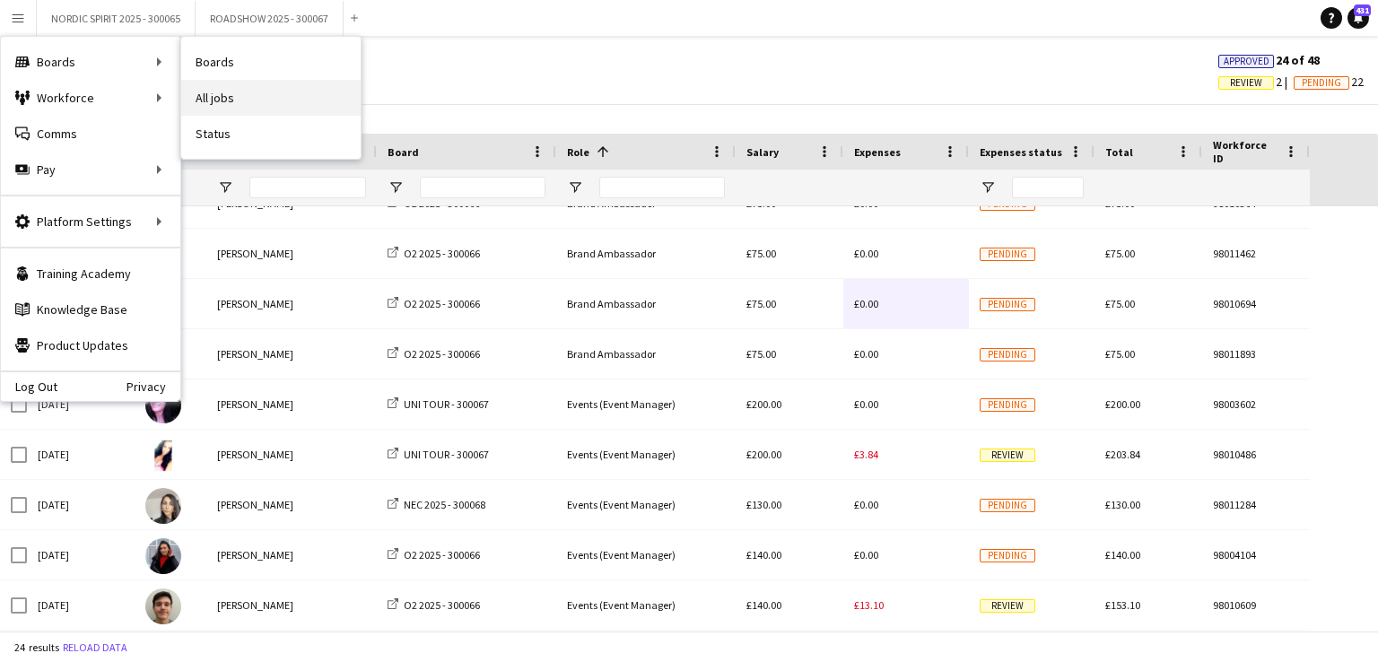
drag, startPoint x: 65, startPoint y: 56, endPoint x: 227, endPoint y: 99, distance: 167.9
click at [180, 106] on div "Boards Boards Boards All jobs Status Workforce Workforce My Workforce Recruitin…" at bounding box center [90, 116] width 179 height 158
click at [227, 100] on link "All jobs" at bounding box center [270, 98] width 179 height 36
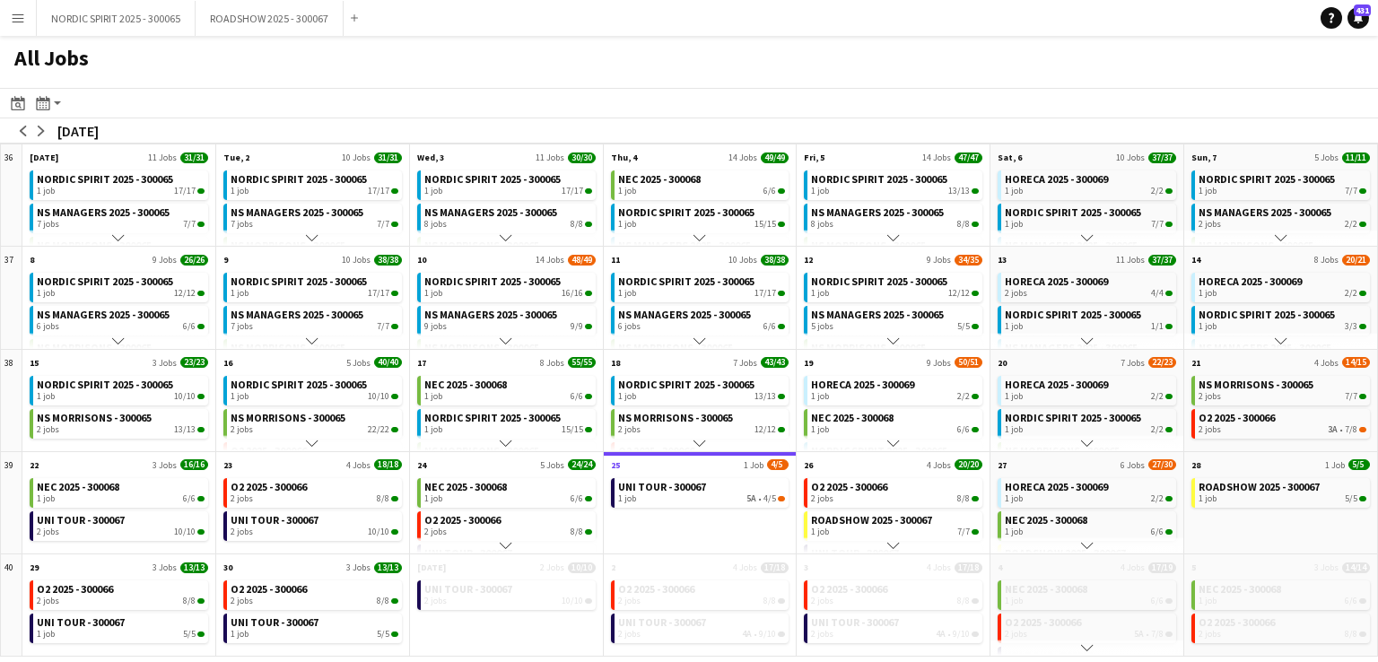
click at [21, 21] on app-icon "Menu" at bounding box center [18, 18] width 14 height 14
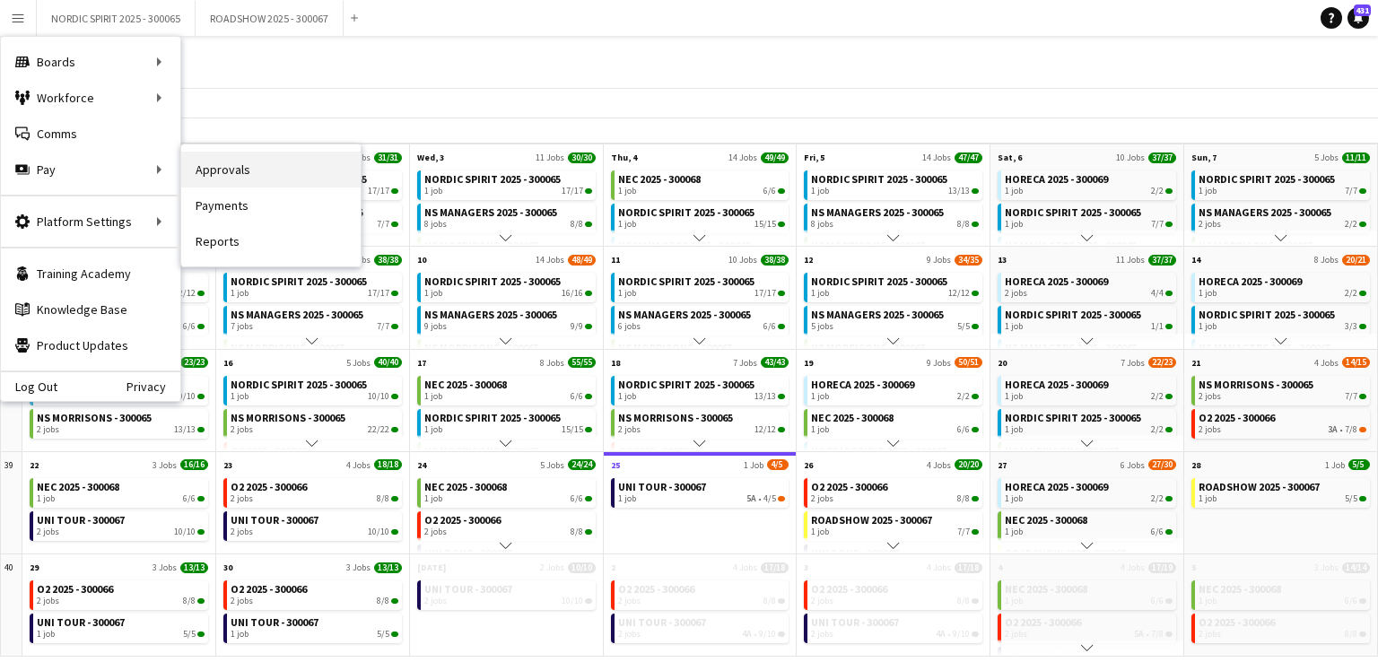
click at [207, 173] on link "Approvals" at bounding box center [270, 170] width 179 height 36
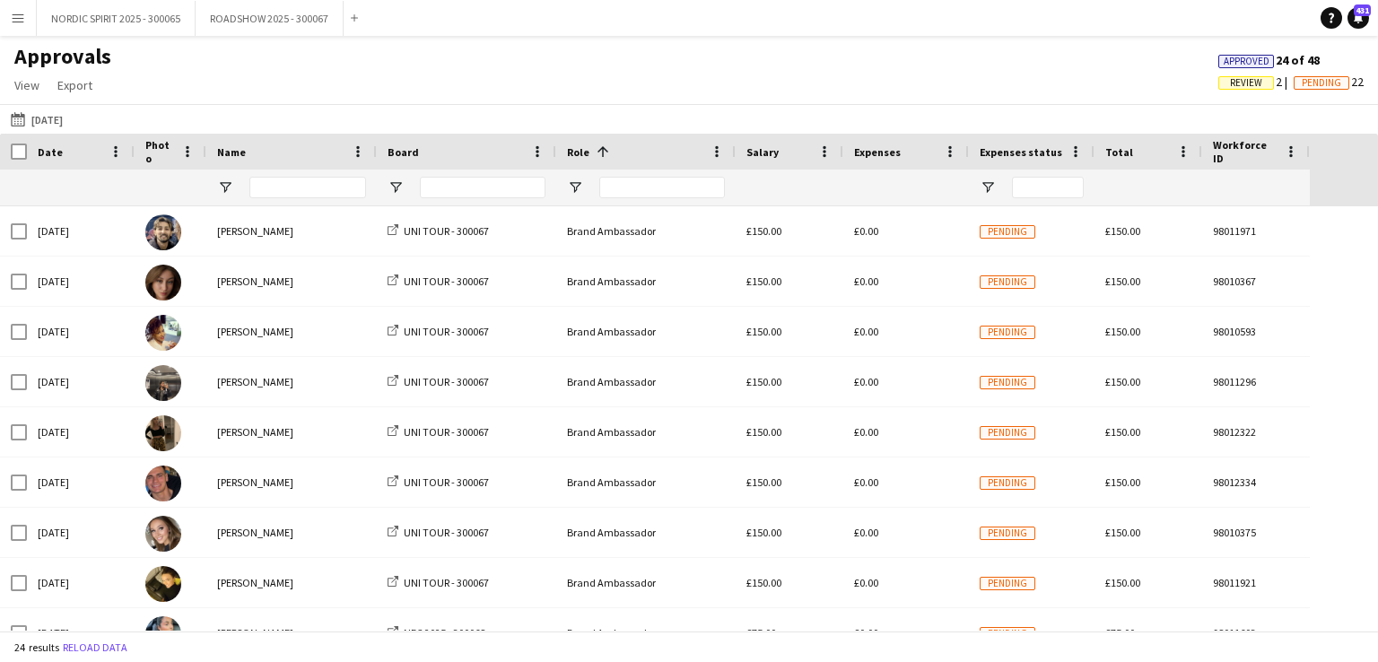
click at [66, 117] on button "[DATE] [DATE]" at bounding box center [36, 120] width 59 height 22
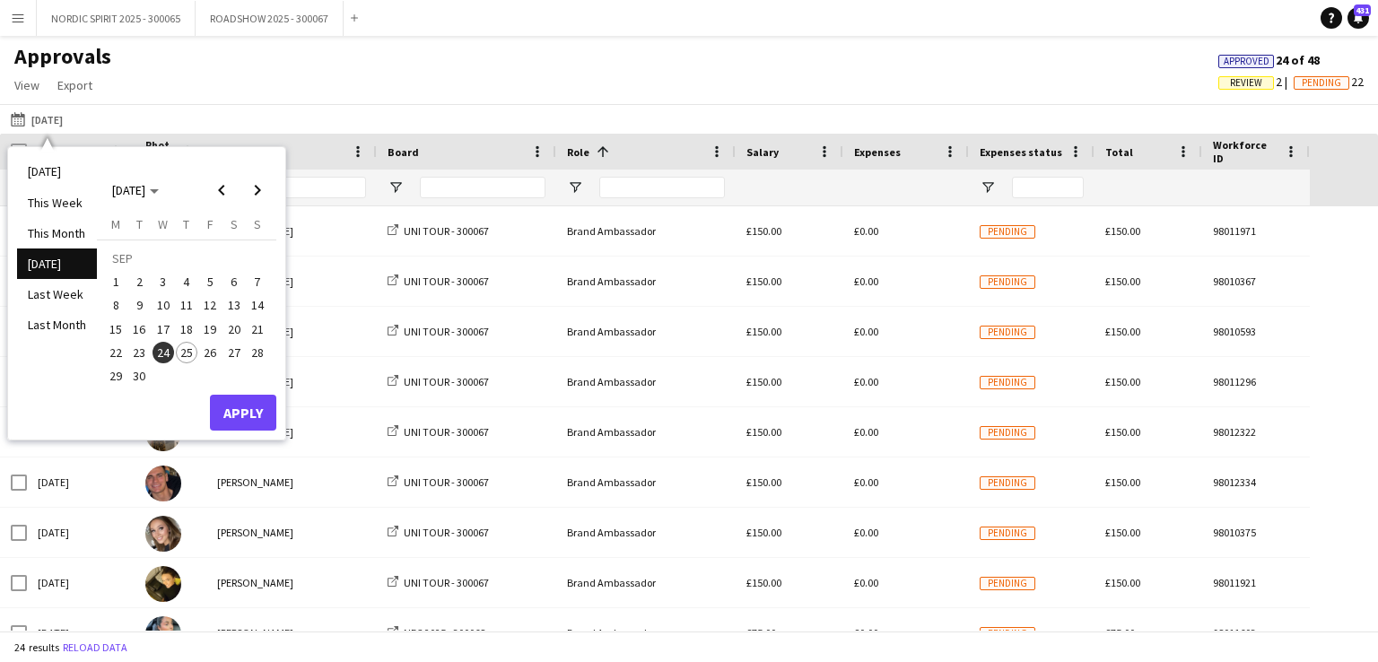
click at [164, 327] on span "17" at bounding box center [163, 329] width 22 height 22
click at [255, 405] on button "Apply" at bounding box center [243, 413] width 66 height 36
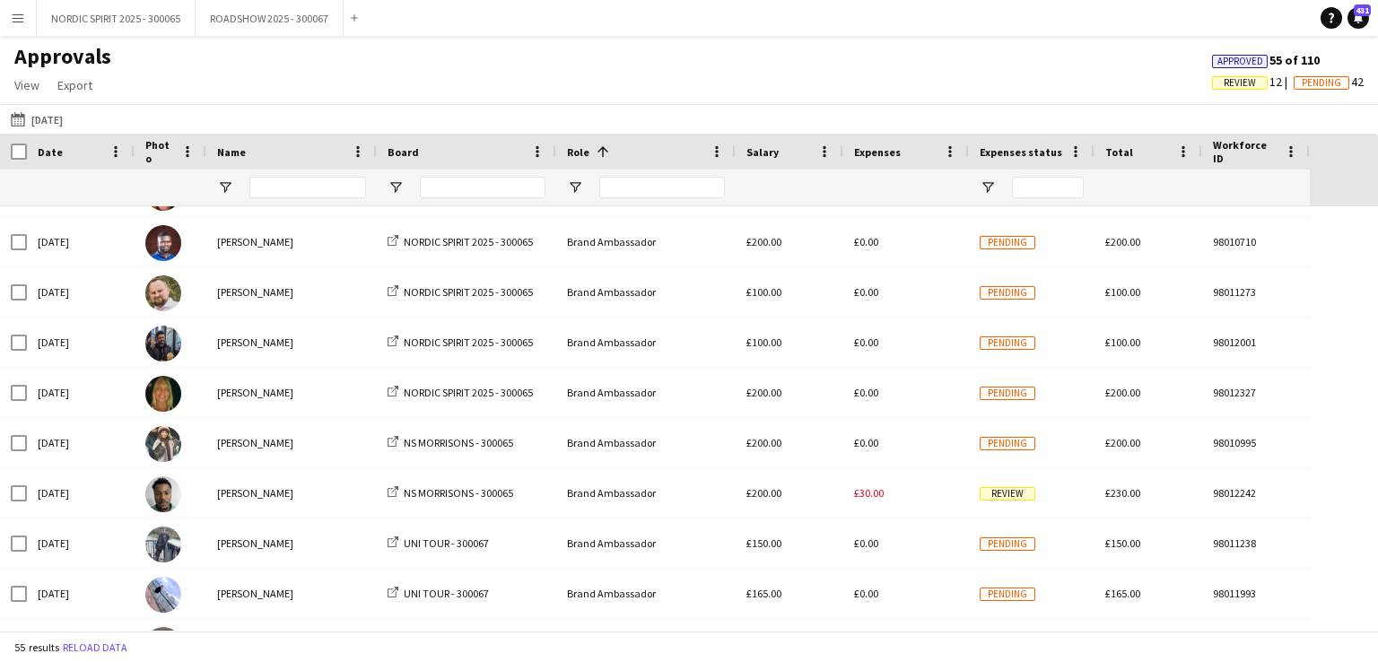
scroll to position [596, 0]
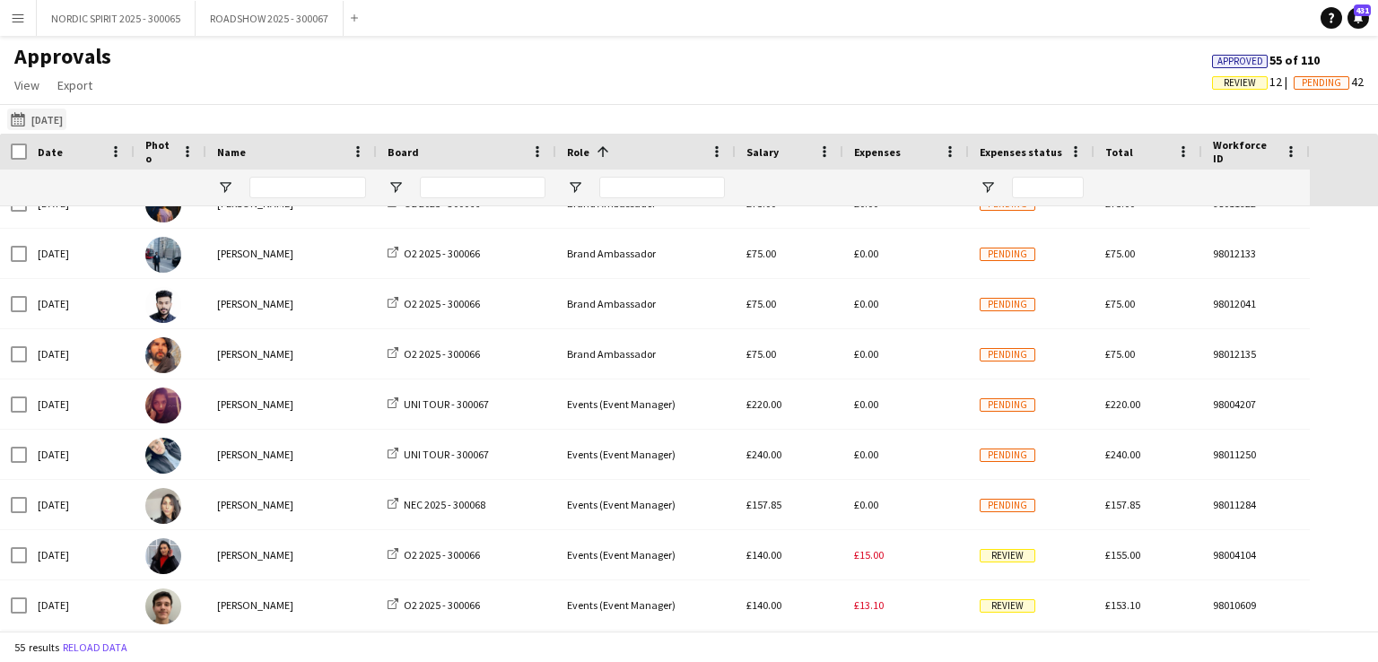
click at [66, 117] on button "[DATE] [DATE]" at bounding box center [36, 120] width 59 height 22
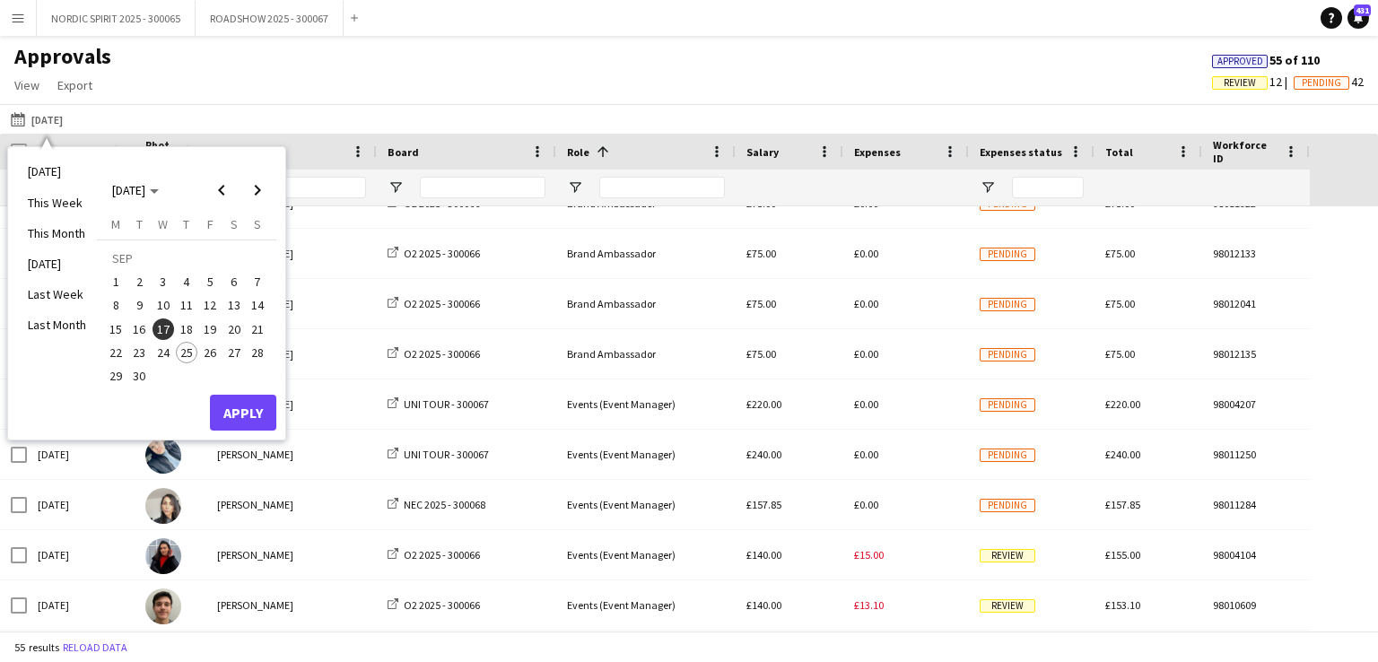
click at [207, 329] on span "19" at bounding box center [210, 329] width 22 height 22
click at [240, 402] on button "Apply" at bounding box center [243, 413] width 66 height 36
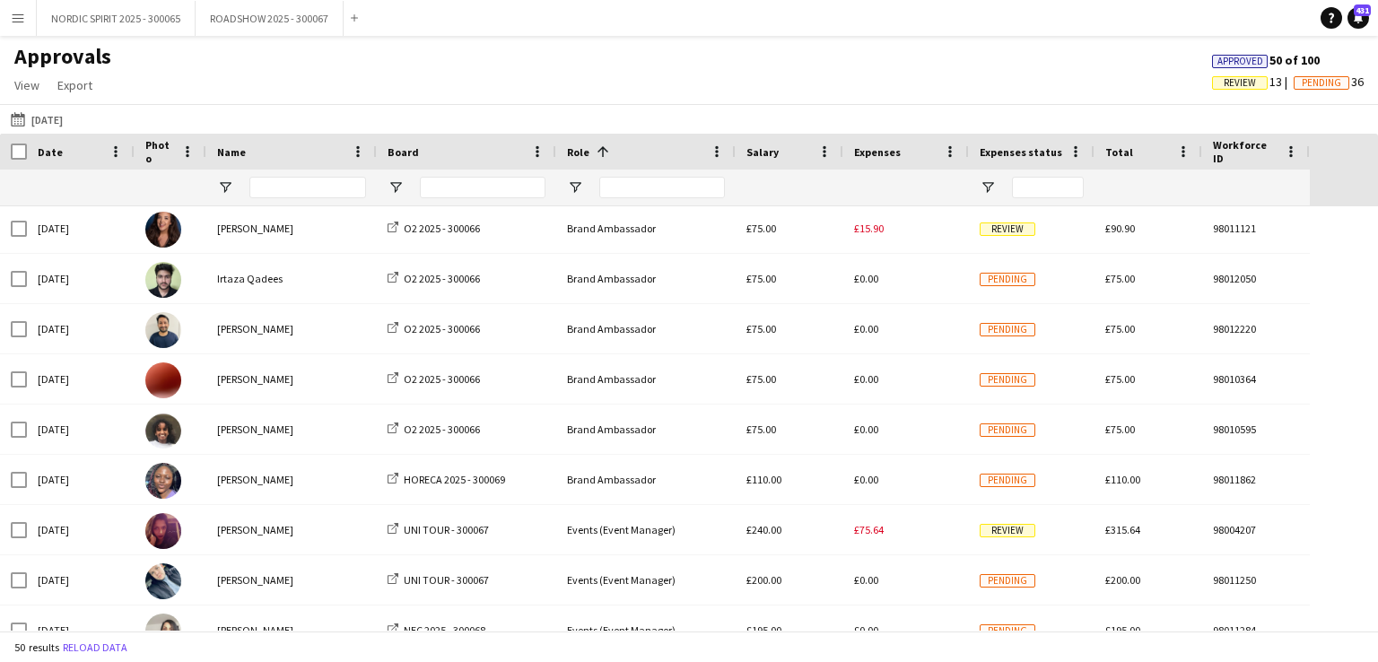
scroll to position [888, 0]
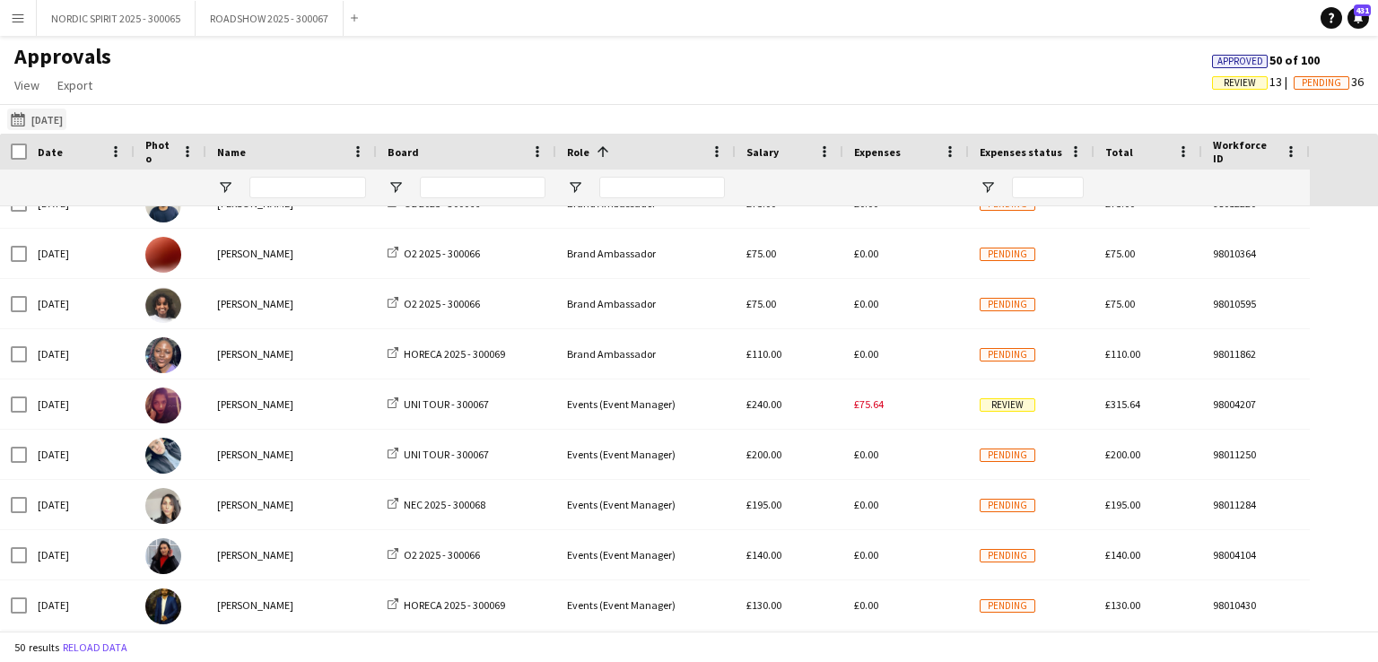
click at [60, 119] on button "[DATE] [DATE]" at bounding box center [36, 120] width 59 height 22
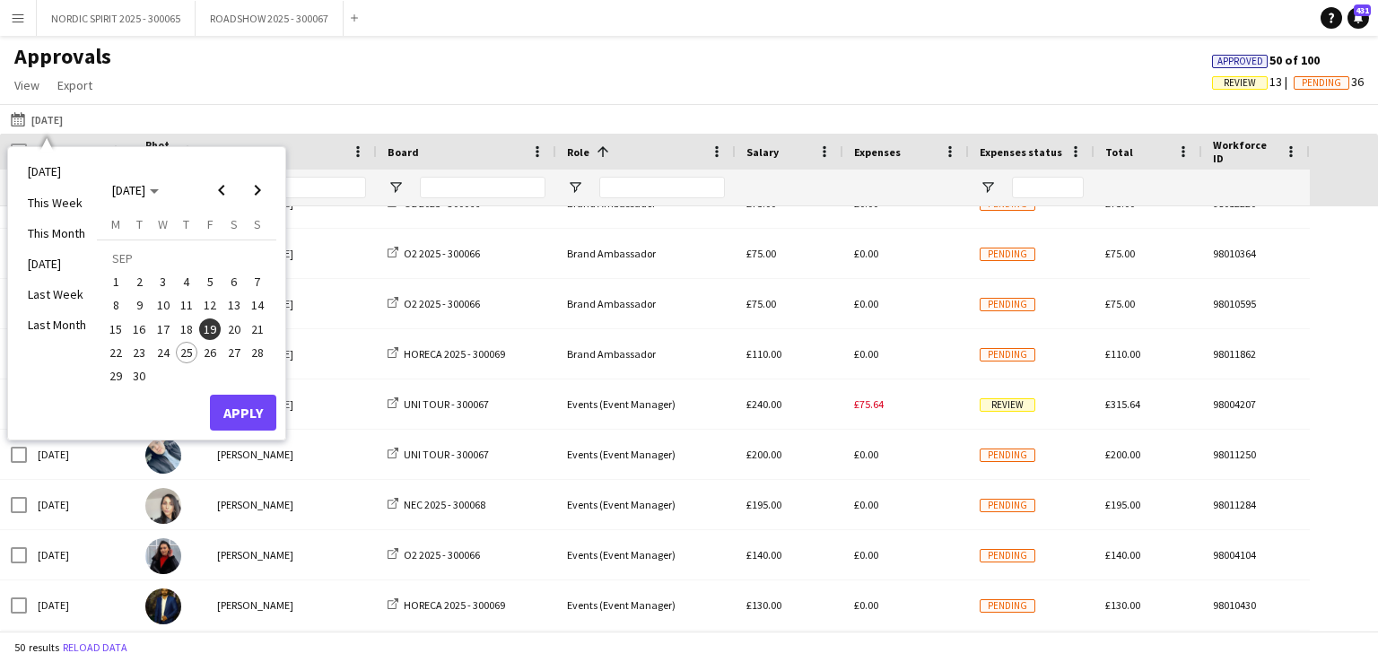
click at [118, 352] on span "22" at bounding box center [116, 353] width 22 height 22
click at [236, 412] on button "Apply" at bounding box center [243, 413] width 66 height 36
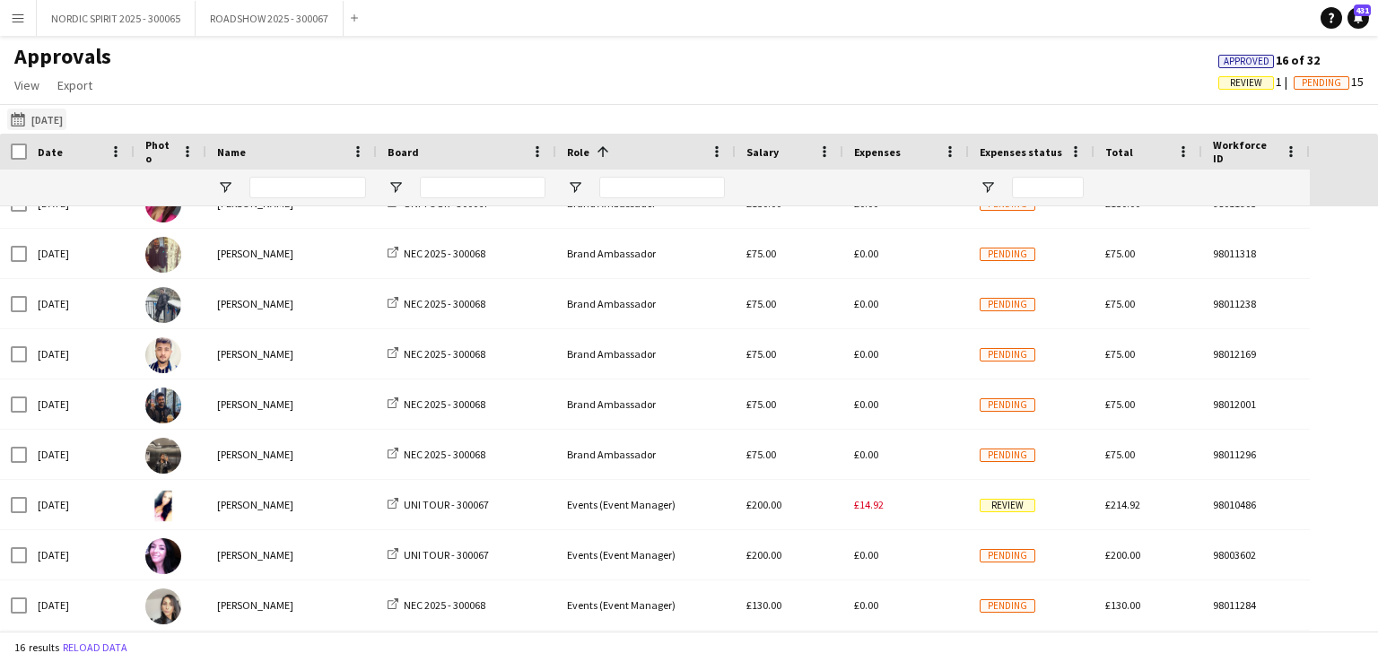
click at [65, 116] on button "[DATE] [DATE]" at bounding box center [36, 120] width 59 height 22
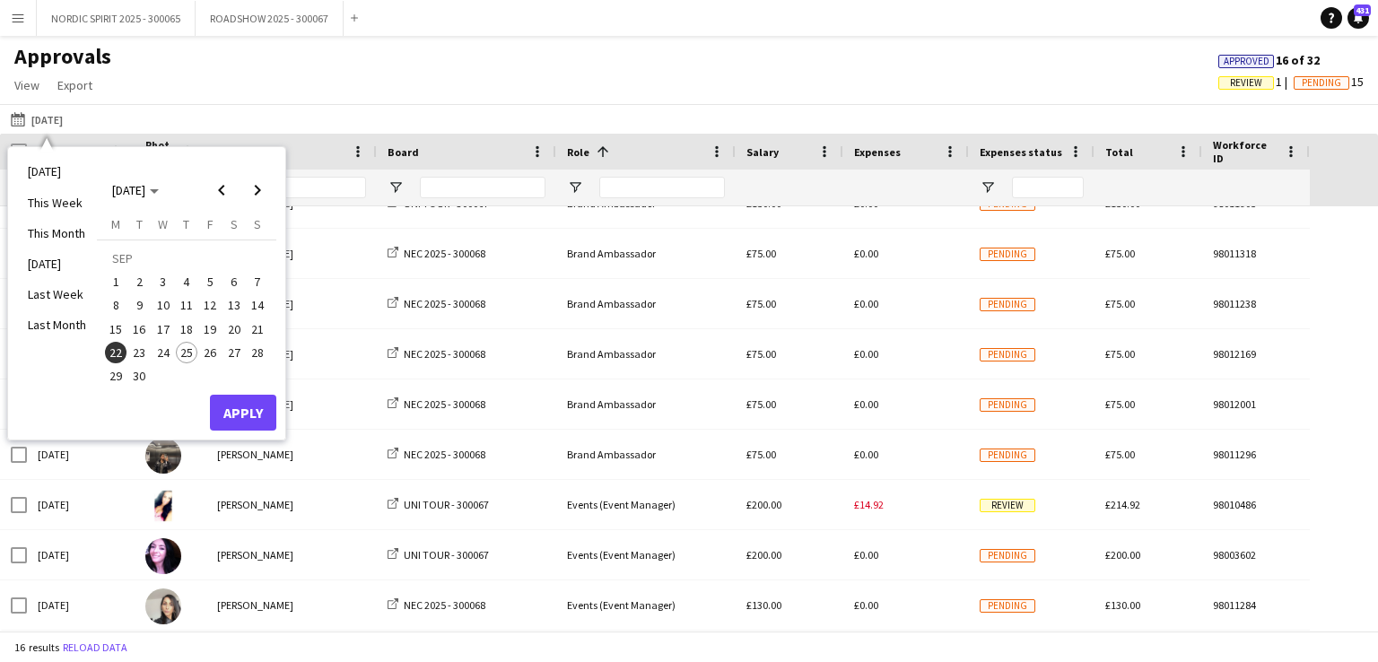
click at [166, 351] on span "24" at bounding box center [163, 353] width 22 height 22
click at [233, 406] on button "Apply" at bounding box center [243, 413] width 66 height 36
